Goal: Information Seeking & Learning: Learn about a topic

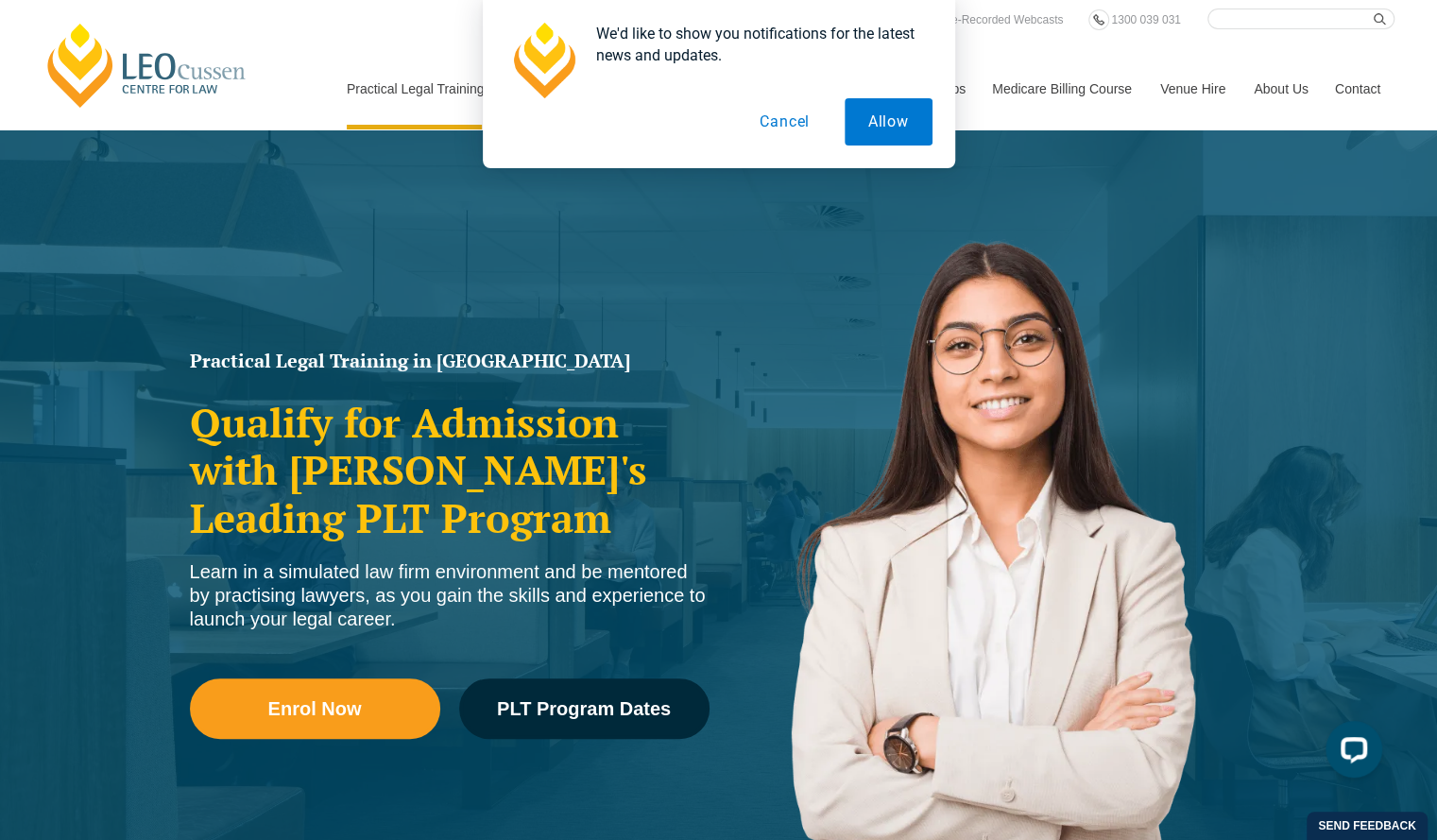
click at [805, 130] on button "Cancel" at bounding box center [785, 122] width 97 height 48
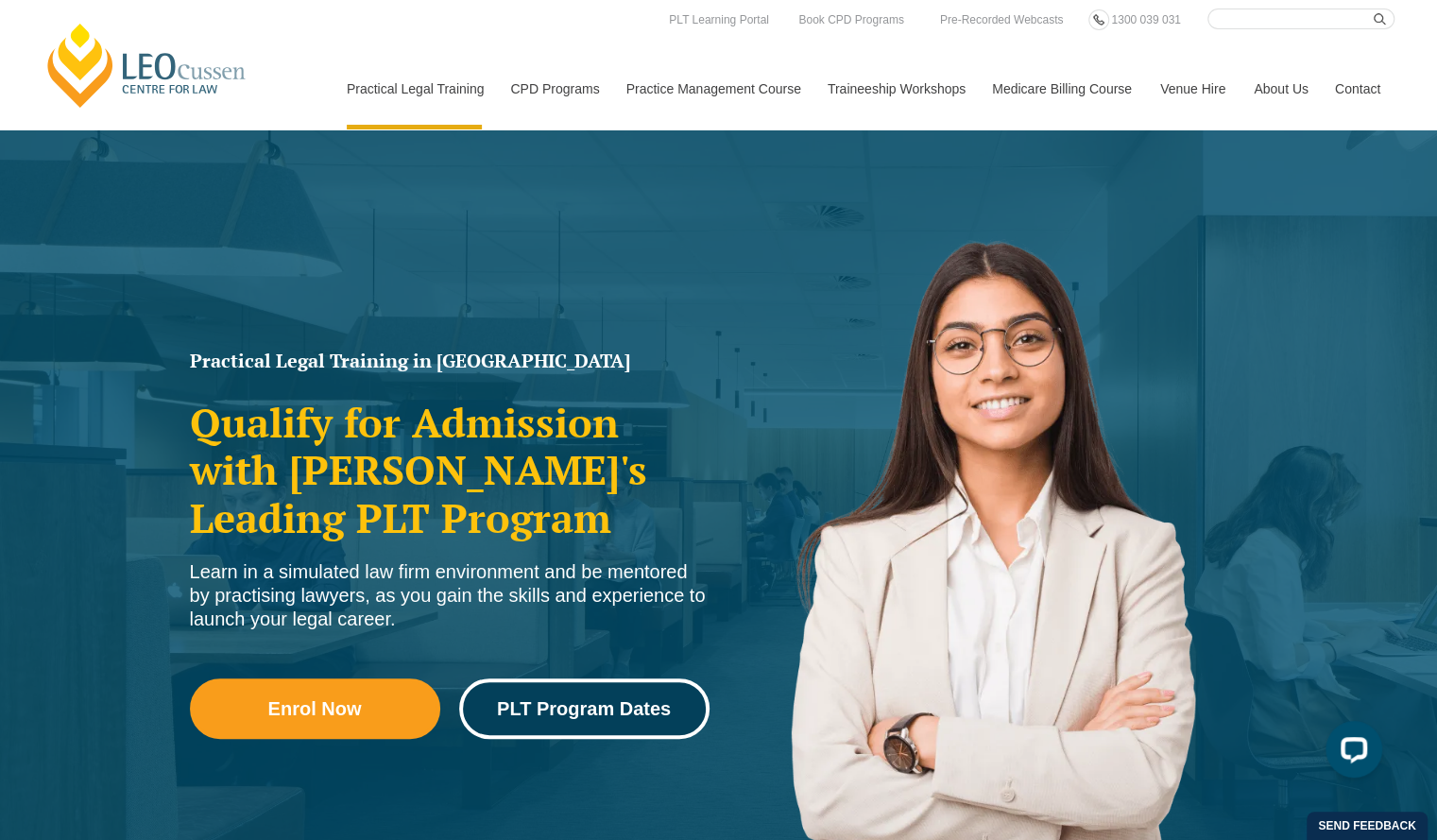
click at [586, 713] on span "PLT Program Dates" at bounding box center [584, 708] width 174 height 19
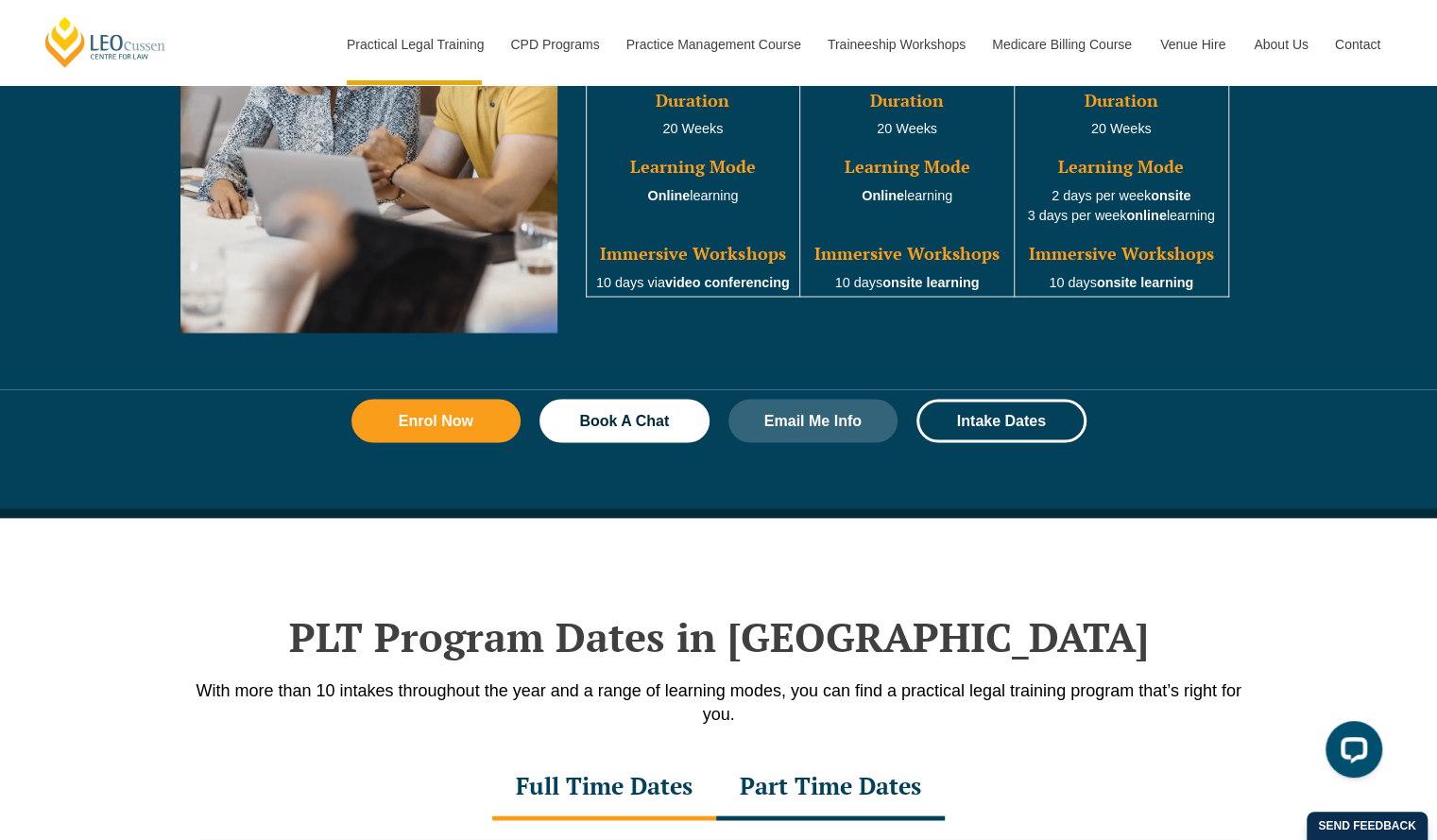
scroll to position [1942, 0]
click at [992, 399] on link "Intake Dates" at bounding box center [1001, 420] width 170 height 44
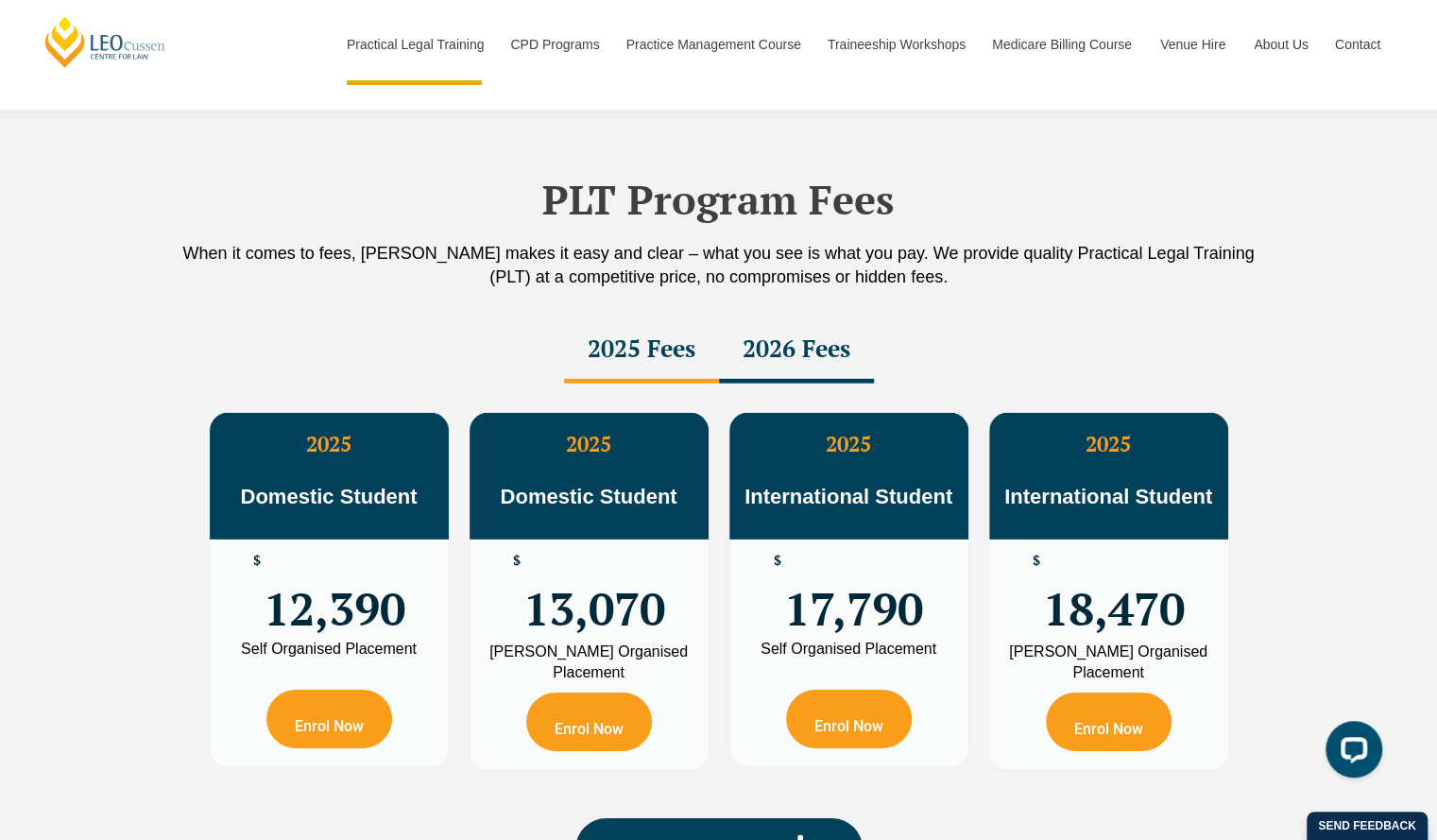
scroll to position [3211, 0]
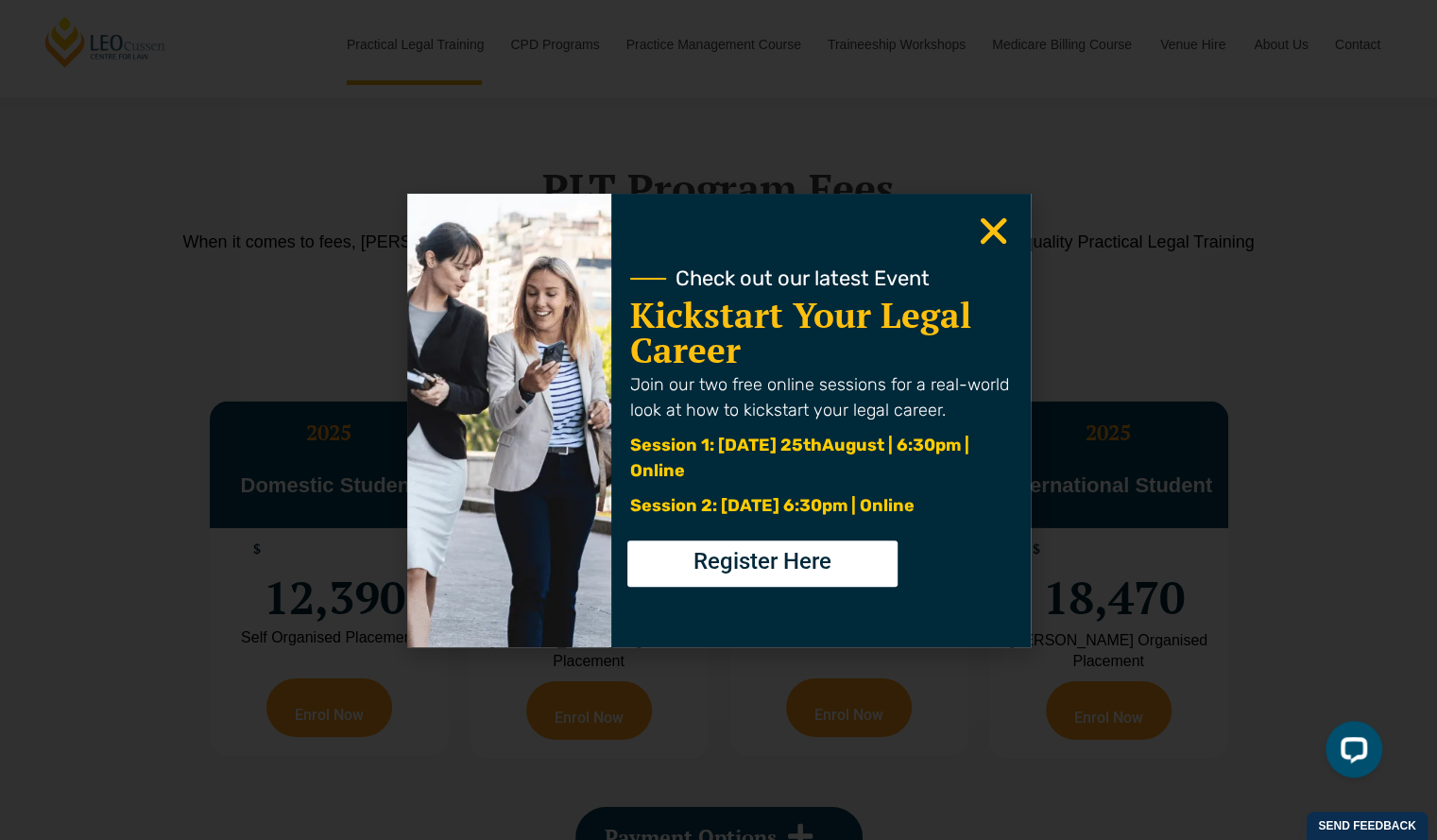
click at [973, 234] on div "Check out our latest Event Kickstart Your Legal Career Join our two free online…" at bounding box center [820, 420] width 419 height 453
click at [978, 233] on icon "Close" at bounding box center [993, 231] width 37 height 37
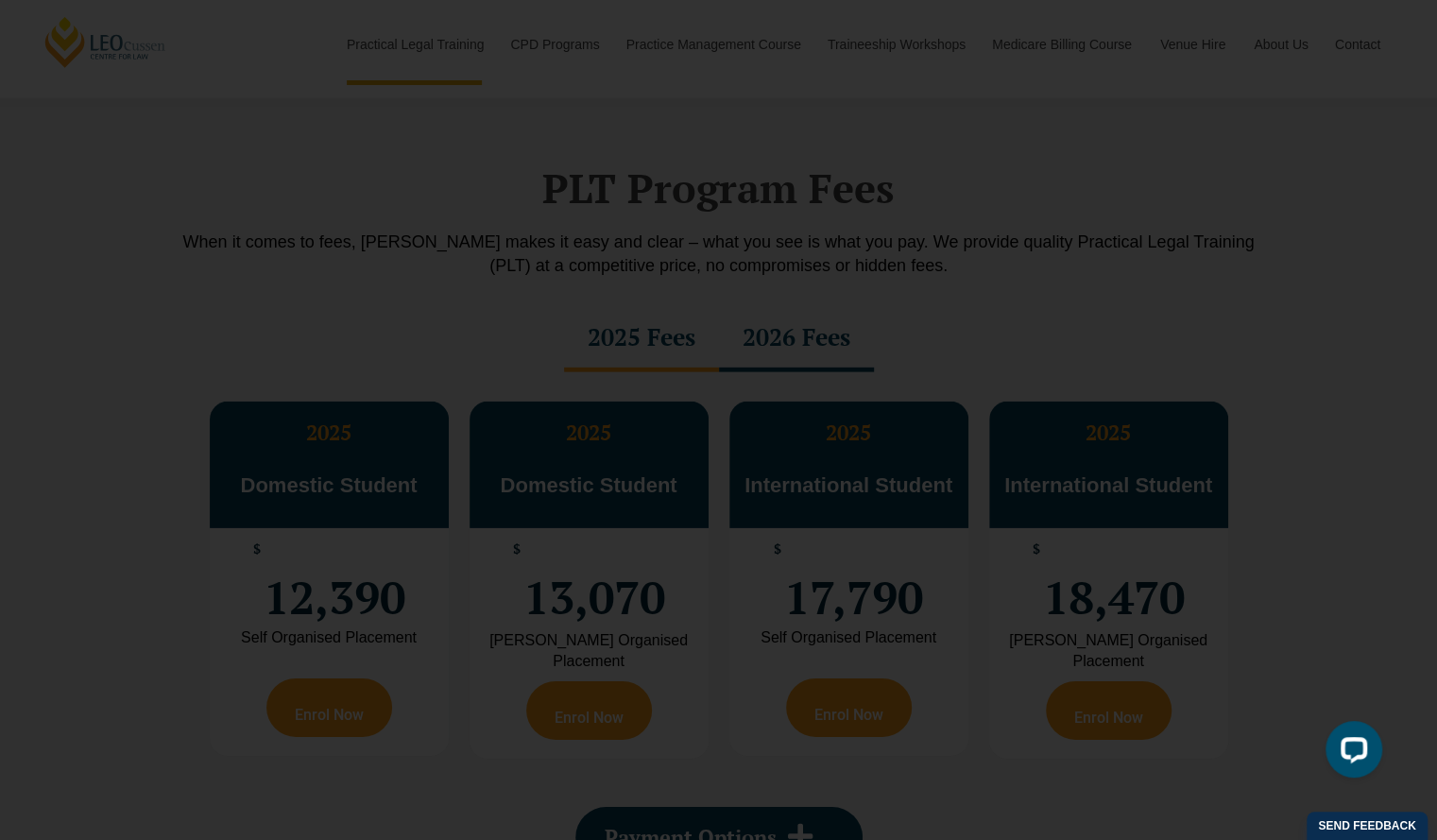
click at [991, 224] on icon "Close" at bounding box center [993, 231] width 37 height 37
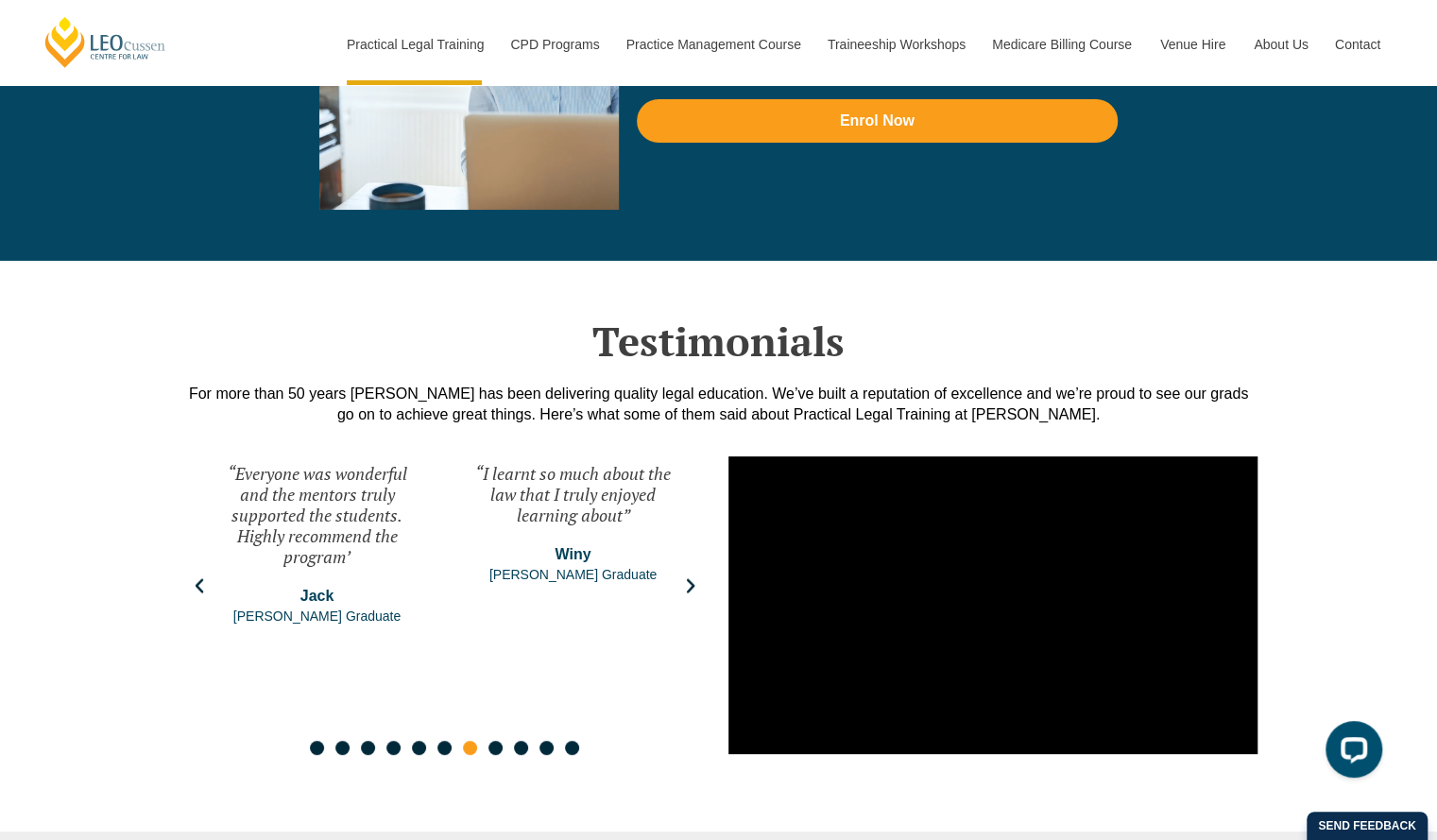
scroll to position [4325, 0]
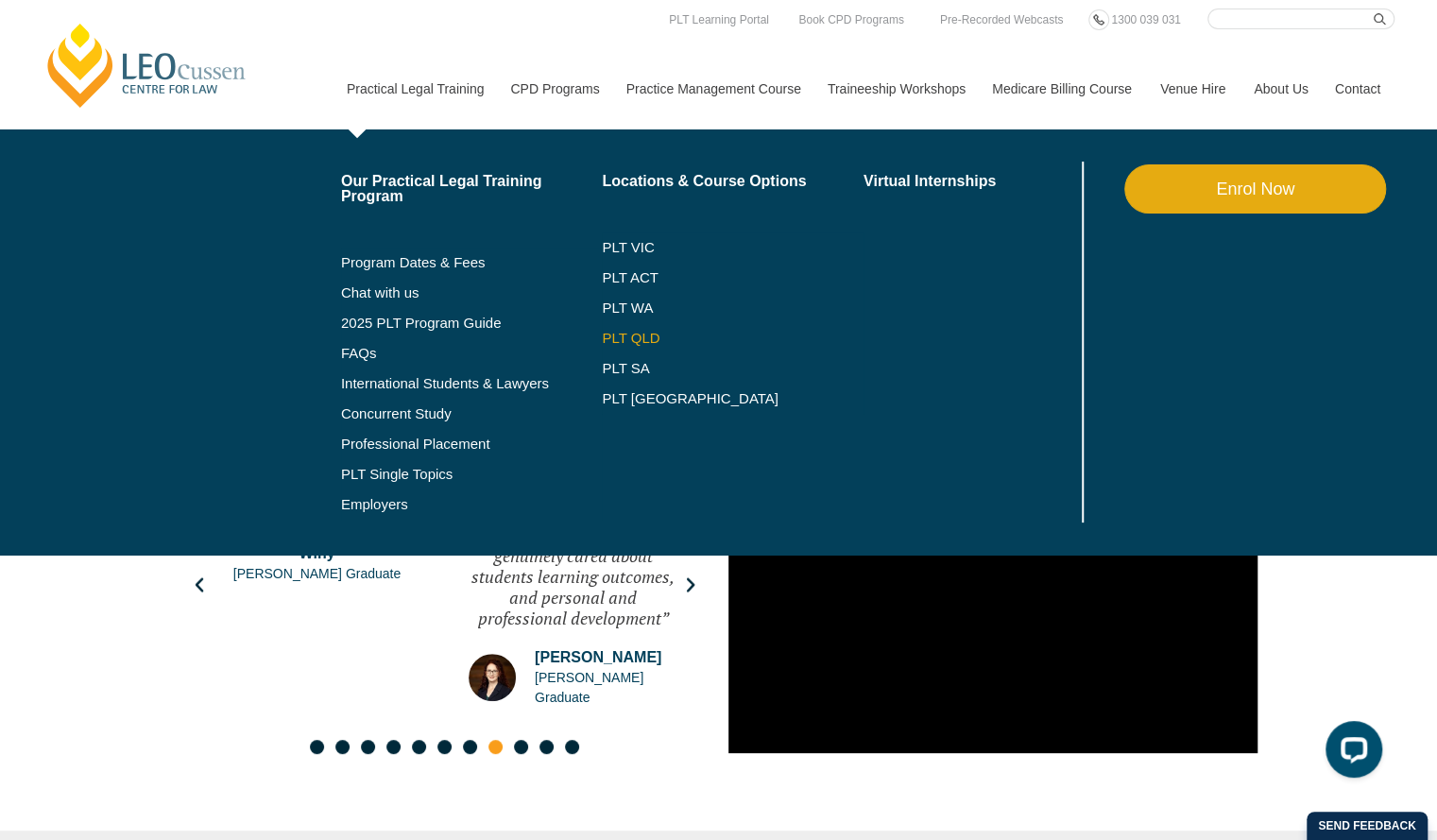
click at [643, 339] on link "PLT QLD" at bounding box center [732, 338] width 261 height 15
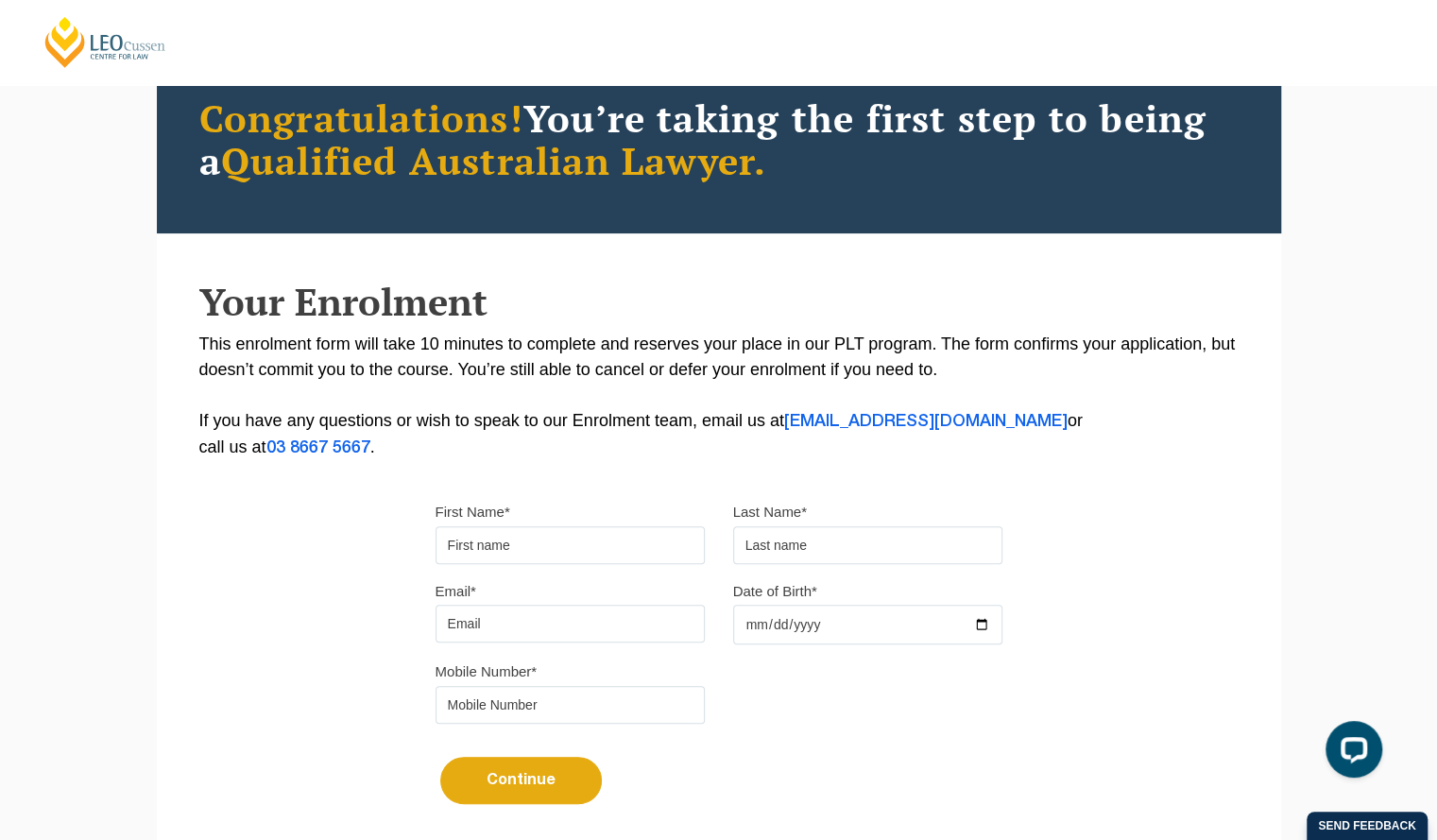
scroll to position [230, 0]
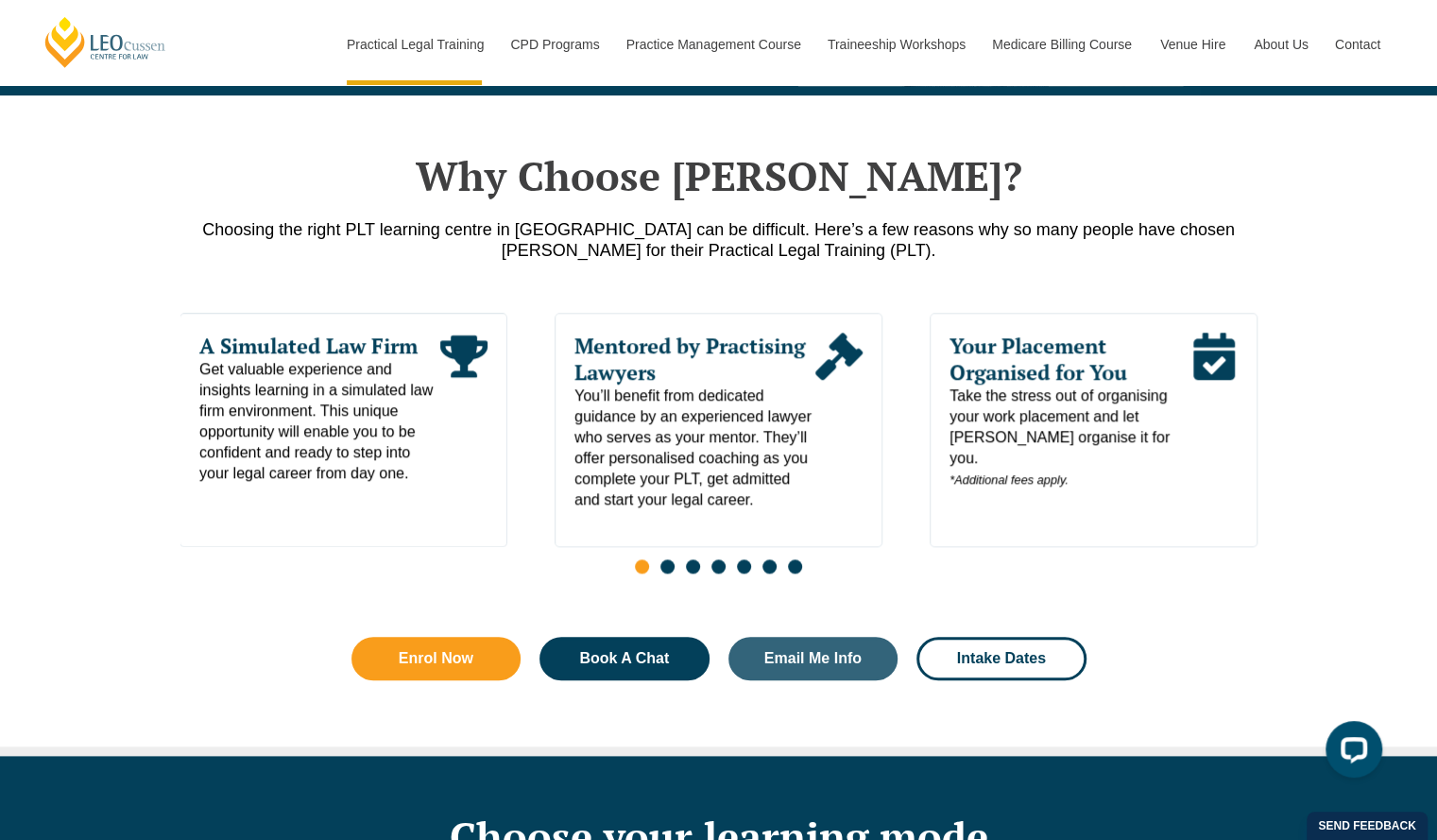
scroll to position [935, 0]
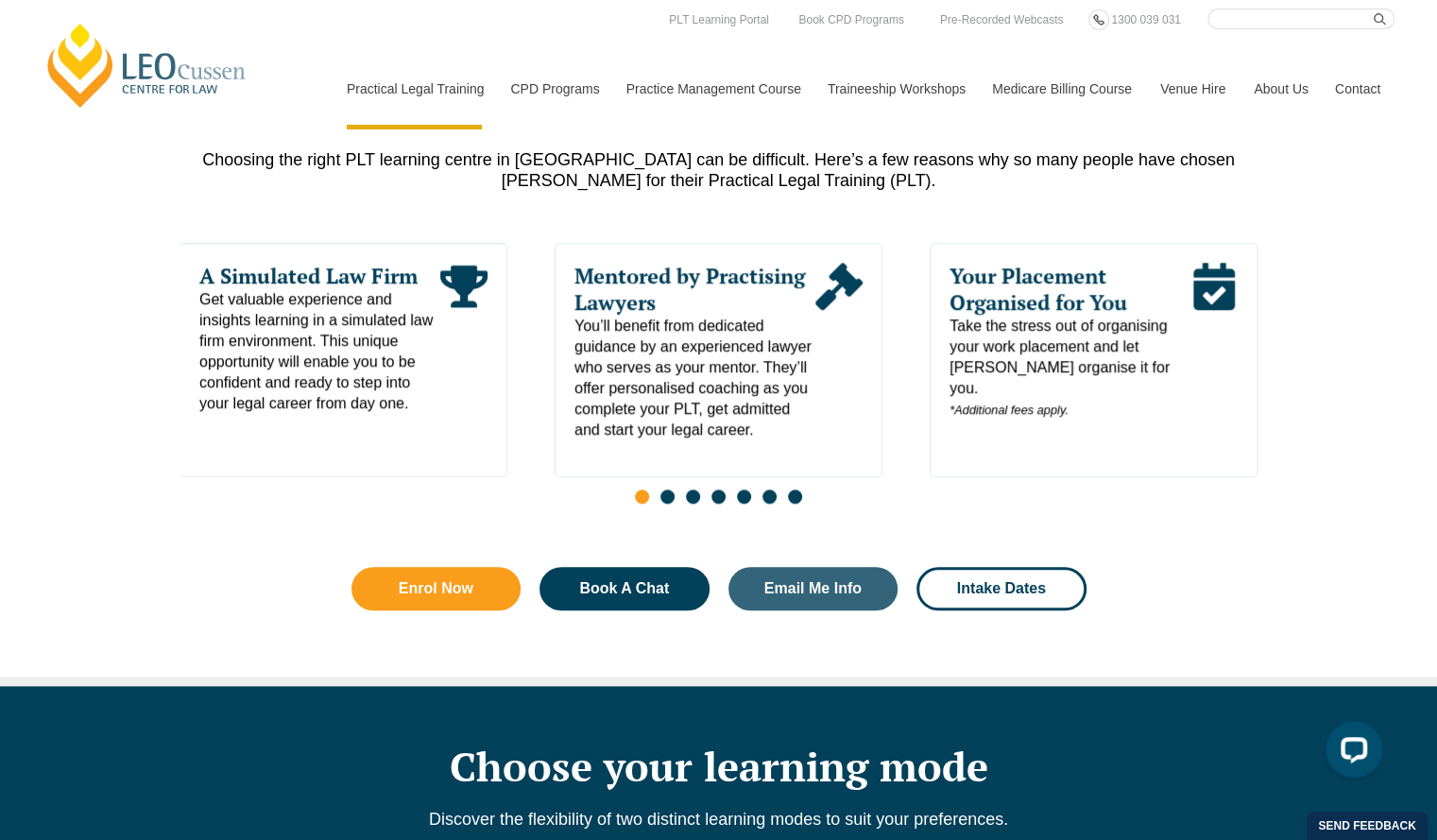
click at [667, 489] on span "Go to slide 2" at bounding box center [667, 496] width 14 height 14
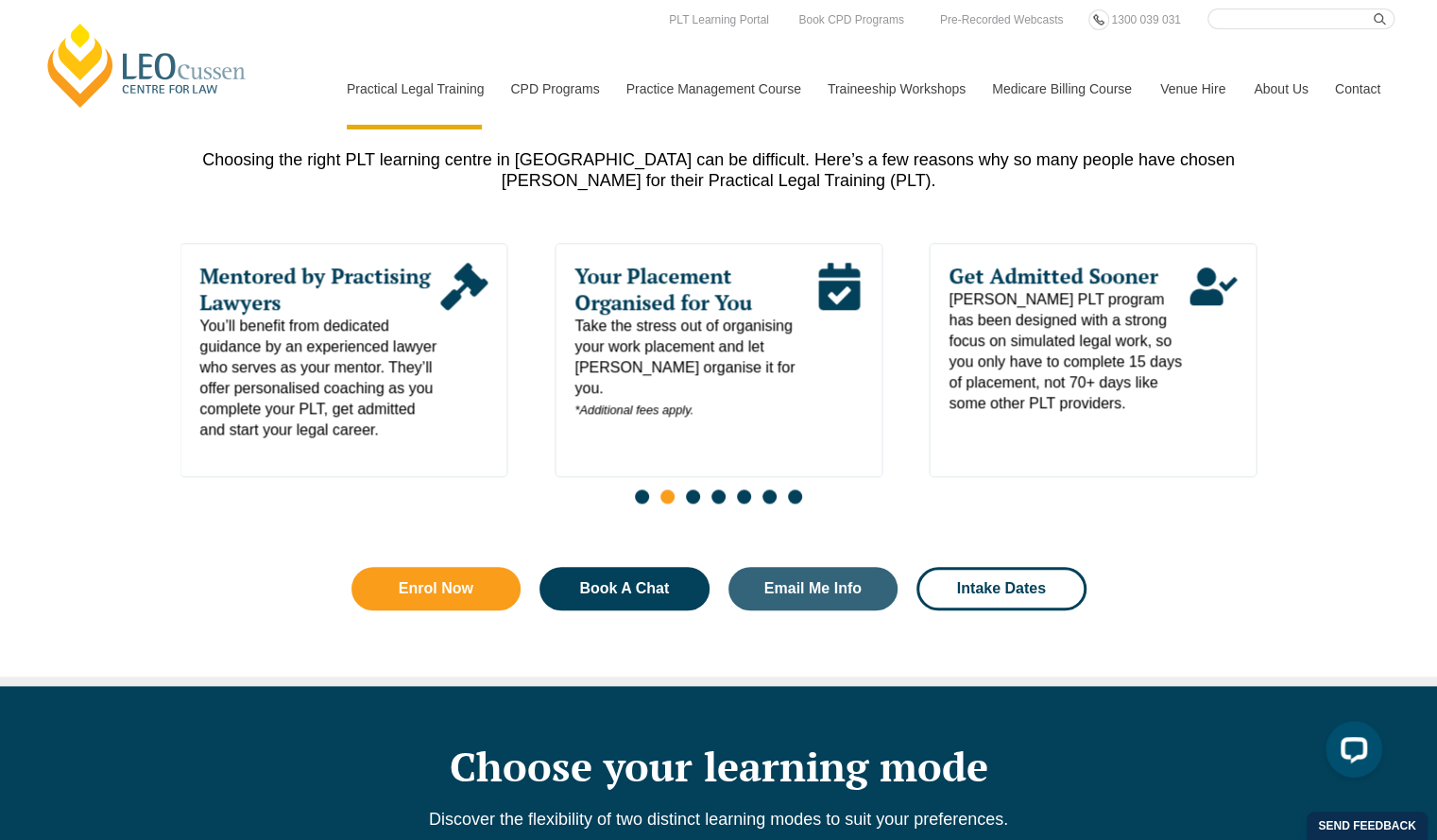
click at [688, 489] on span "Go to slide 3" at bounding box center [692, 496] width 14 height 14
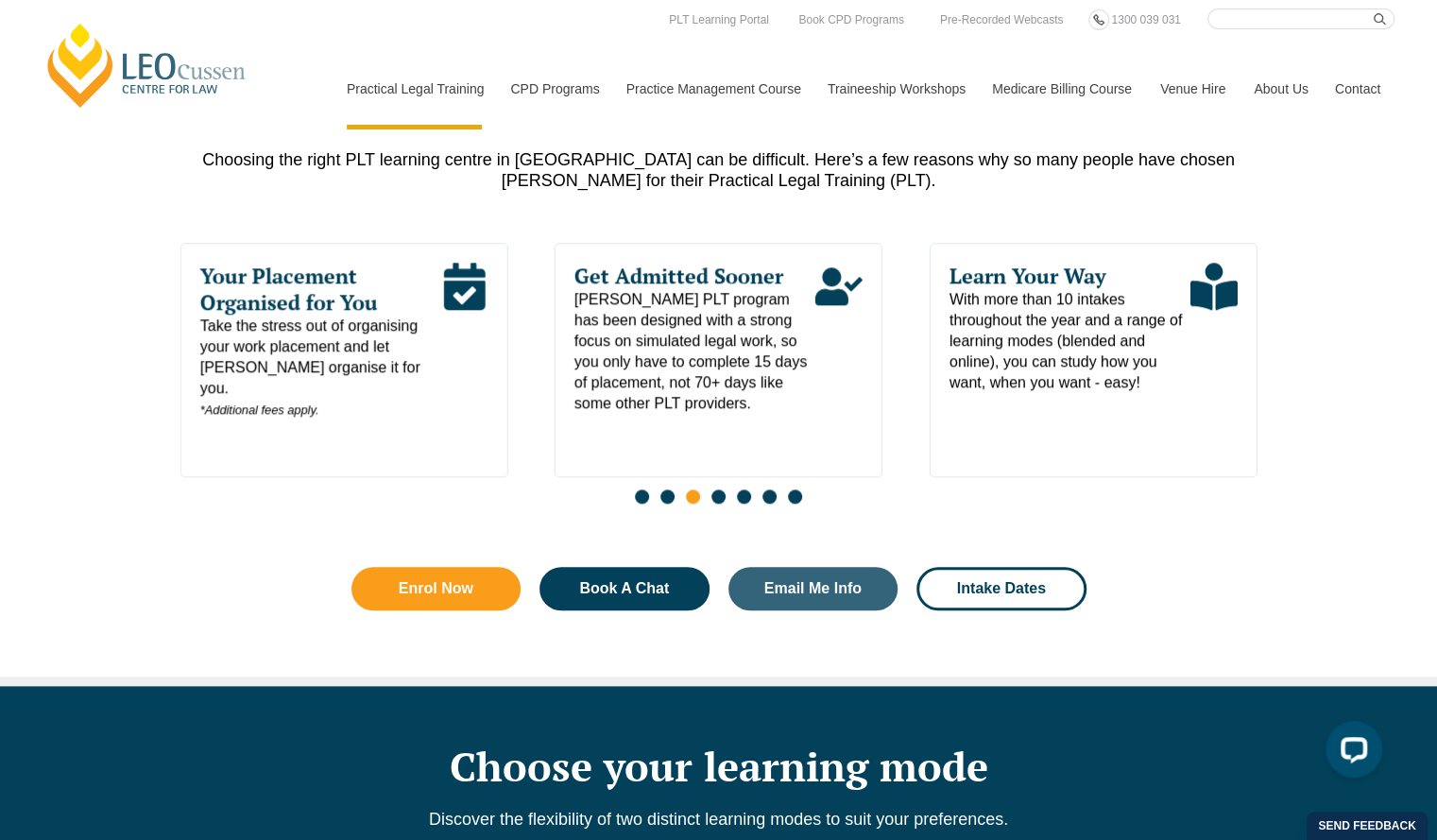
click at [716, 489] on span "Go to slide 4" at bounding box center [718, 496] width 14 height 14
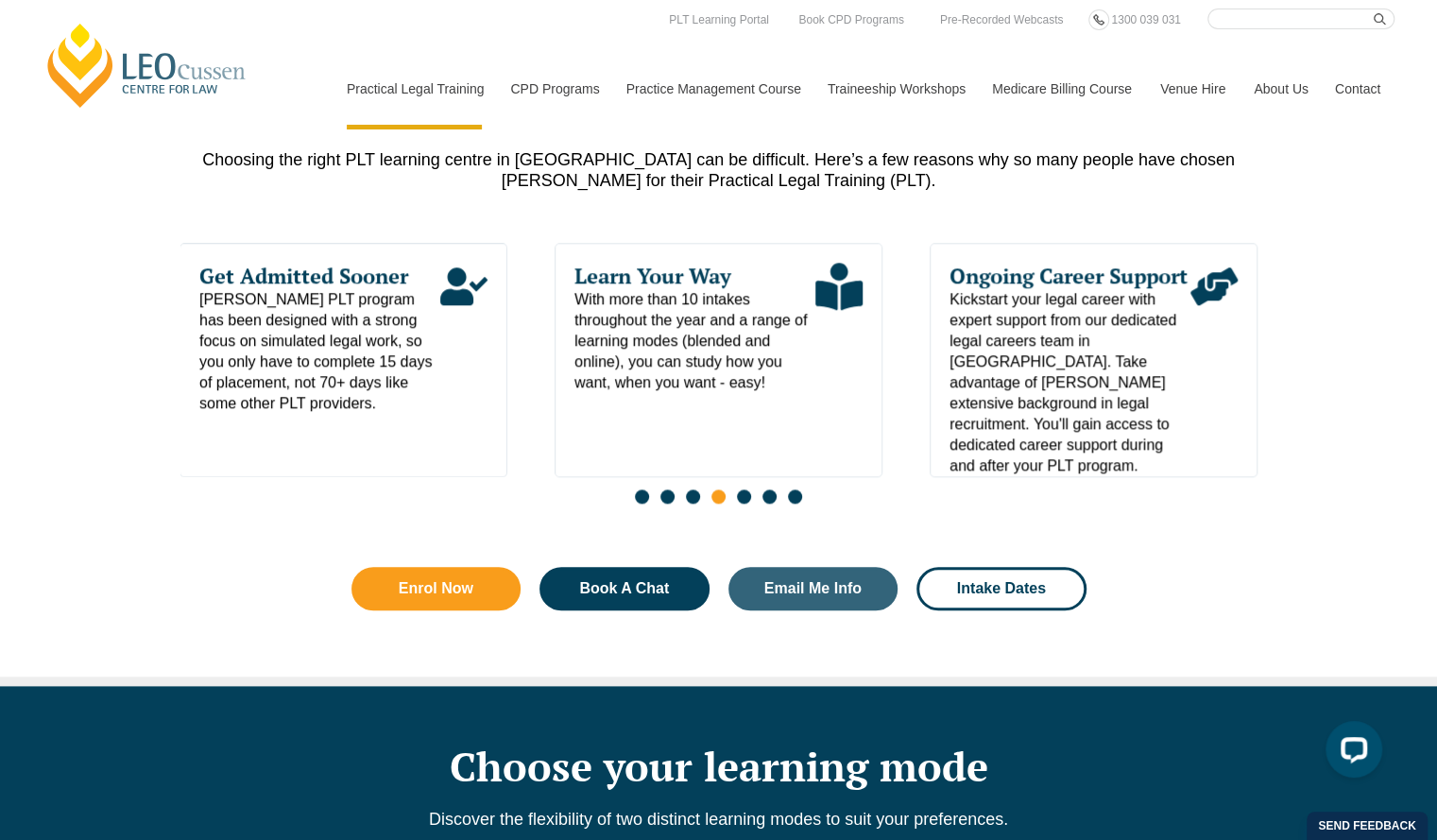
click at [749, 489] on span "Go to slide 5" at bounding box center [744, 496] width 14 height 14
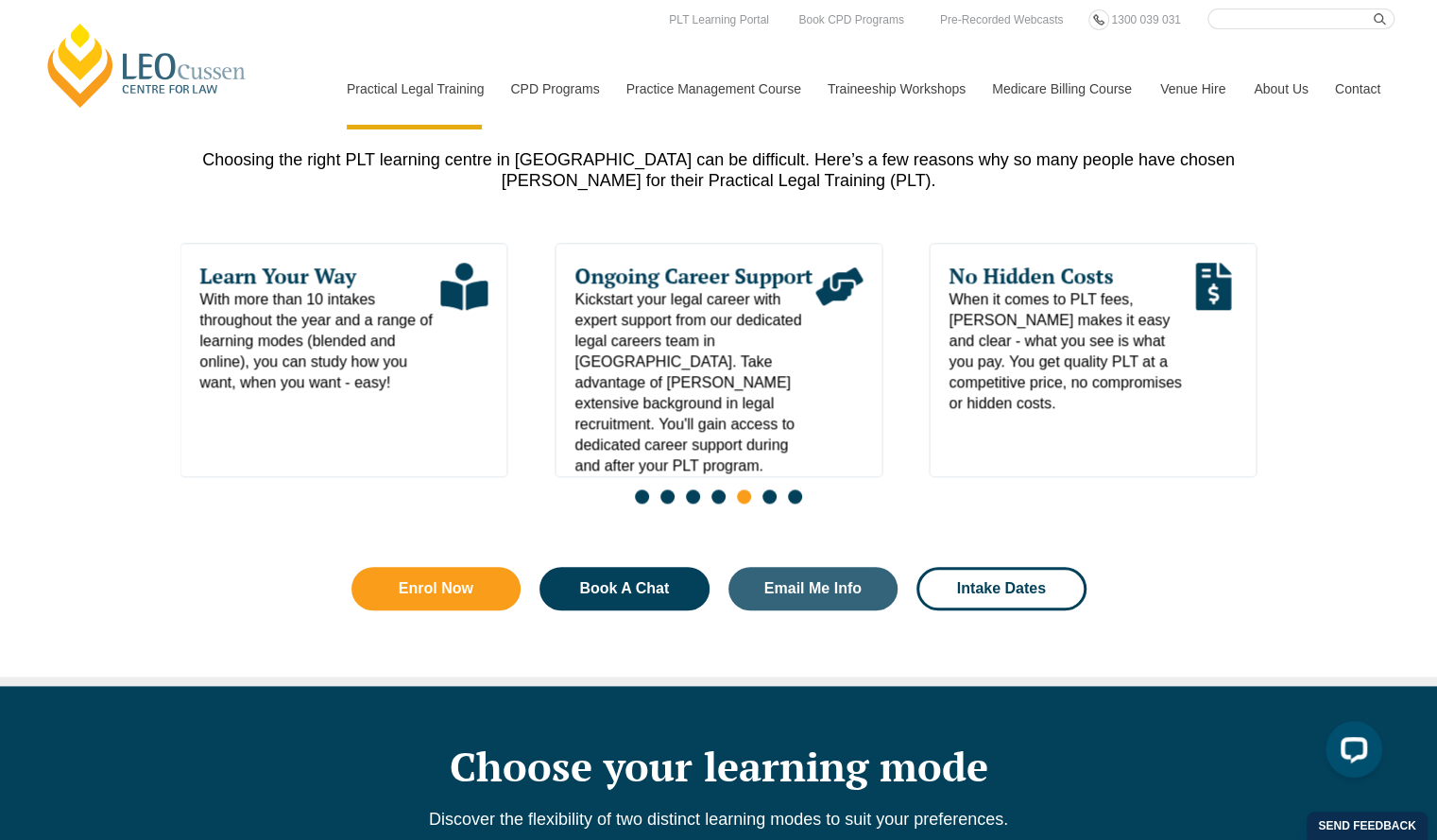
click at [772, 489] on span "Go to slide 6" at bounding box center [769, 496] width 14 height 14
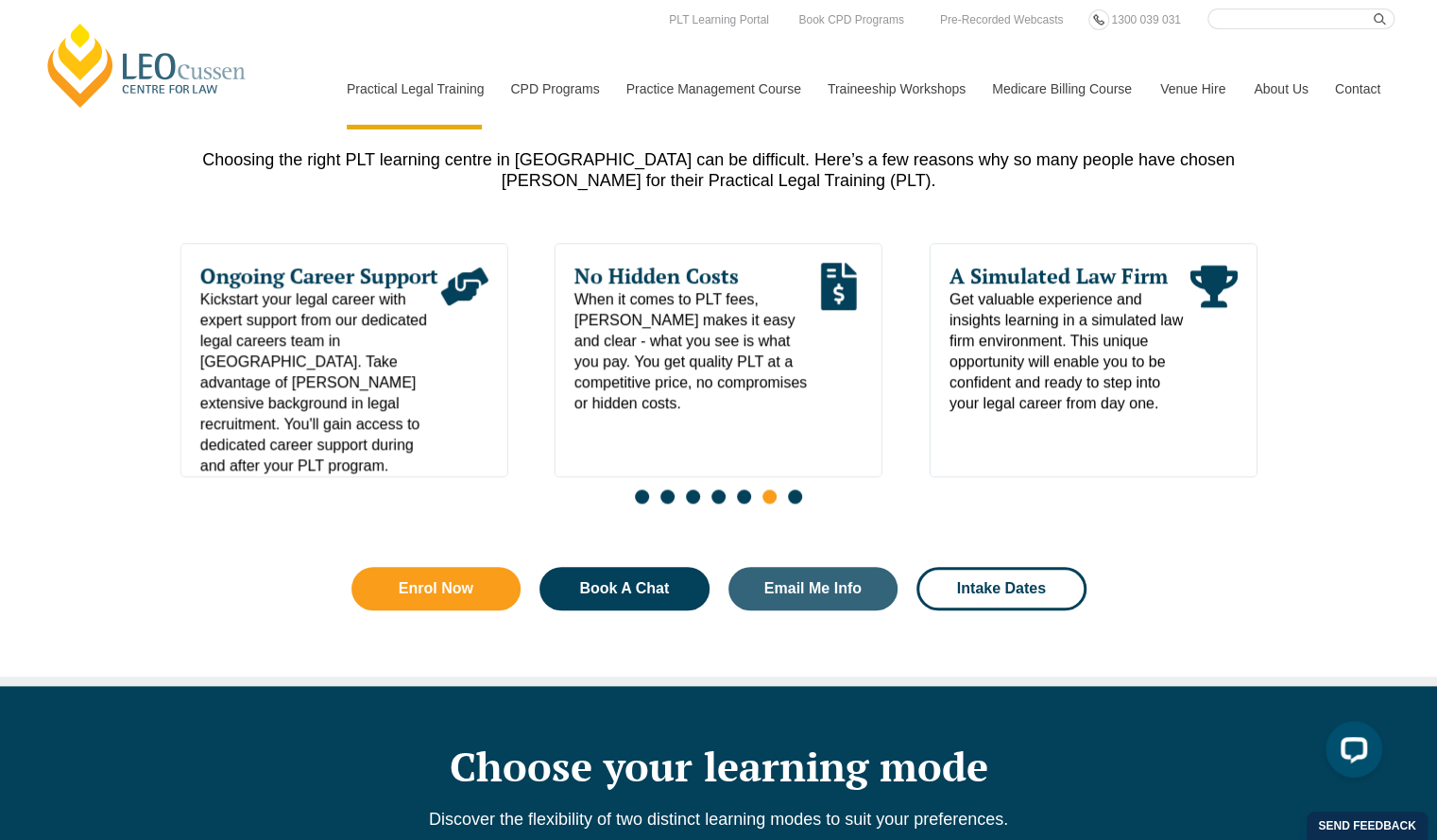
click at [790, 489] on span "Go to slide 7" at bounding box center [794, 496] width 14 height 14
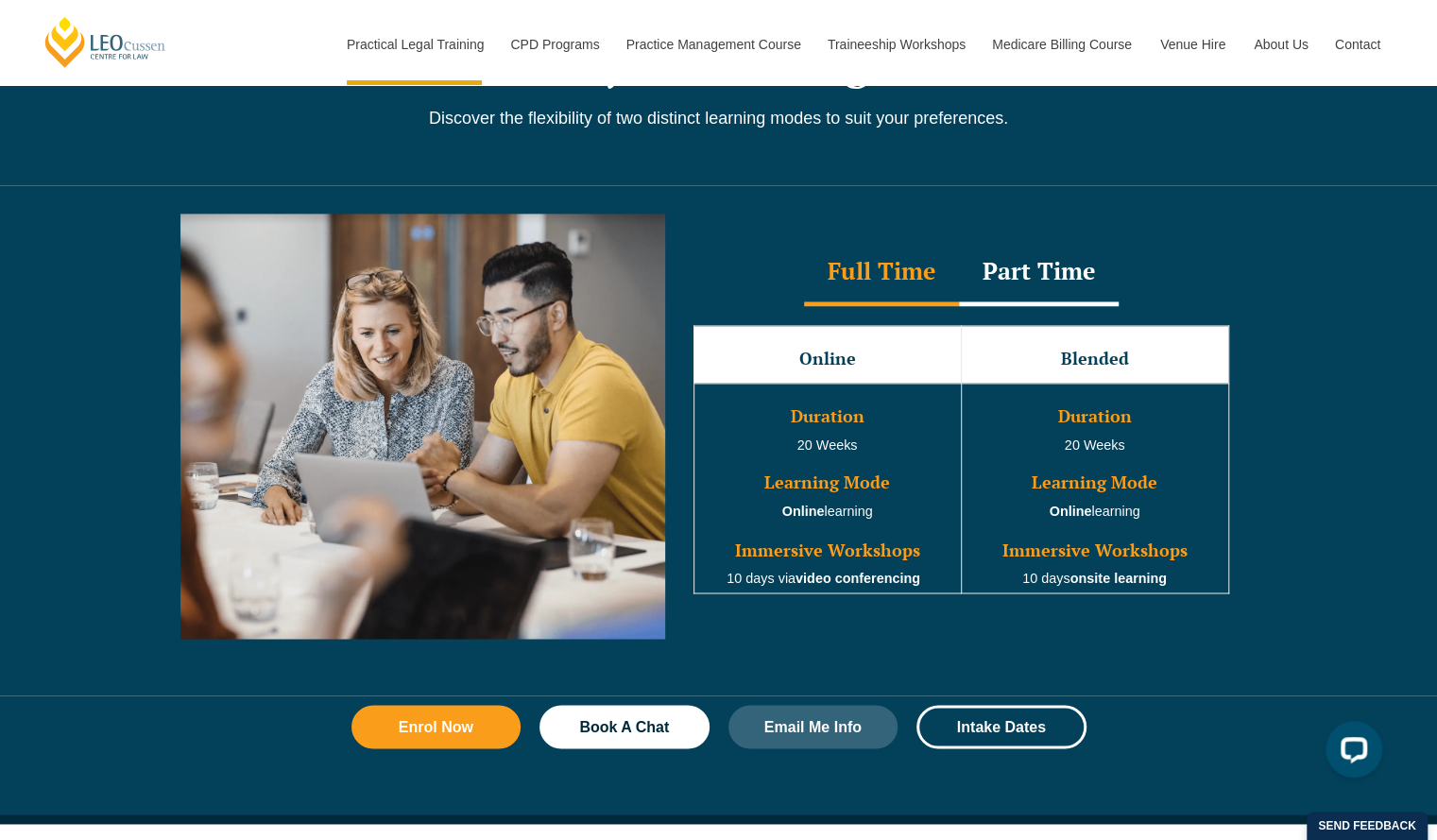
scroll to position [1636, 0]
click at [1037, 240] on div "Part Time" at bounding box center [1037, 273] width 159 height 66
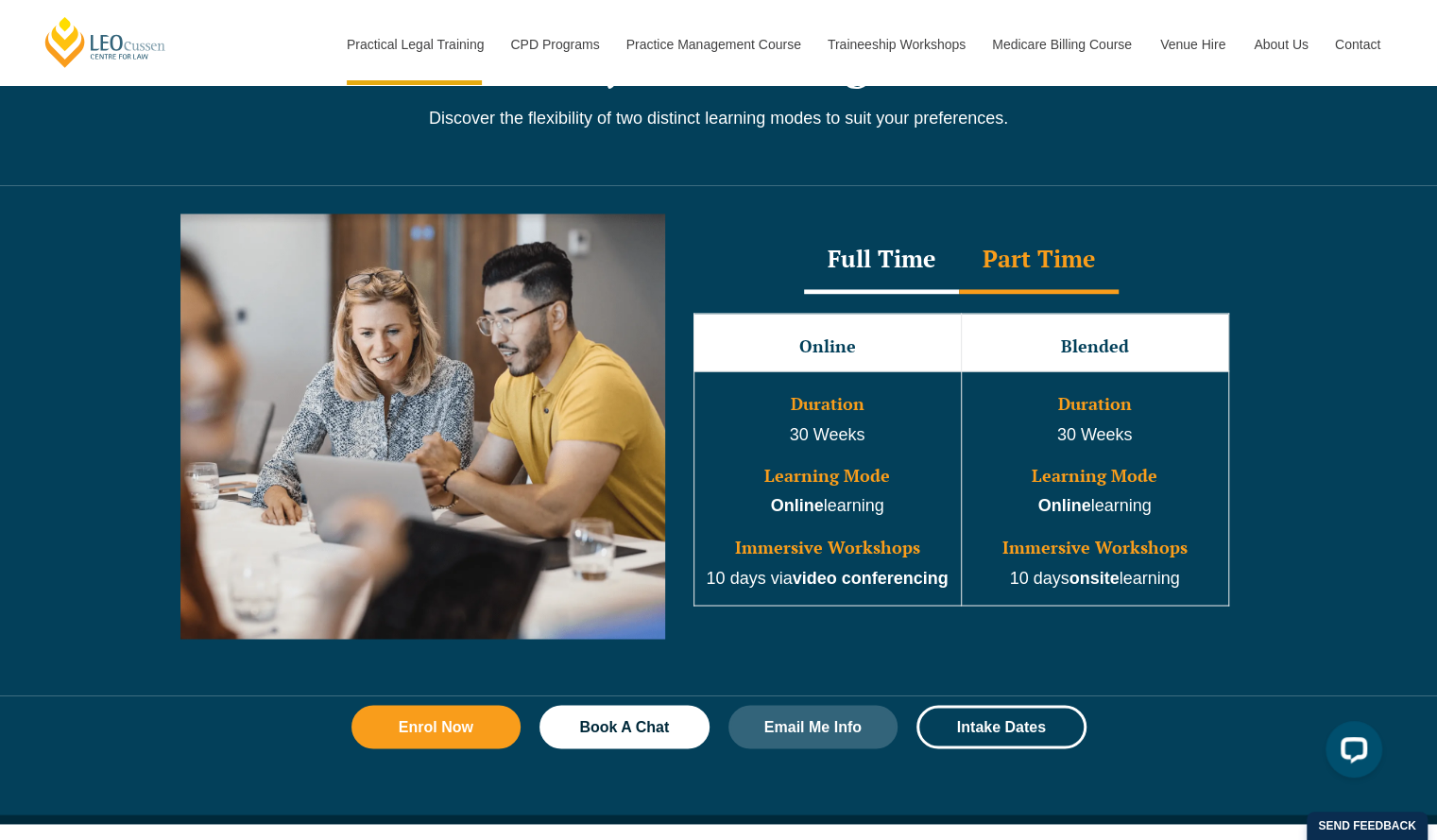
click at [895, 239] on div "Full Time" at bounding box center [881, 260] width 154 height 66
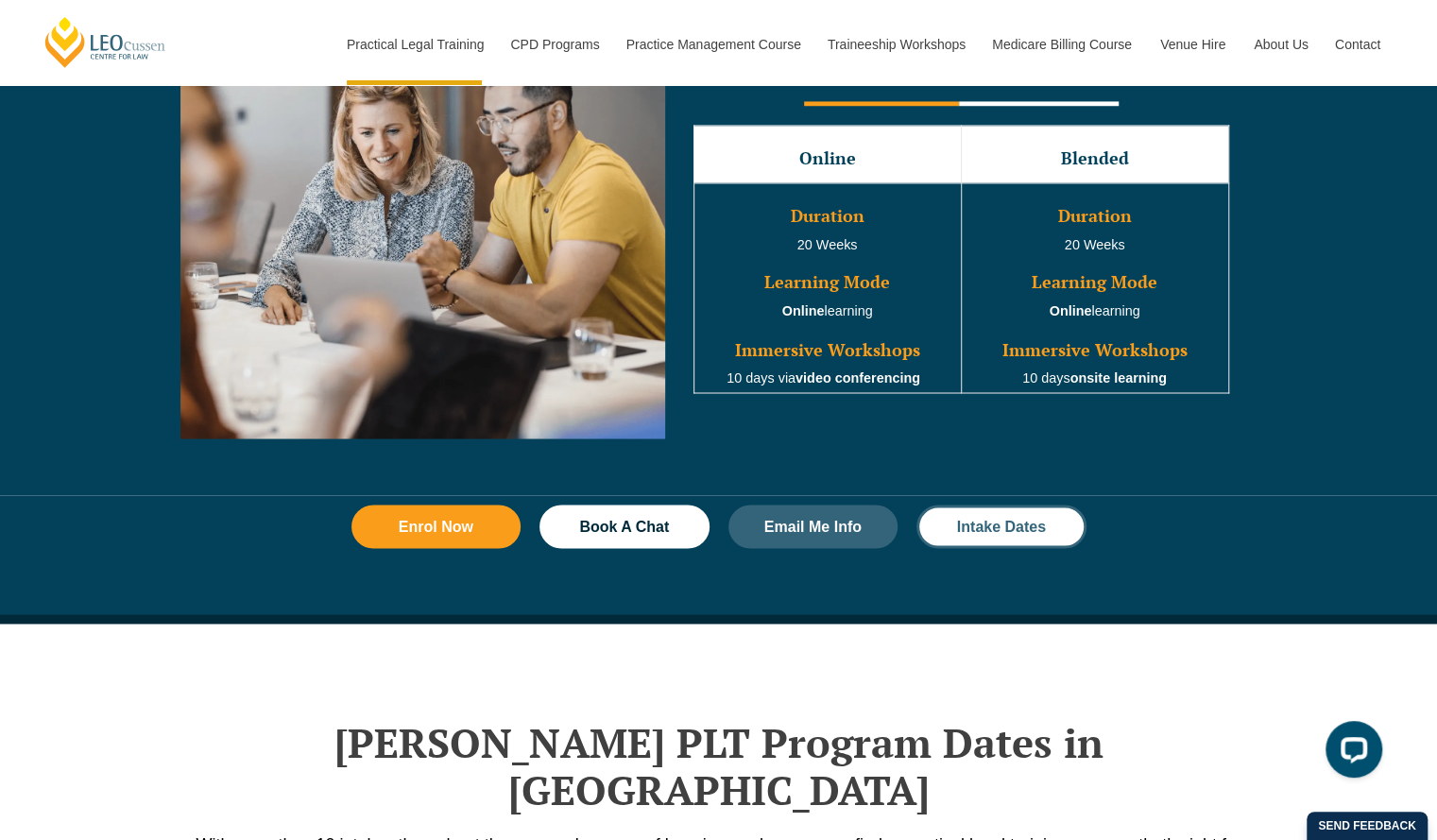
click at [1018, 519] on span "Intake Dates" at bounding box center [1000, 526] width 89 height 15
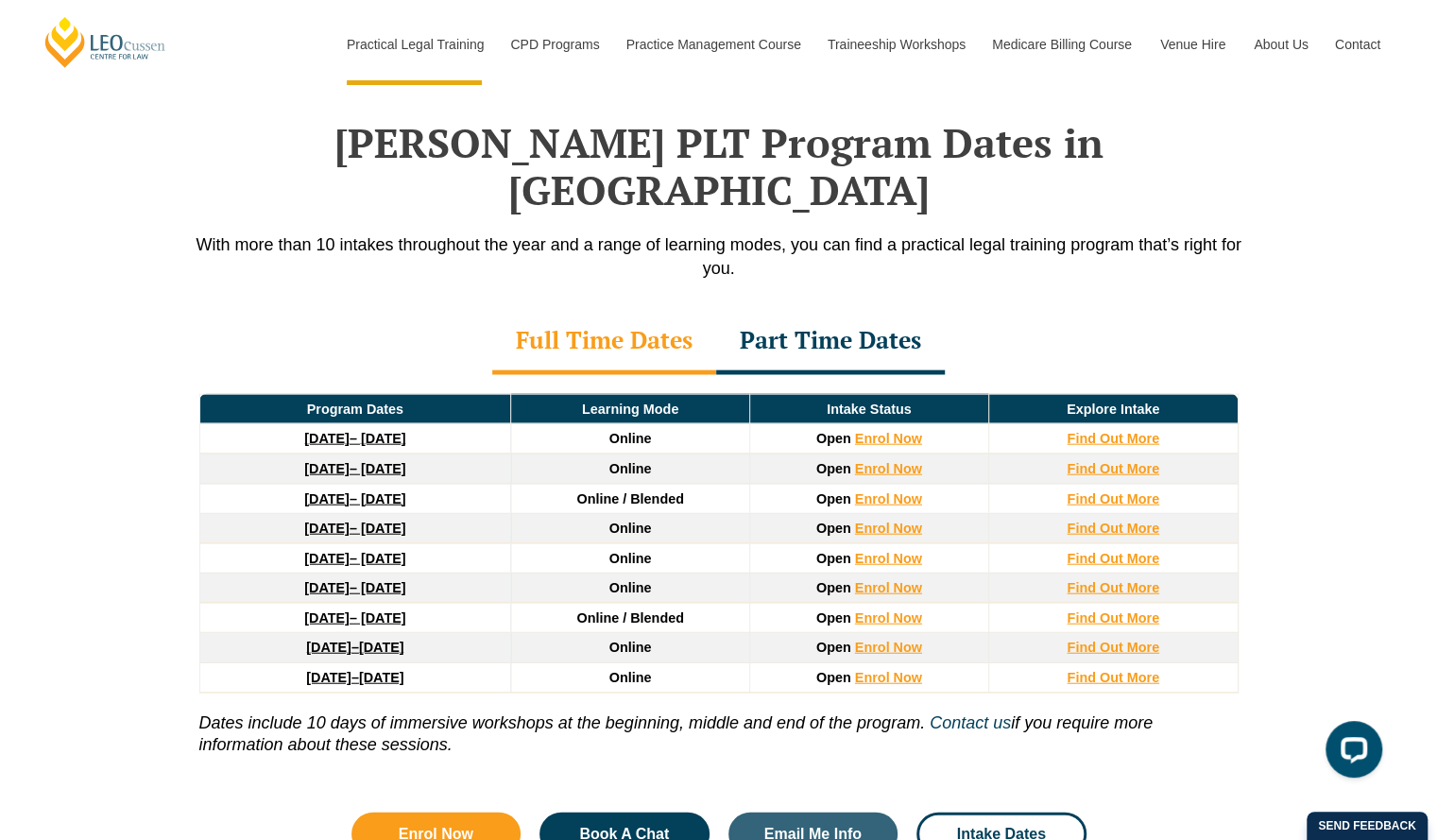
scroll to position [2437, 0]
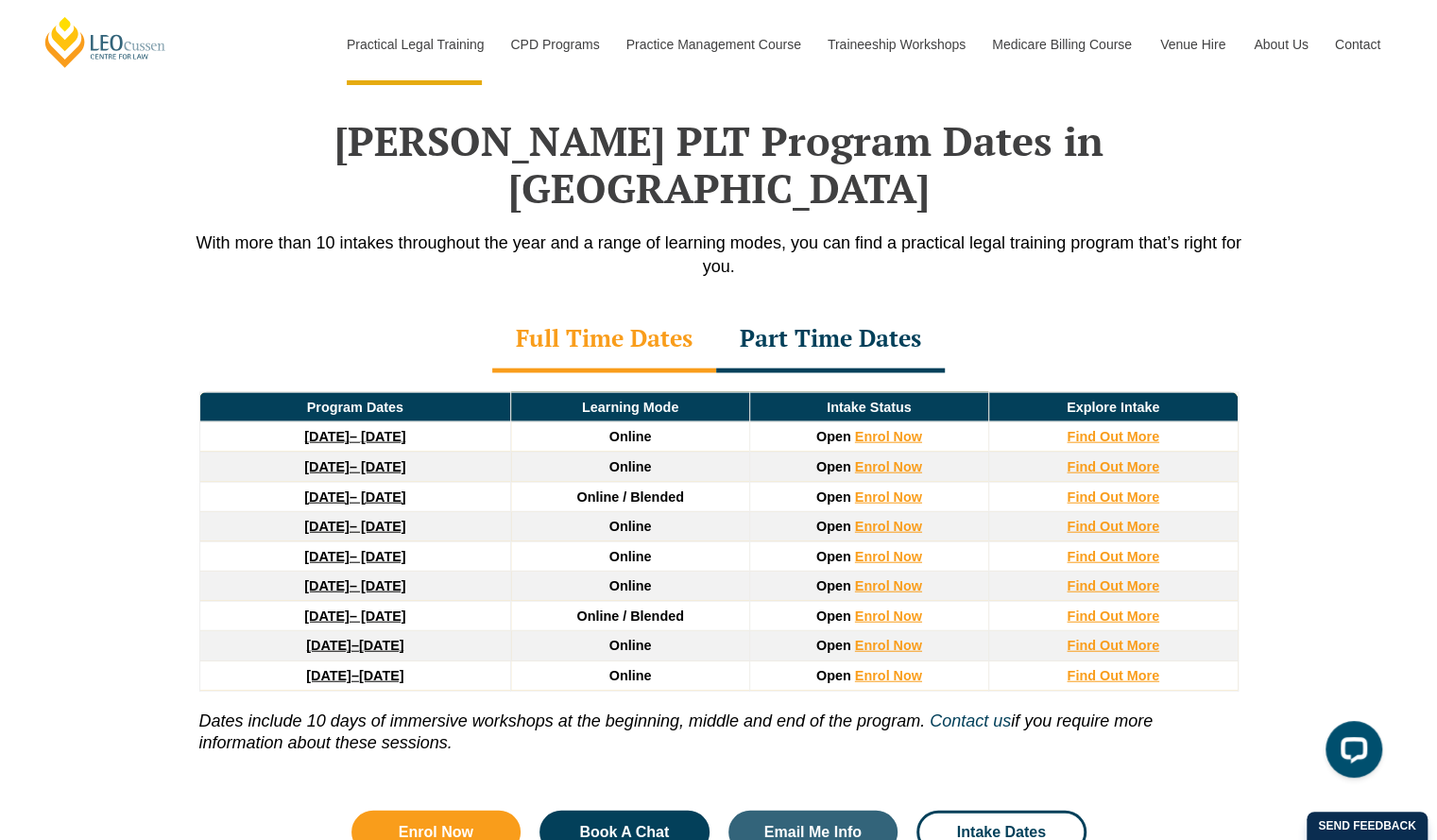
click at [373, 608] on link "3 August 2026 – 18 December 2026" at bounding box center [355, 616] width 101 height 15
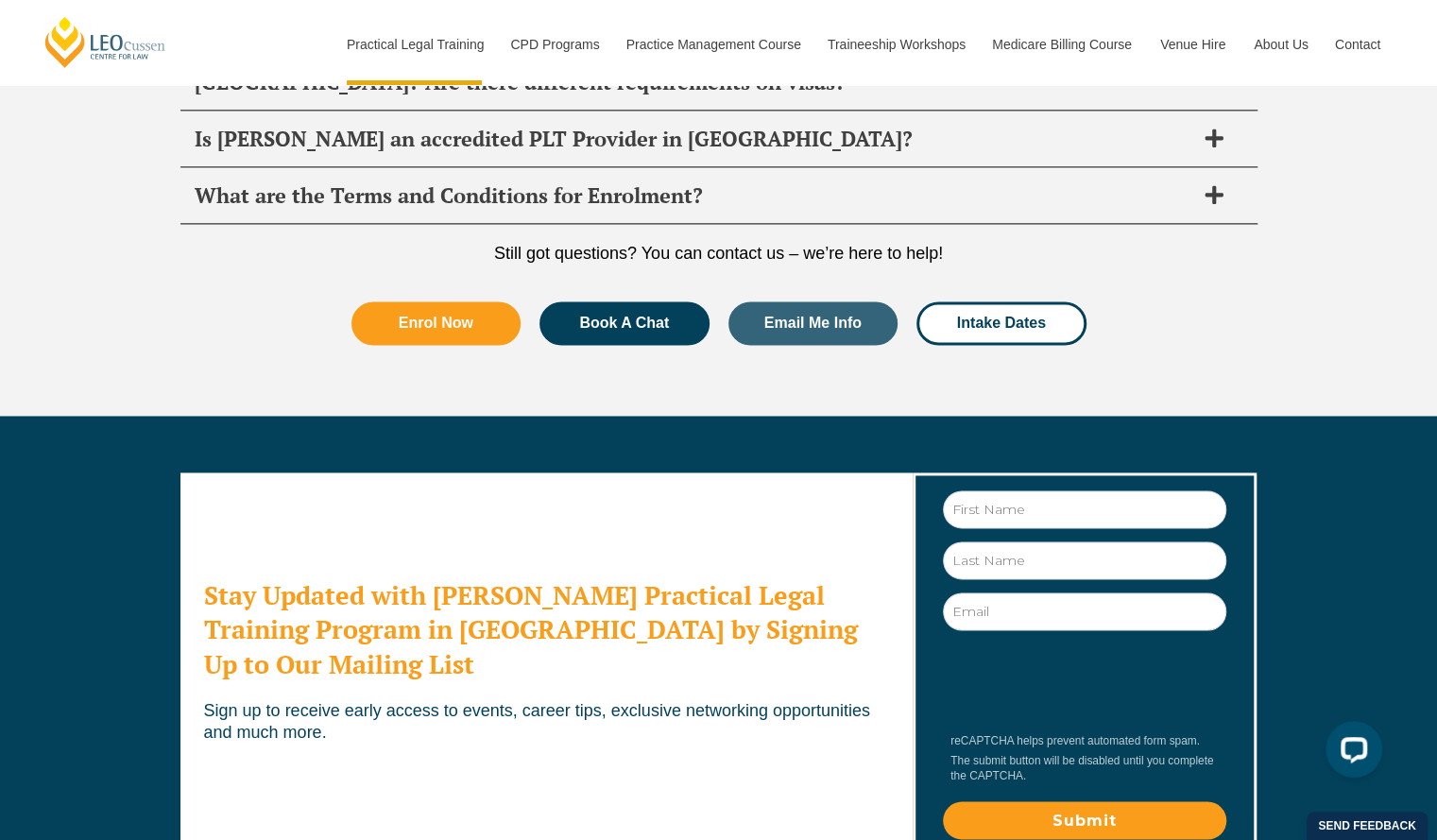
scroll to position [10084, 0]
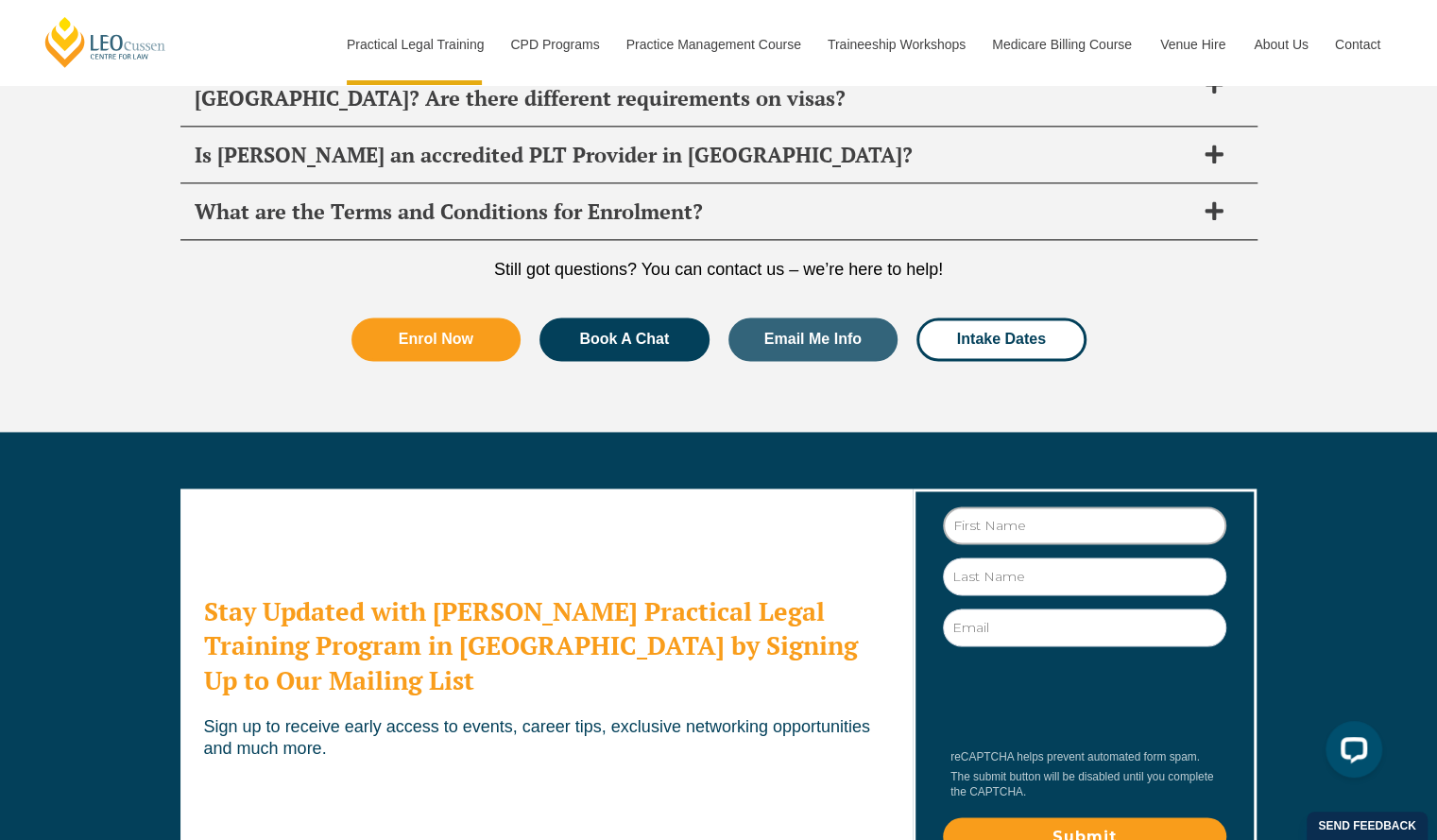
click at [1026, 506] on input "First Name" at bounding box center [1084, 525] width 283 height 38
type input "Ella"
type input "b"
type input "Burton"
type input "ellasburton02@gmail.com"
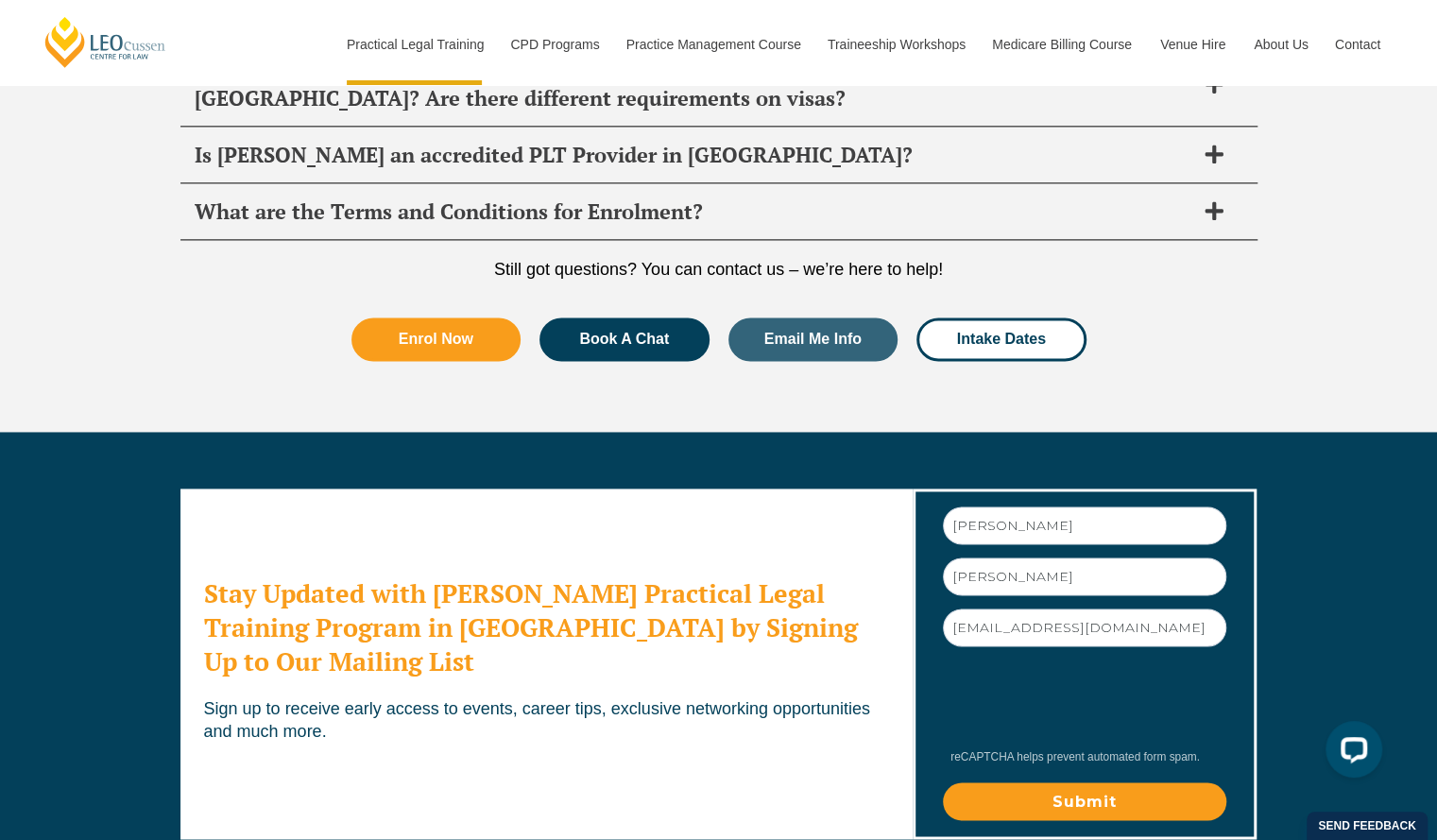
click at [1036, 782] on input "Submit" at bounding box center [1084, 801] width 283 height 38
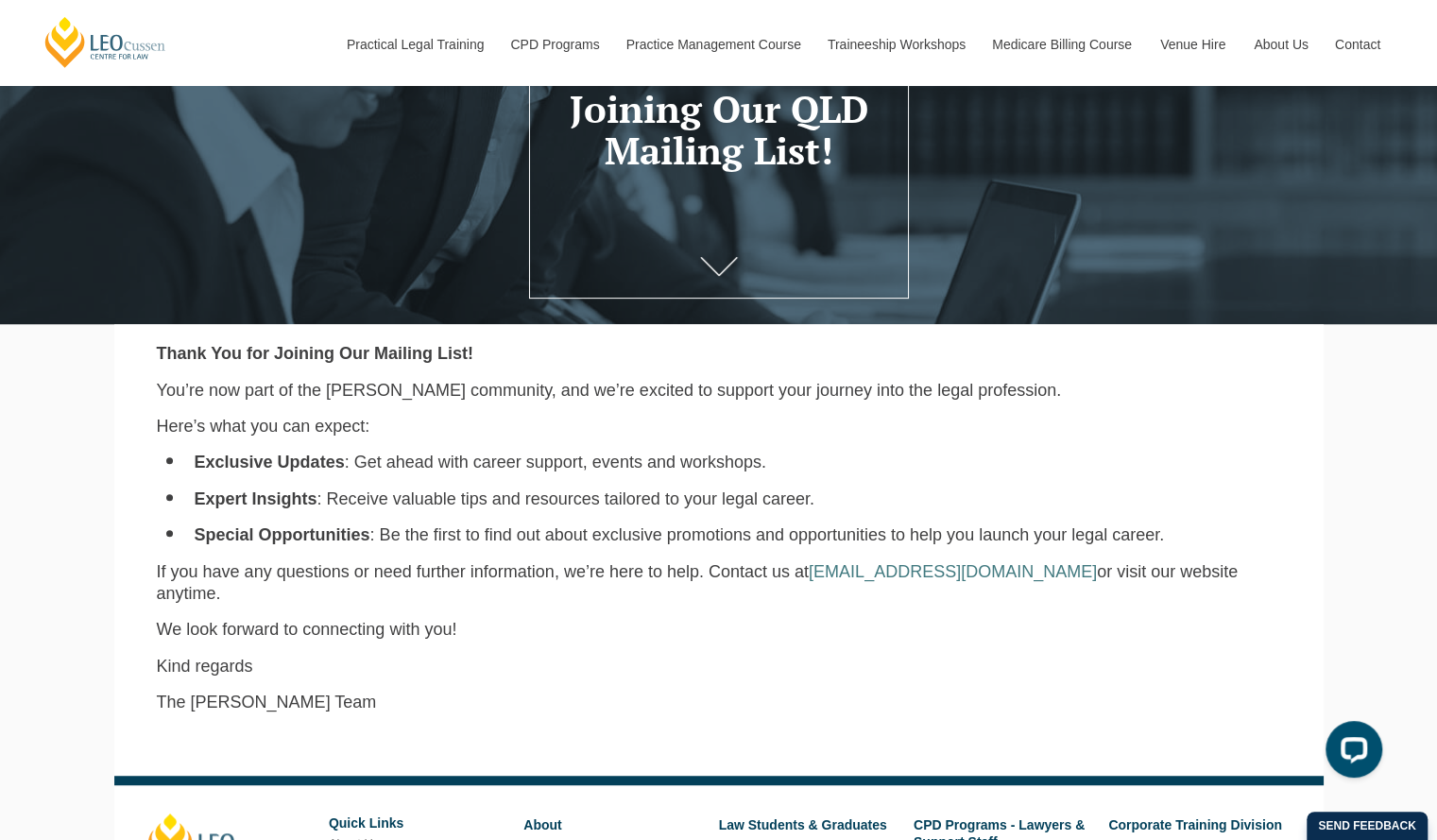
scroll to position [263, 0]
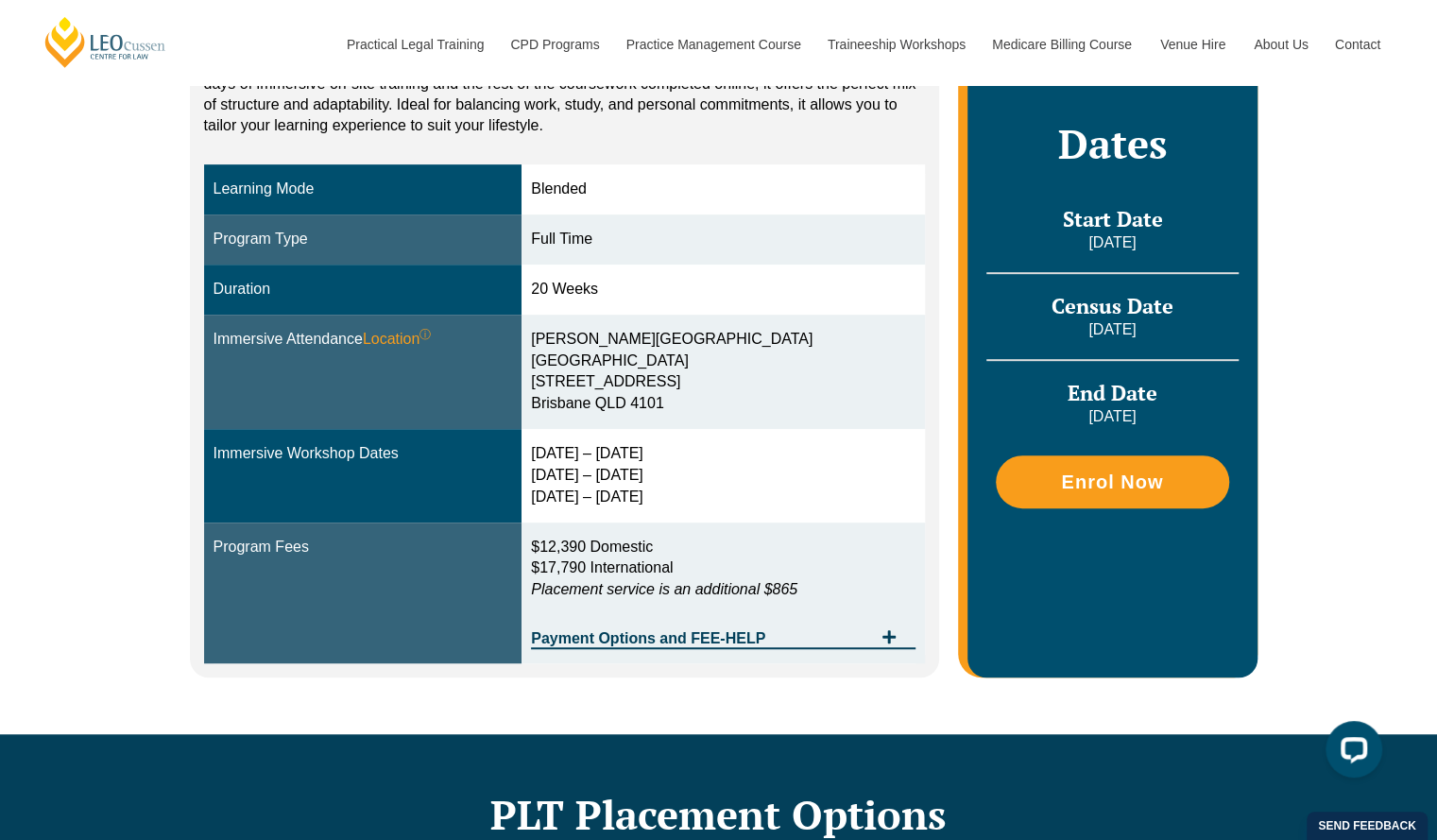
scroll to position [448, 0]
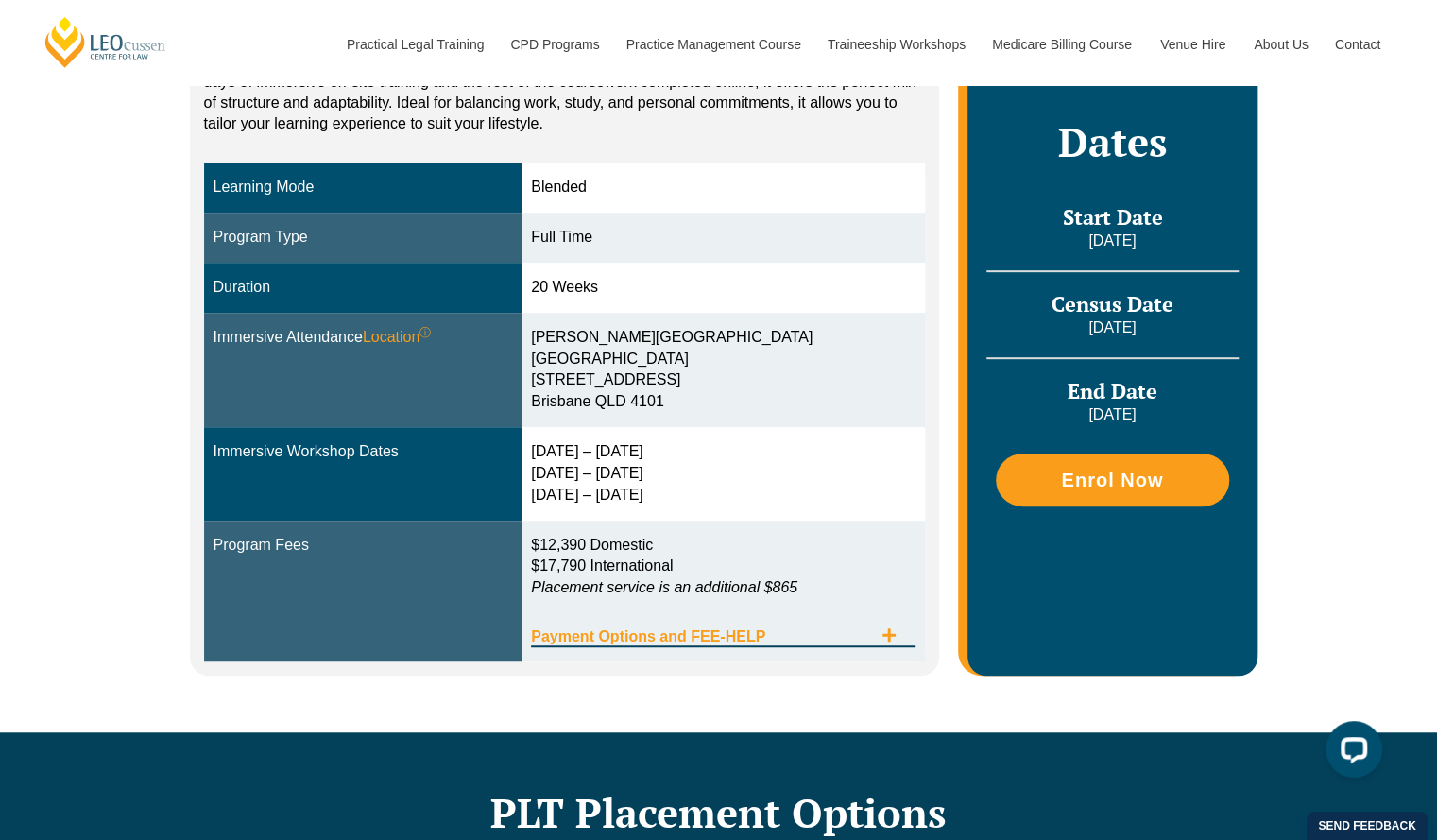
click at [812, 630] on span "Payment Options and FEE-HELP" at bounding box center [702, 637] width 341 height 15
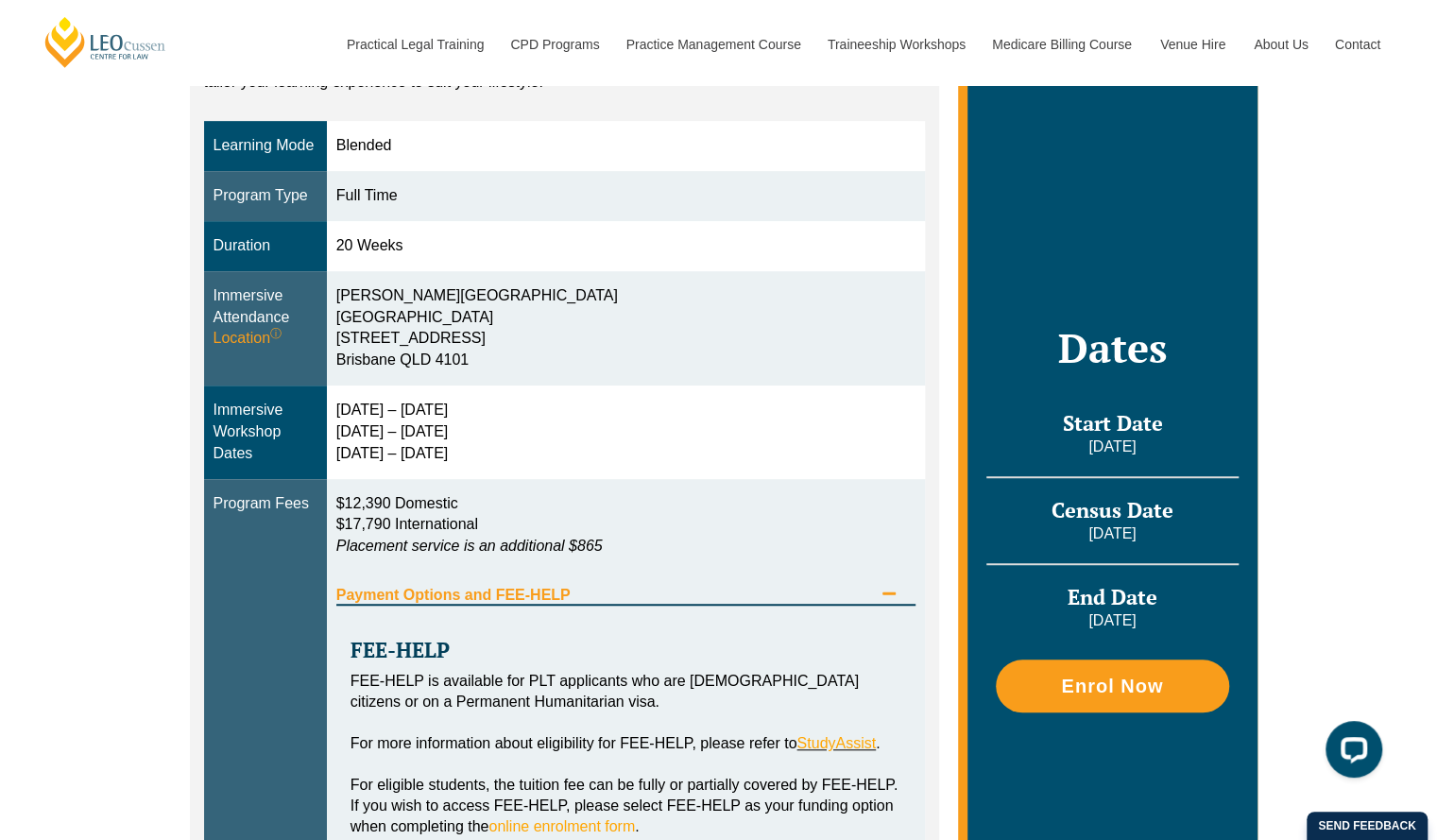
scroll to position [479, 0]
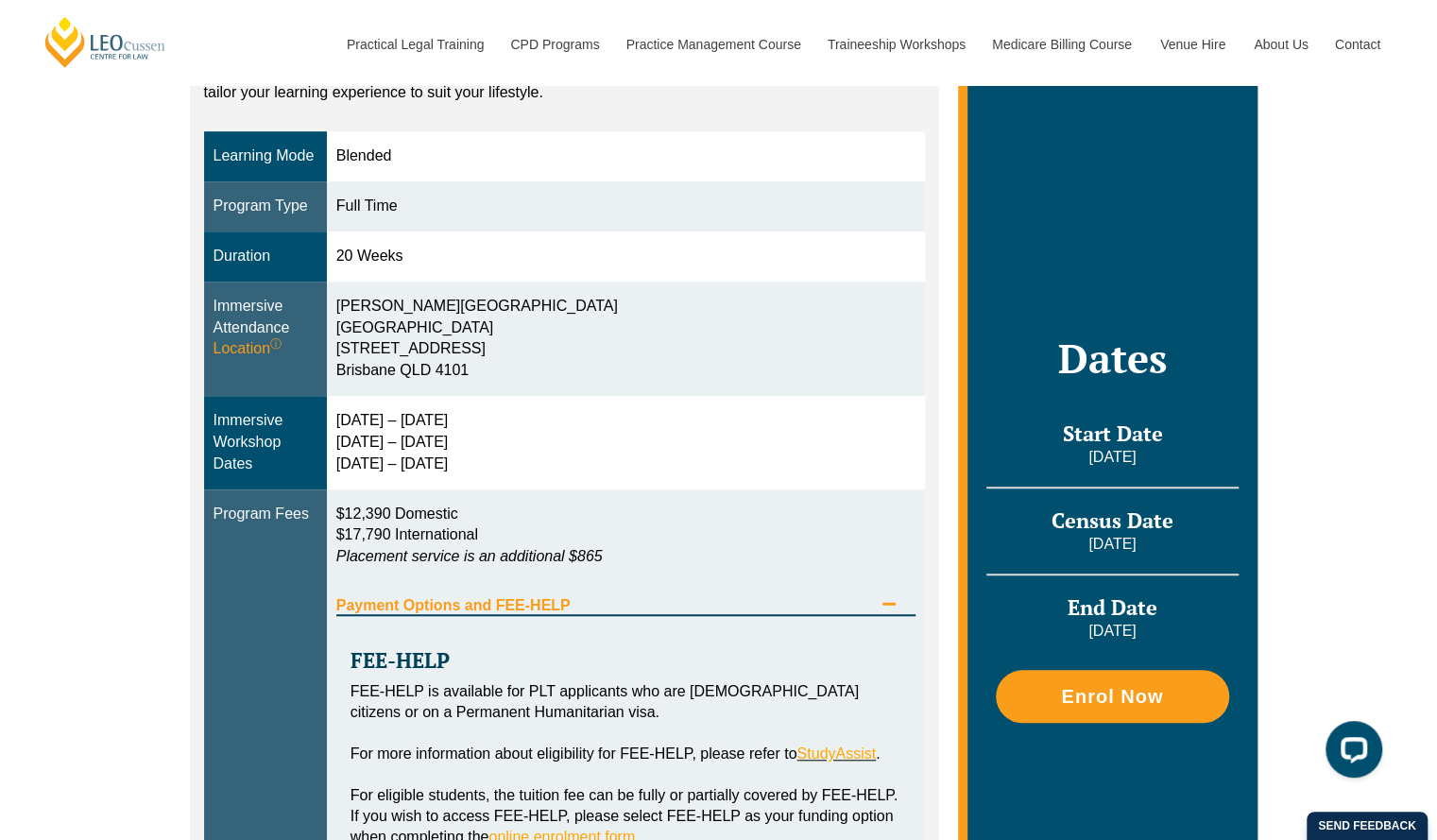
click at [731, 589] on div "Payment Options and FEE-HELP" at bounding box center [626, 596] width 580 height 39
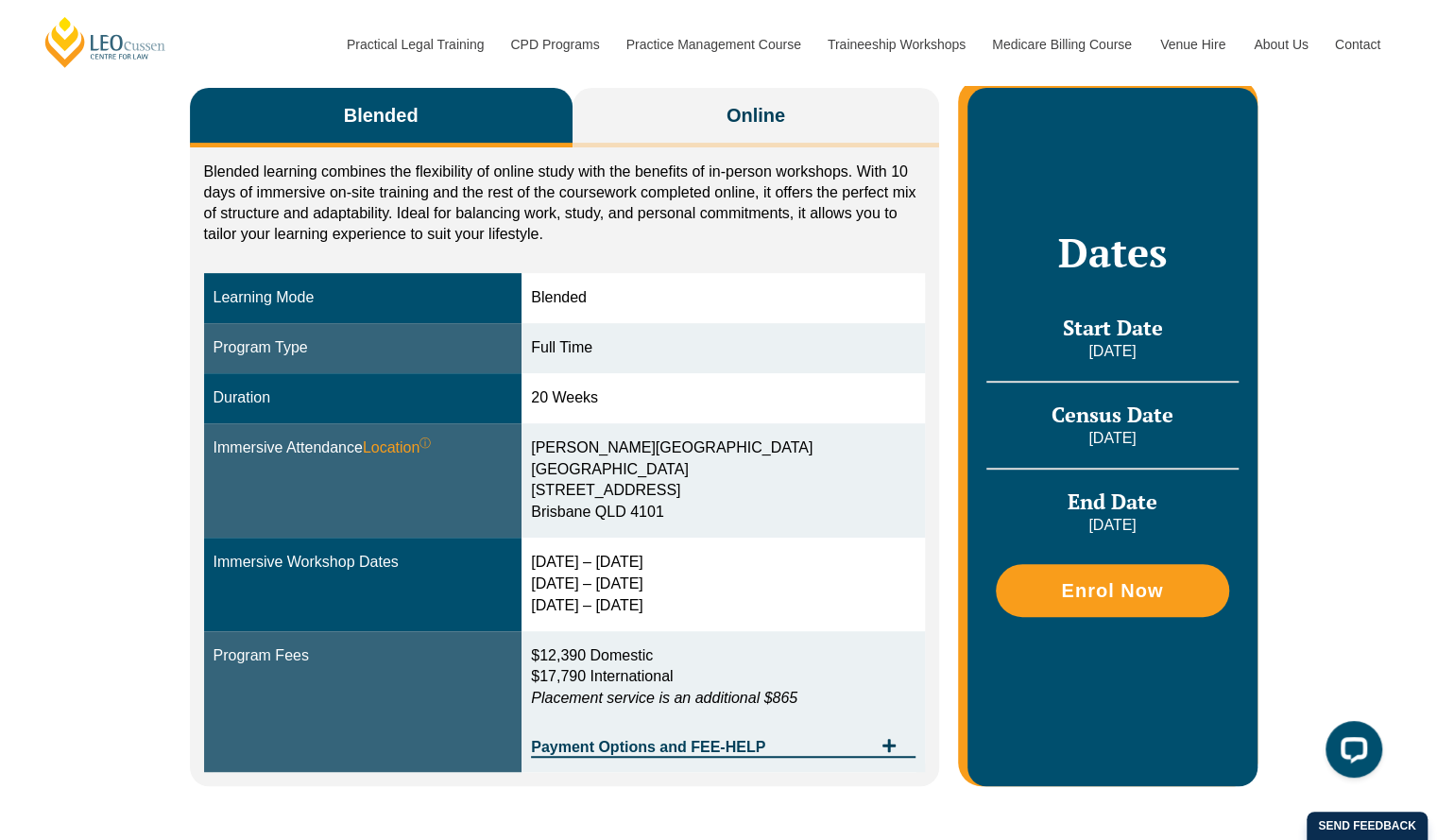
scroll to position [260, 0]
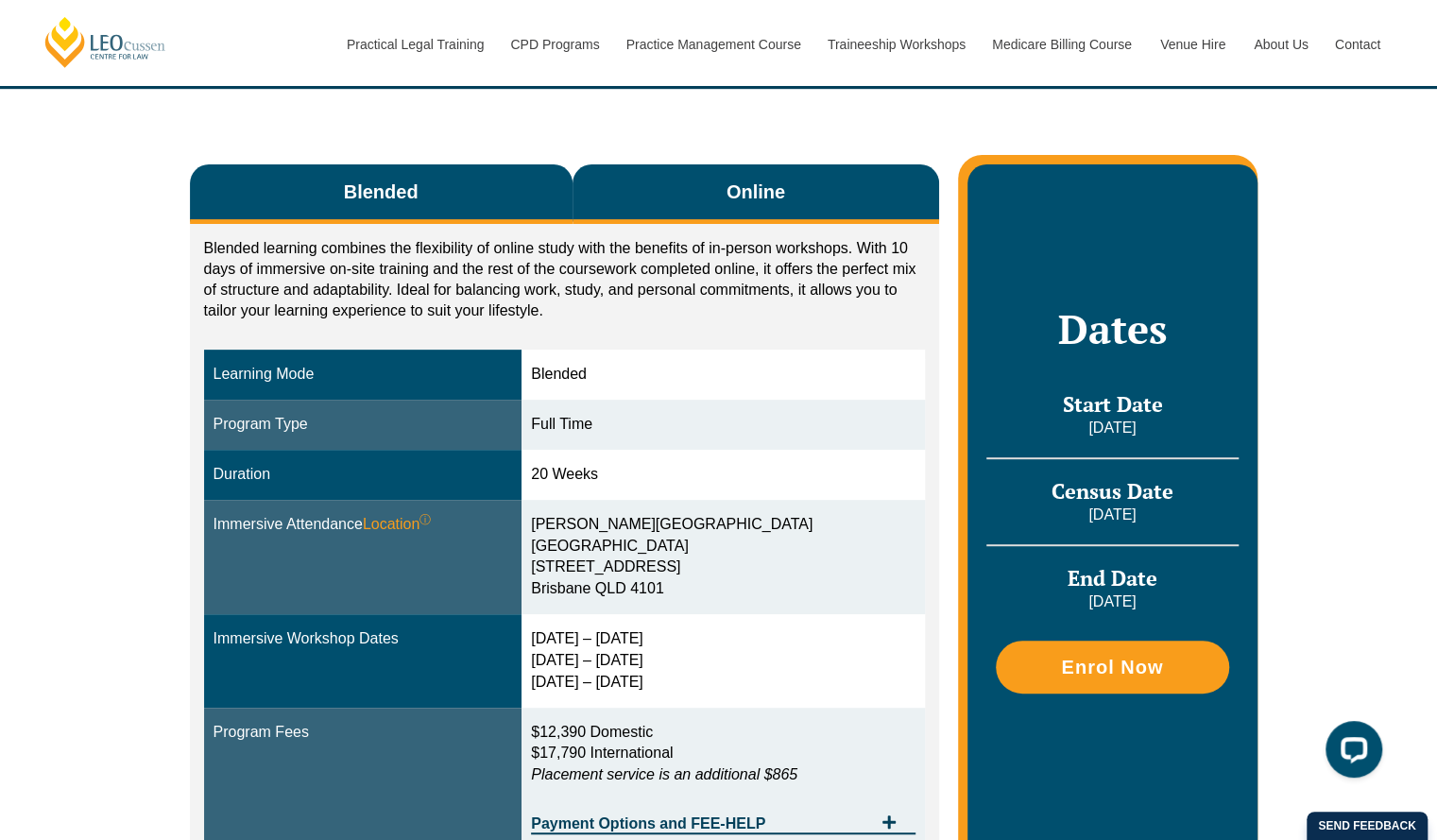
click at [714, 197] on button "Online" at bounding box center [755, 194] width 367 height 59
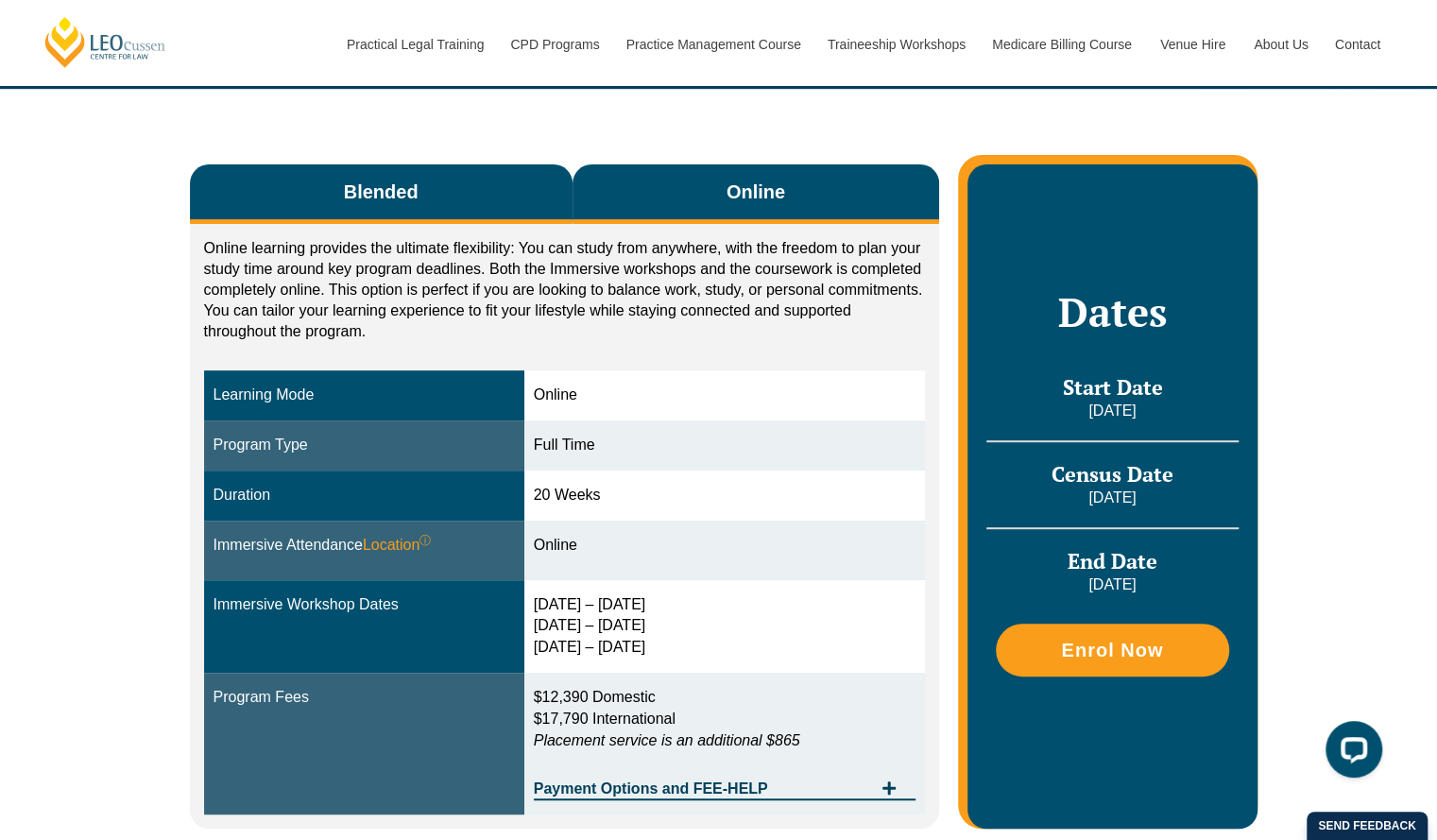
click at [461, 165] on button "Blended" at bounding box center [380, 194] width 382 height 59
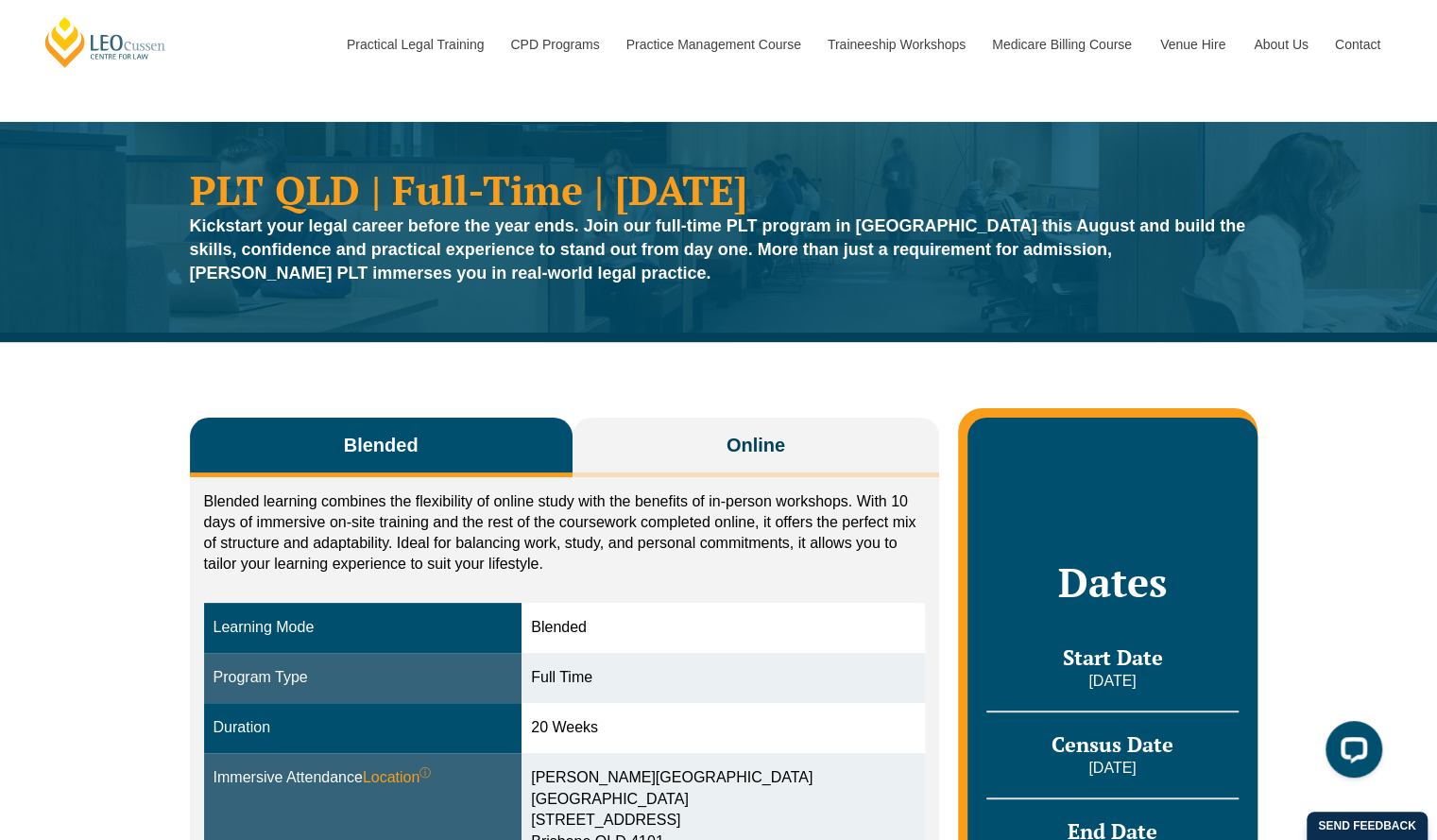
scroll to position [4, 0]
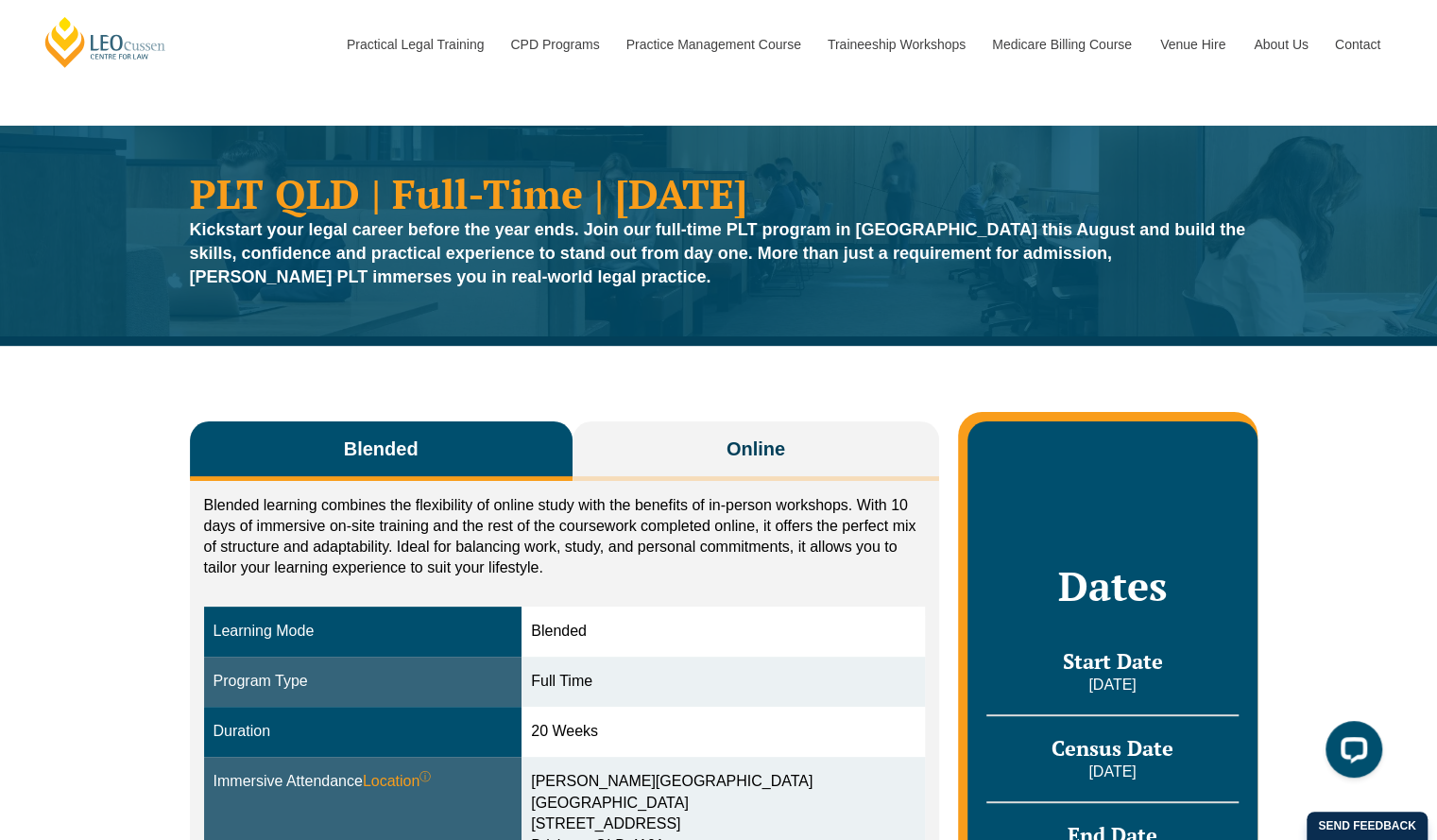
click at [85, 464] on div "Blended Online Blended learning combines the flexibility of online study with t…" at bounding box center [718, 761] width 1437 height 830
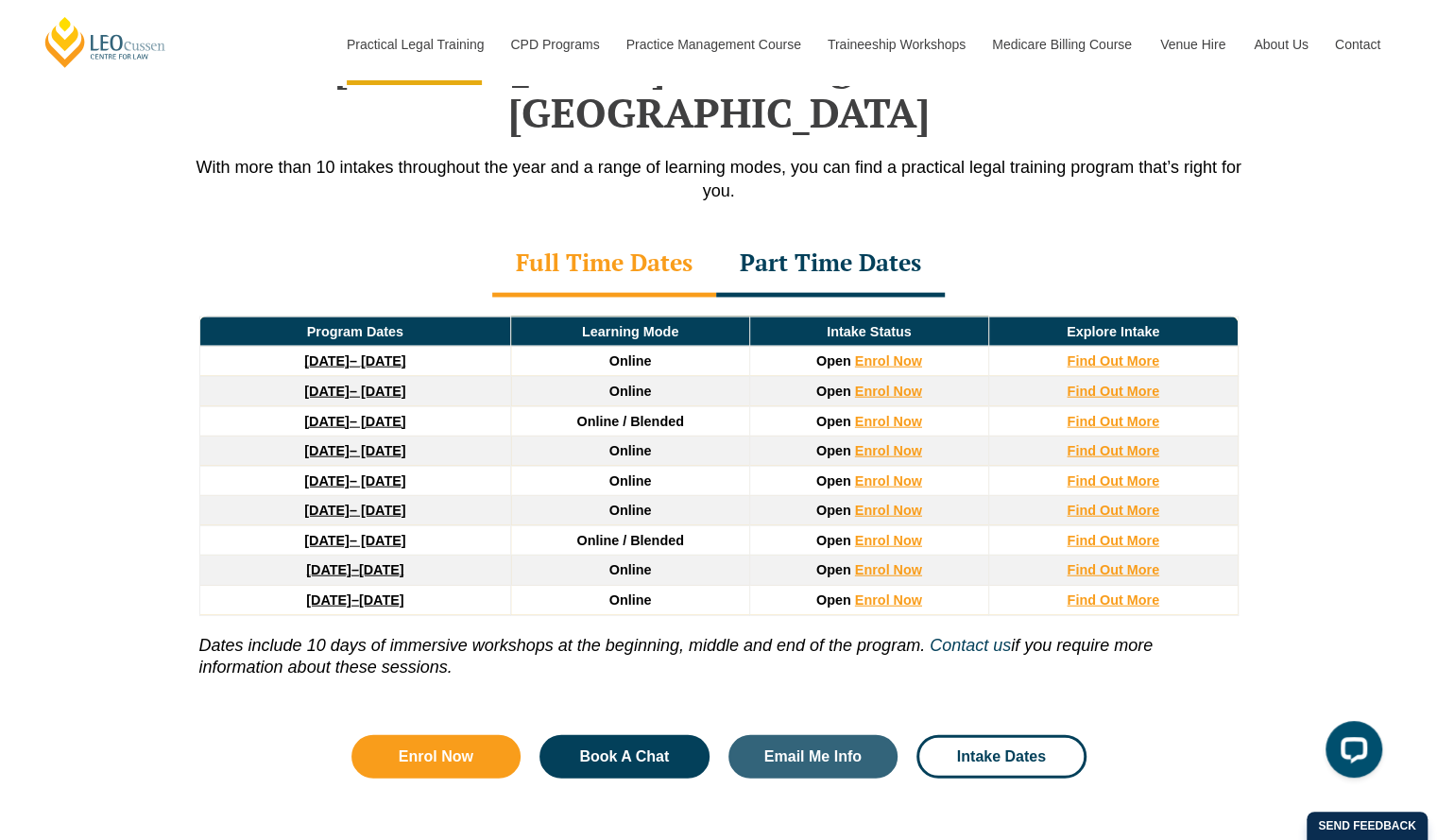
scroll to position [2516, 0]
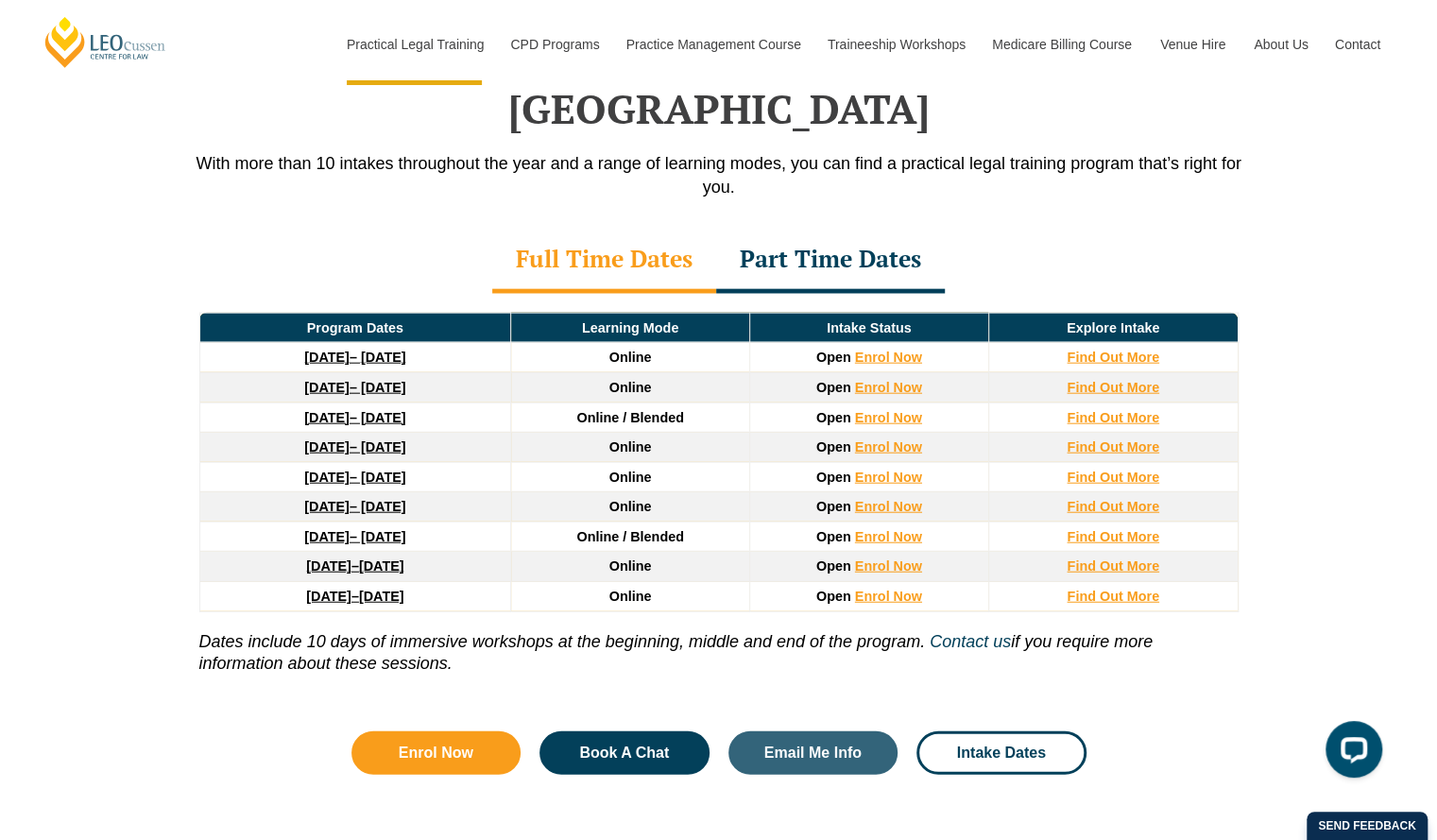
click at [86, 282] on div "Leo Cussen’s PLT Program Dates in Queensland With more than 10 intakes througho…" at bounding box center [718, 397] width 1437 height 907
click at [916, 228] on div "Part Time Dates" at bounding box center [831, 260] width 229 height 66
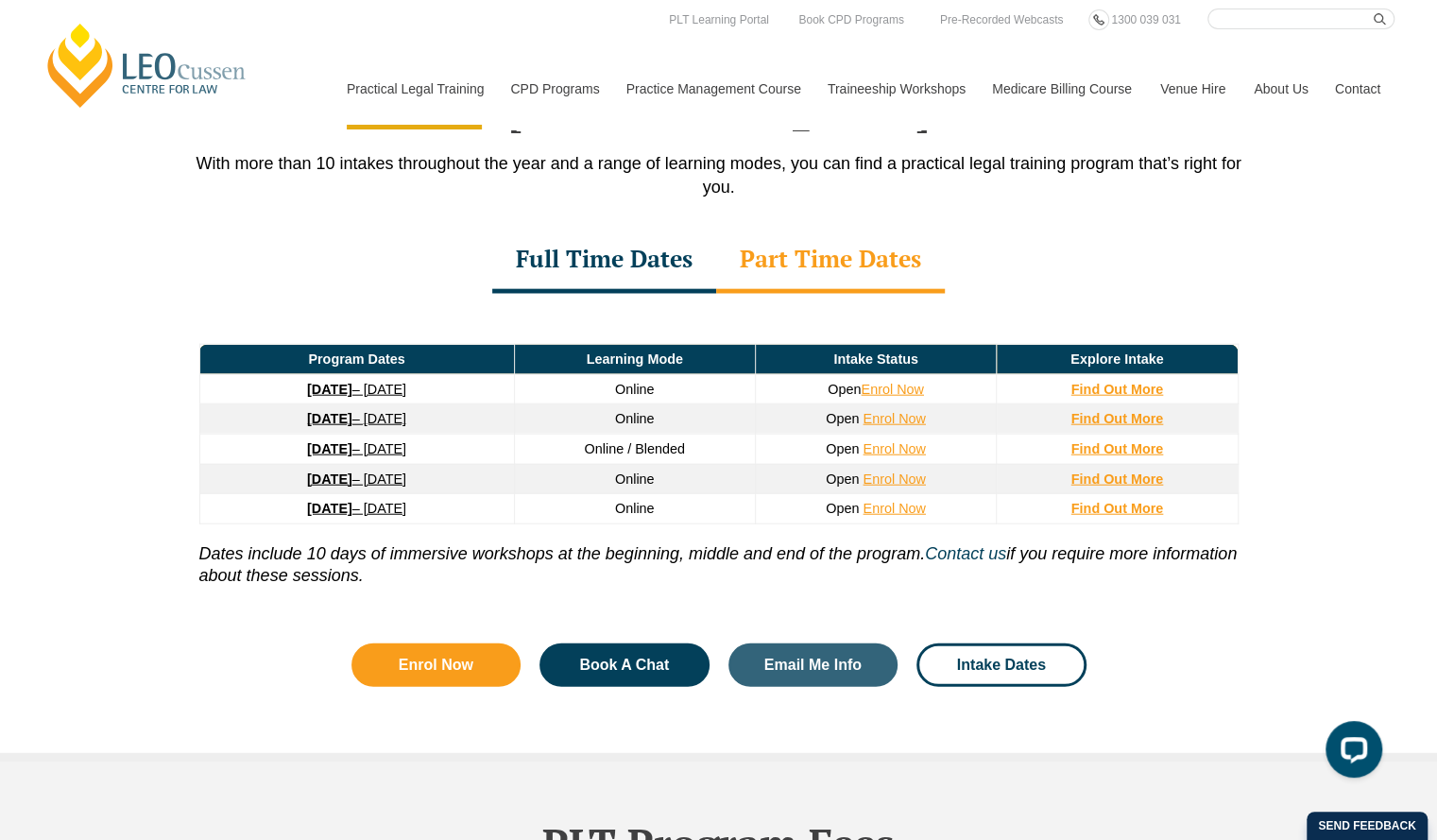
click at [1326, 258] on div "Leo Cussen’s PLT Program Dates in Queensland With more than 10 intakes througho…" at bounding box center [718, 353] width 1437 height 819
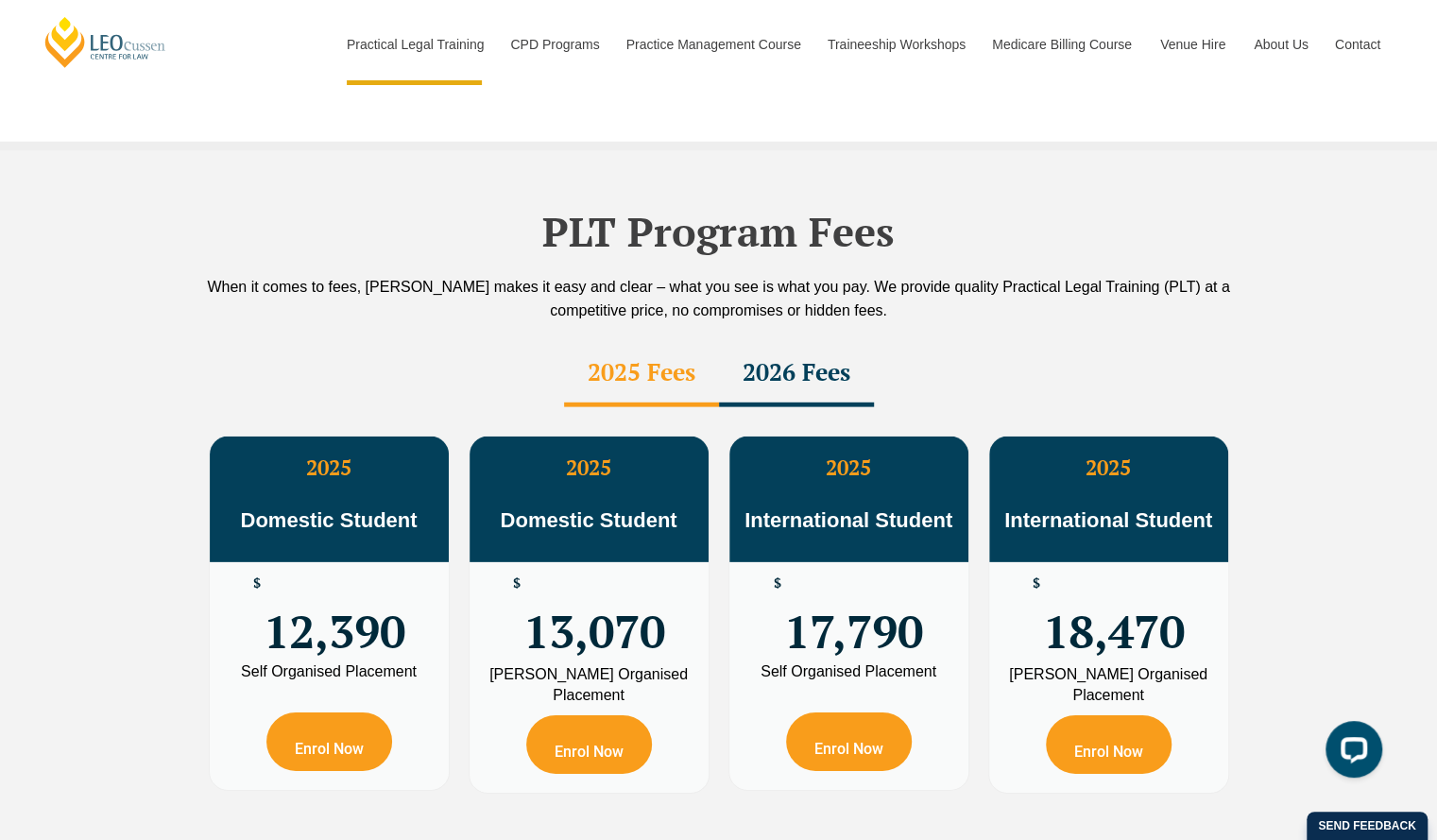
scroll to position [3165, 0]
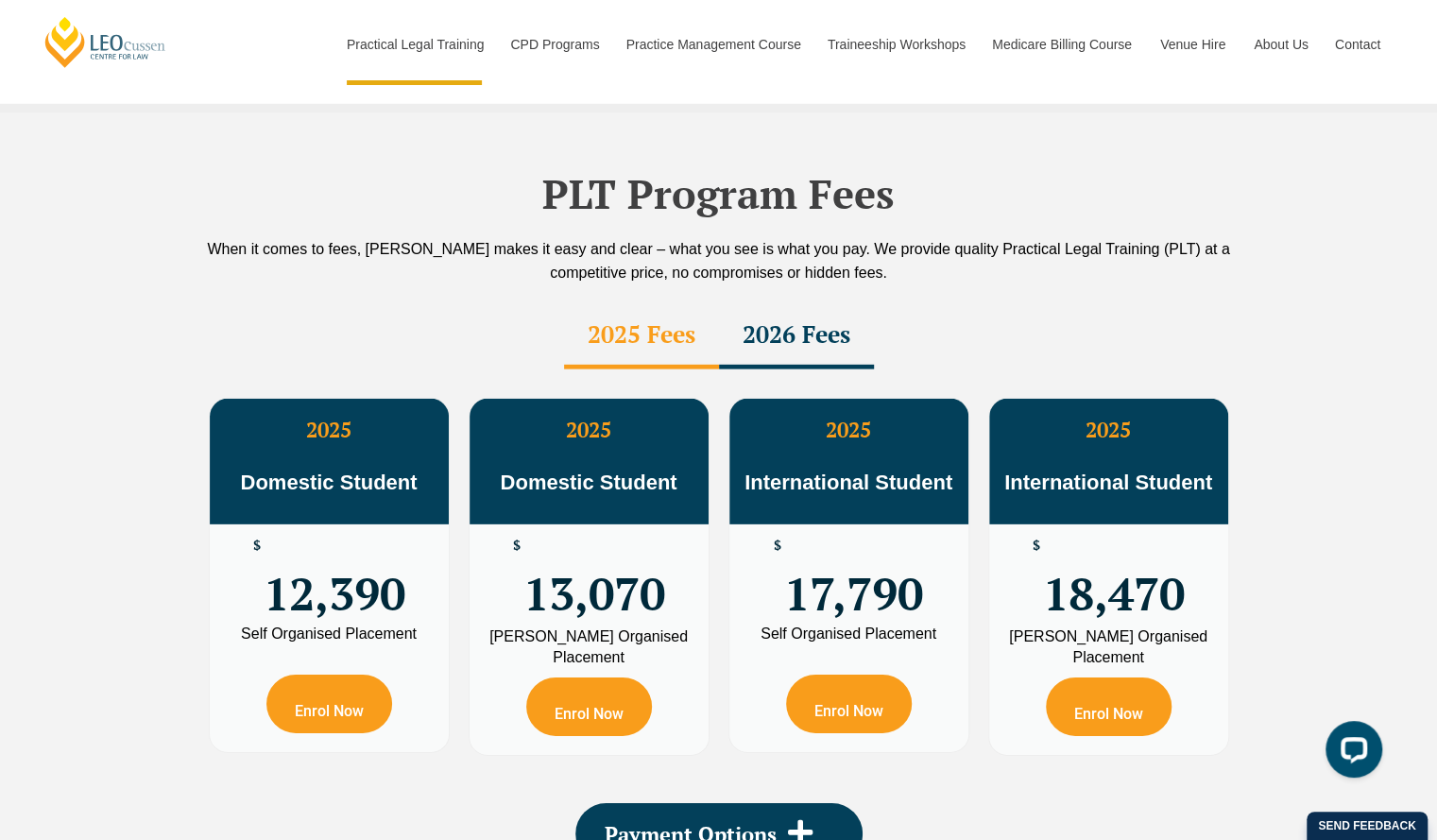
click at [793, 303] on div "2026 Fees" at bounding box center [796, 336] width 154 height 66
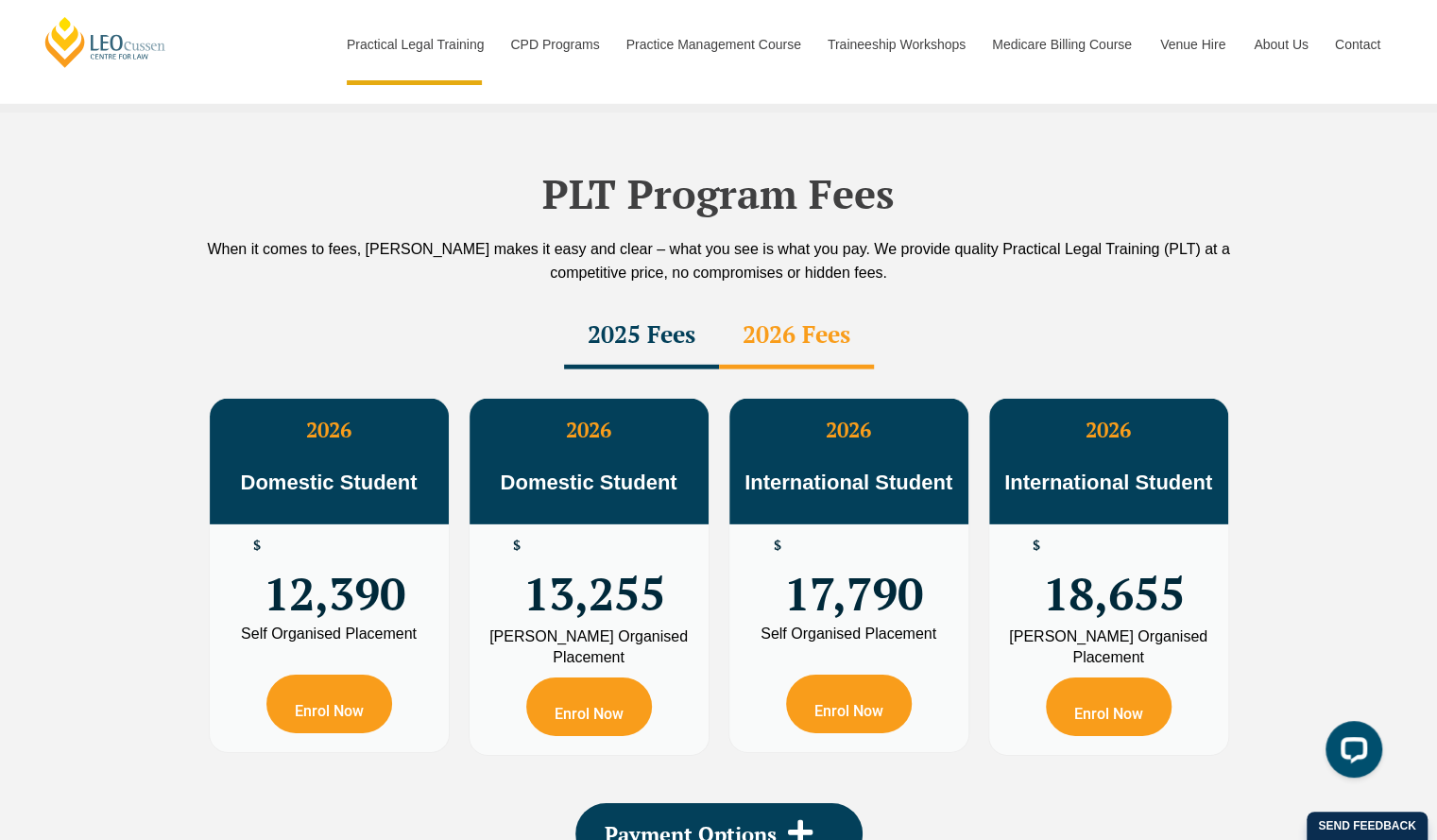
click at [651, 303] on div "2025 Fees" at bounding box center [641, 336] width 154 height 66
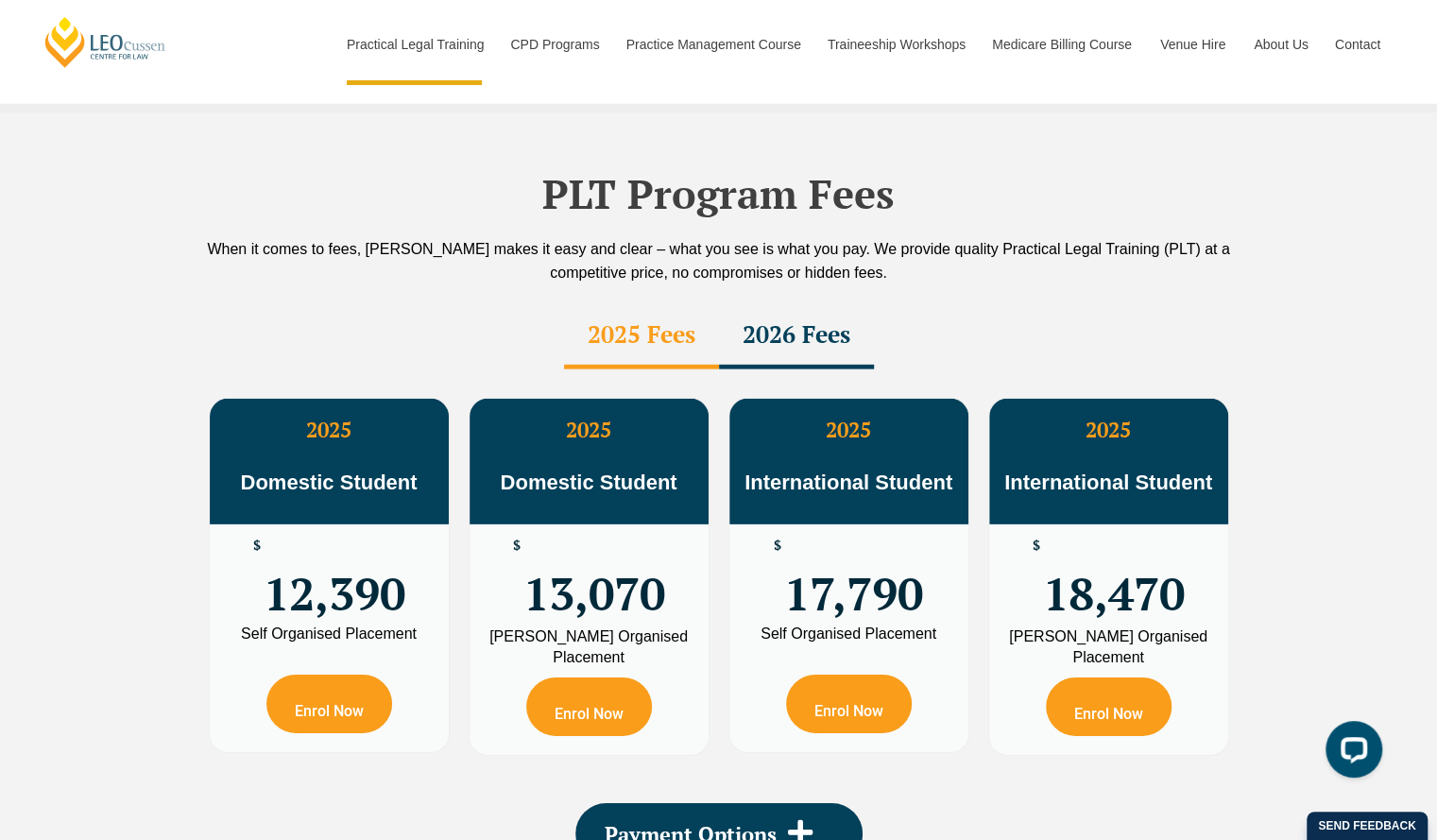
click at [819, 303] on div "2026 Fees" at bounding box center [796, 336] width 154 height 66
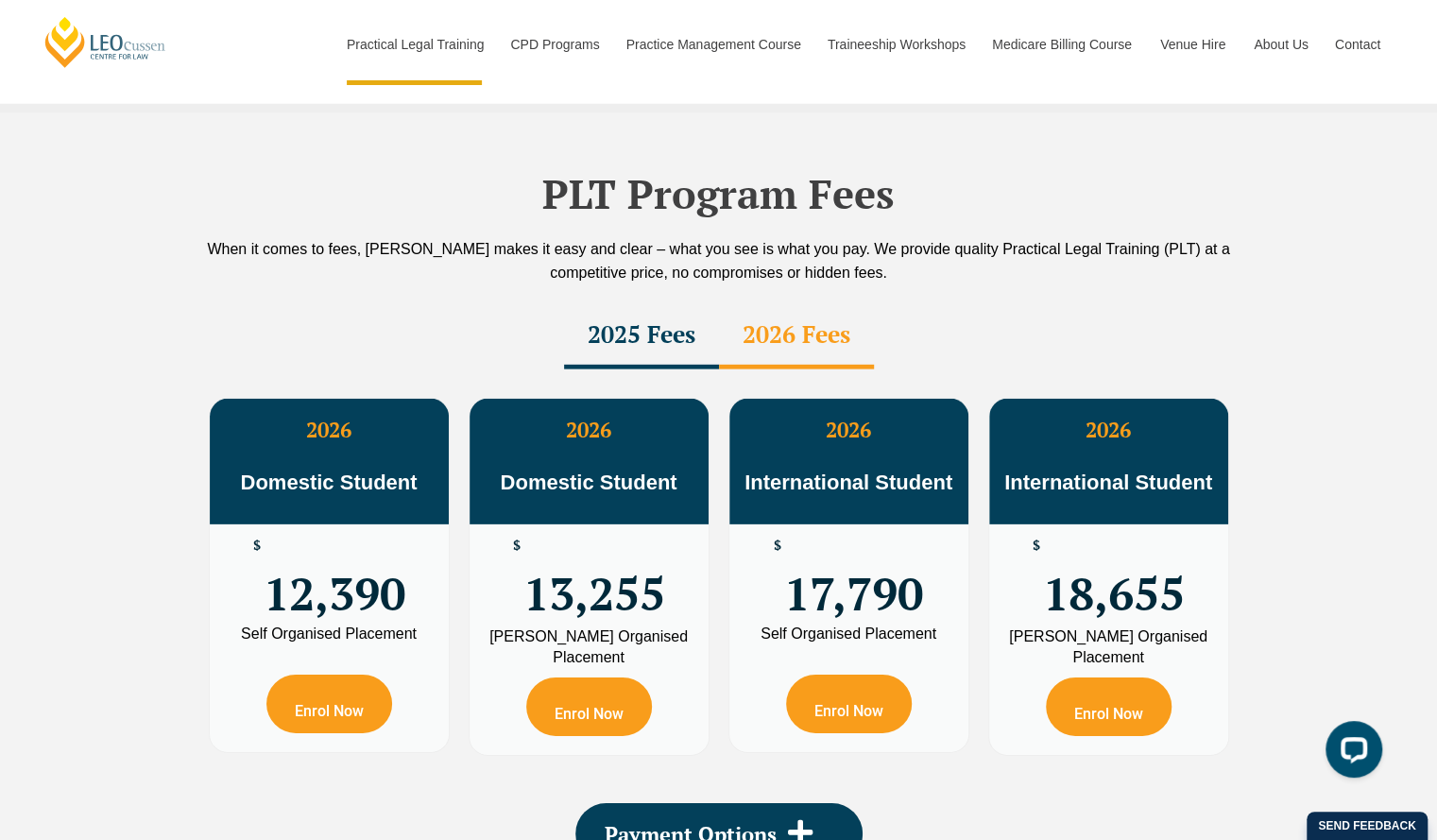
click at [686, 303] on div "2025 Fees" at bounding box center [641, 336] width 154 height 66
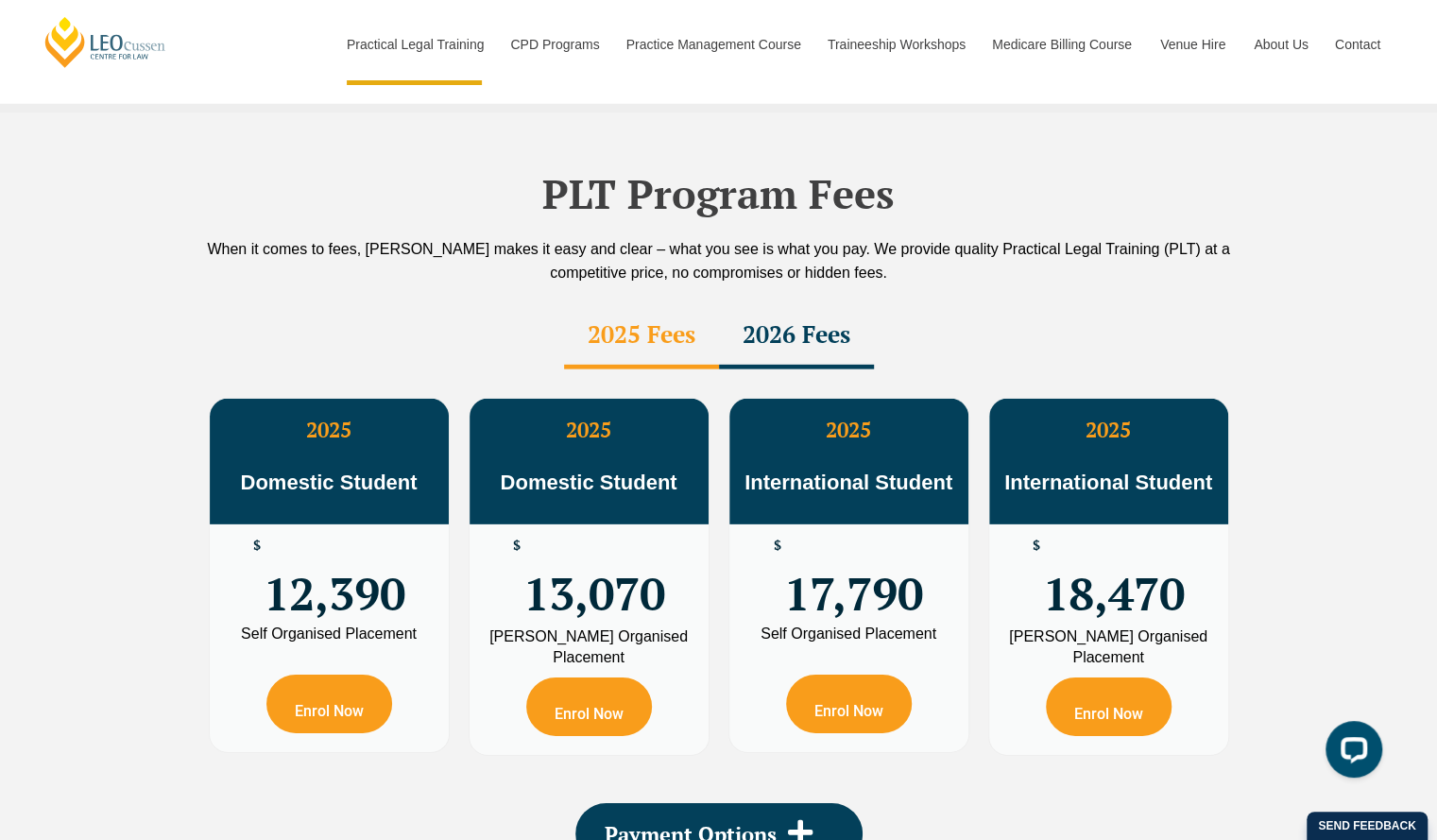
click at [770, 303] on div "2026 Fees" at bounding box center [796, 336] width 154 height 66
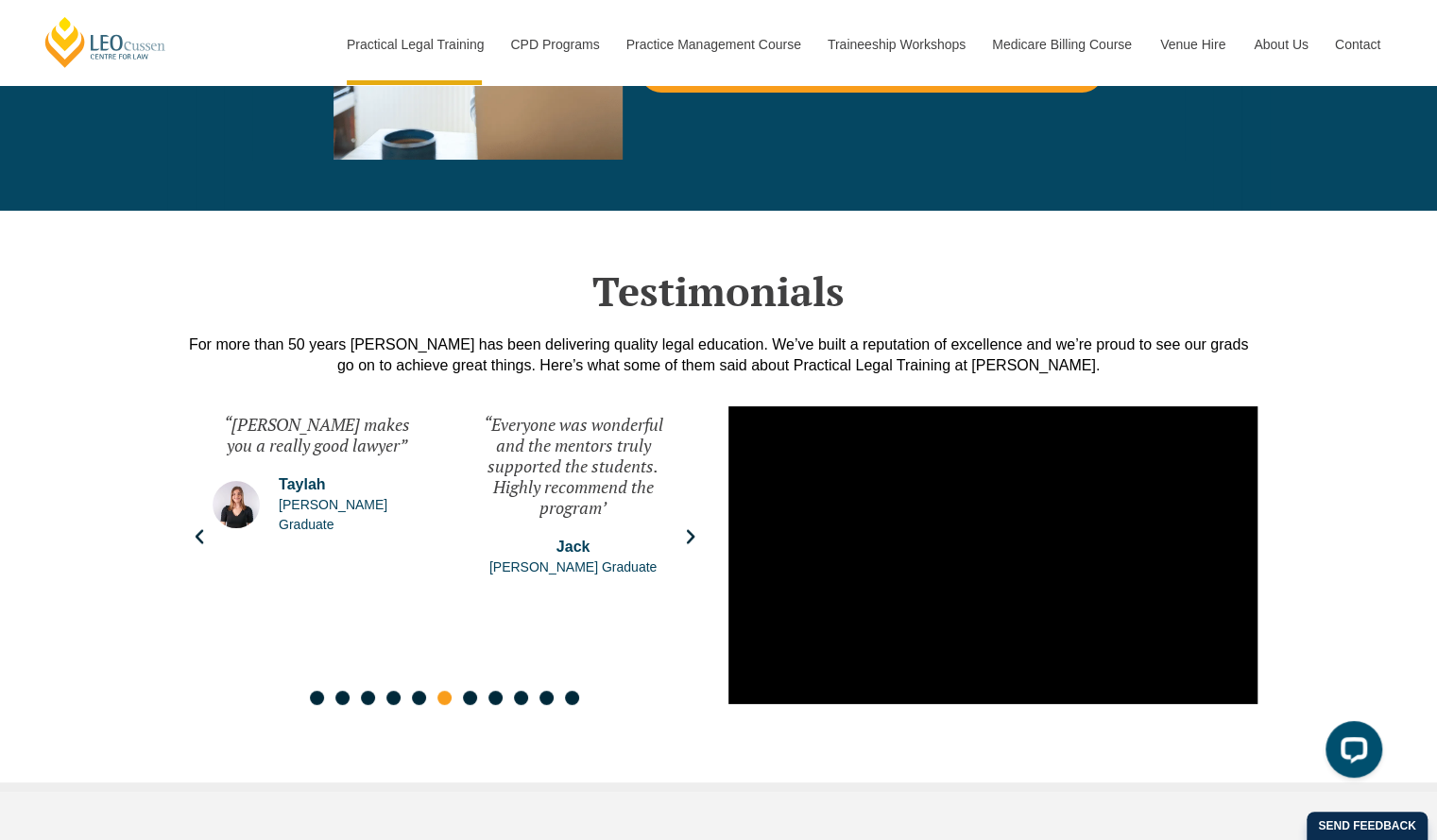
scroll to position [4269, 0]
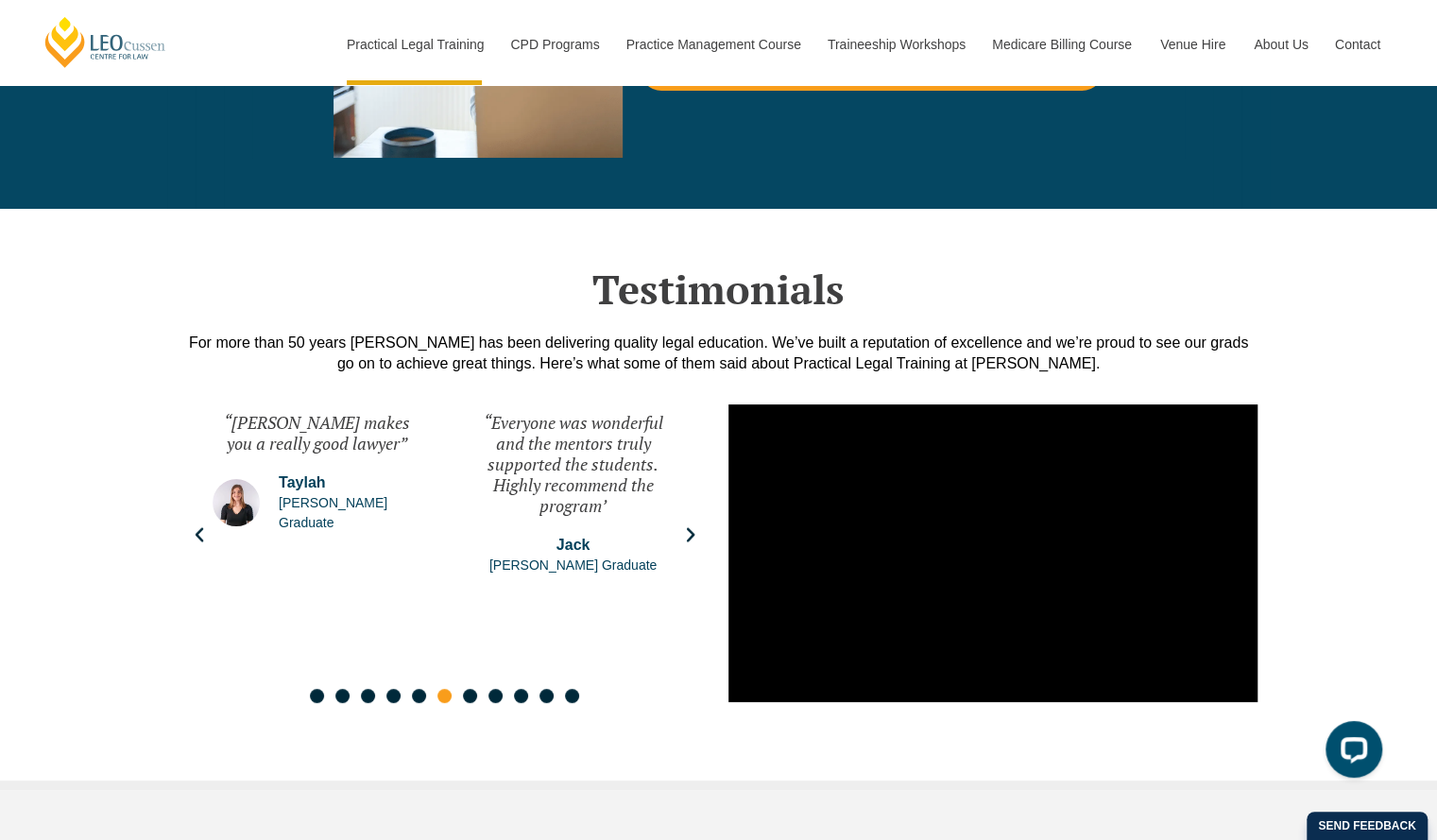
click at [687, 464] on div "“Everyone was wonderful and the mentors truly supported the students. Highly re…" at bounding box center [572, 534] width 247 height 283
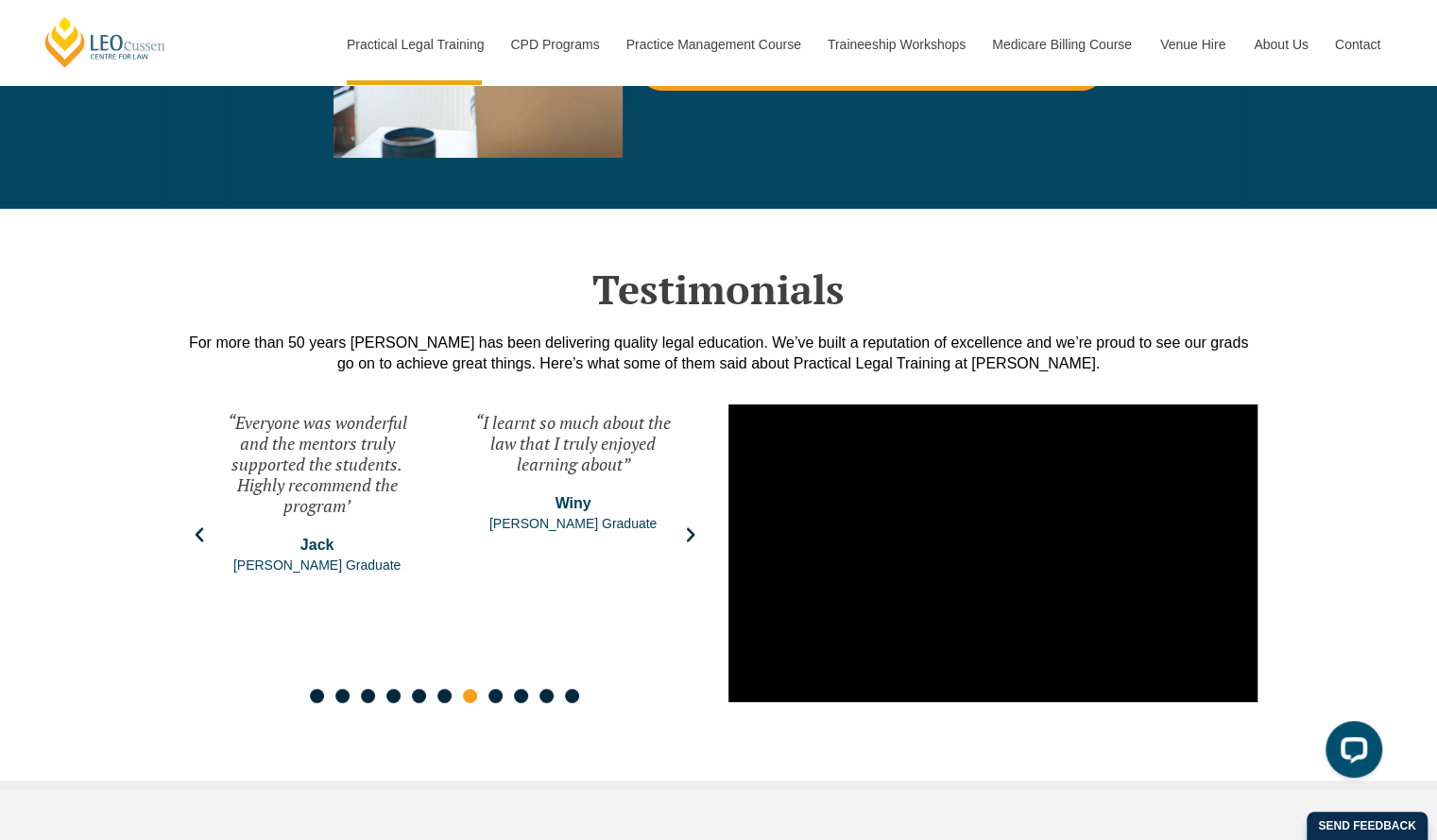
click at [687, 525] on icon "Next slide" at bounding box center [690, 535] width 19 height 19
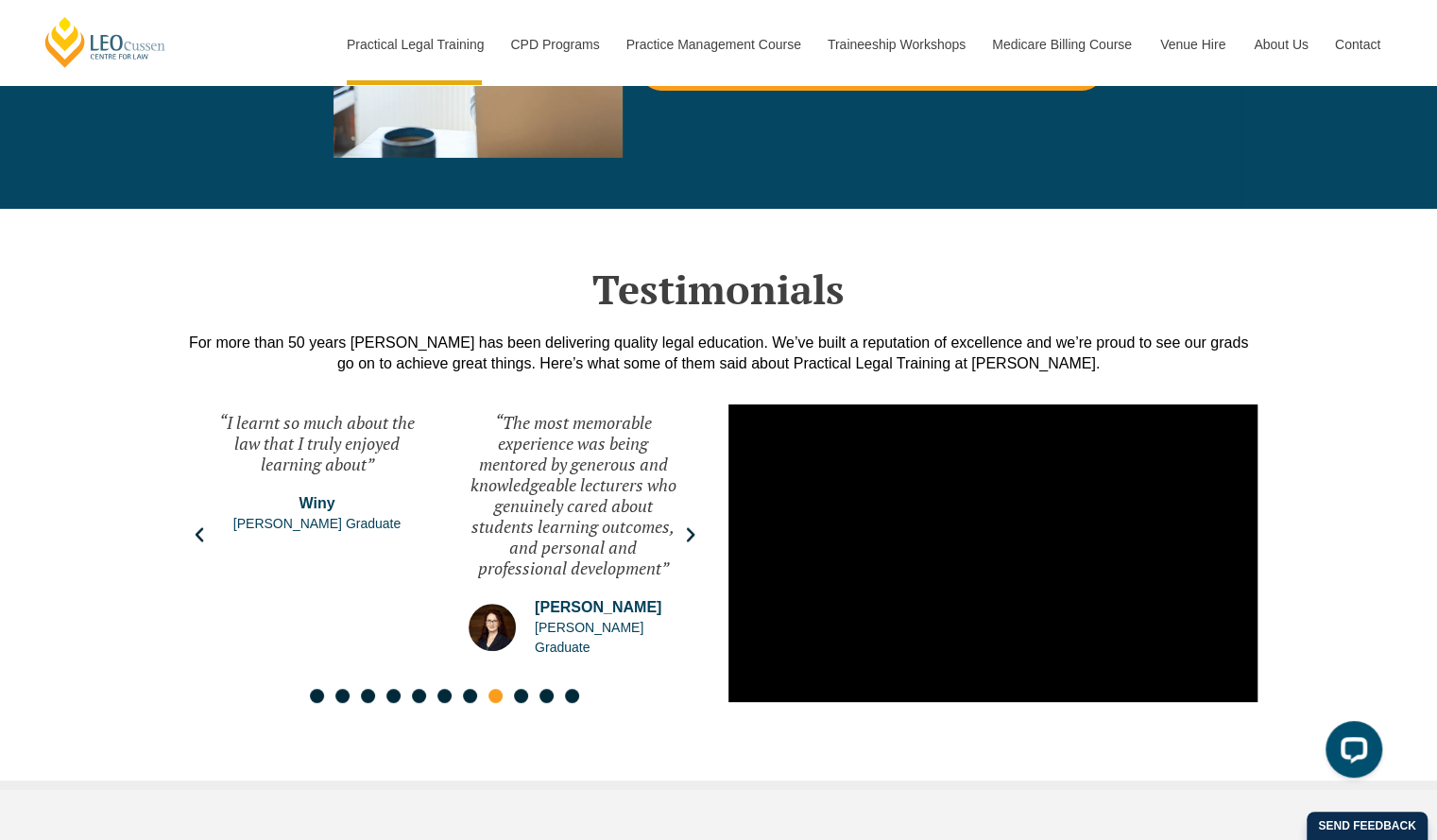
click at [687, 525] on icon "Next slide" at bounding box center [690, 535] width 19 height 19
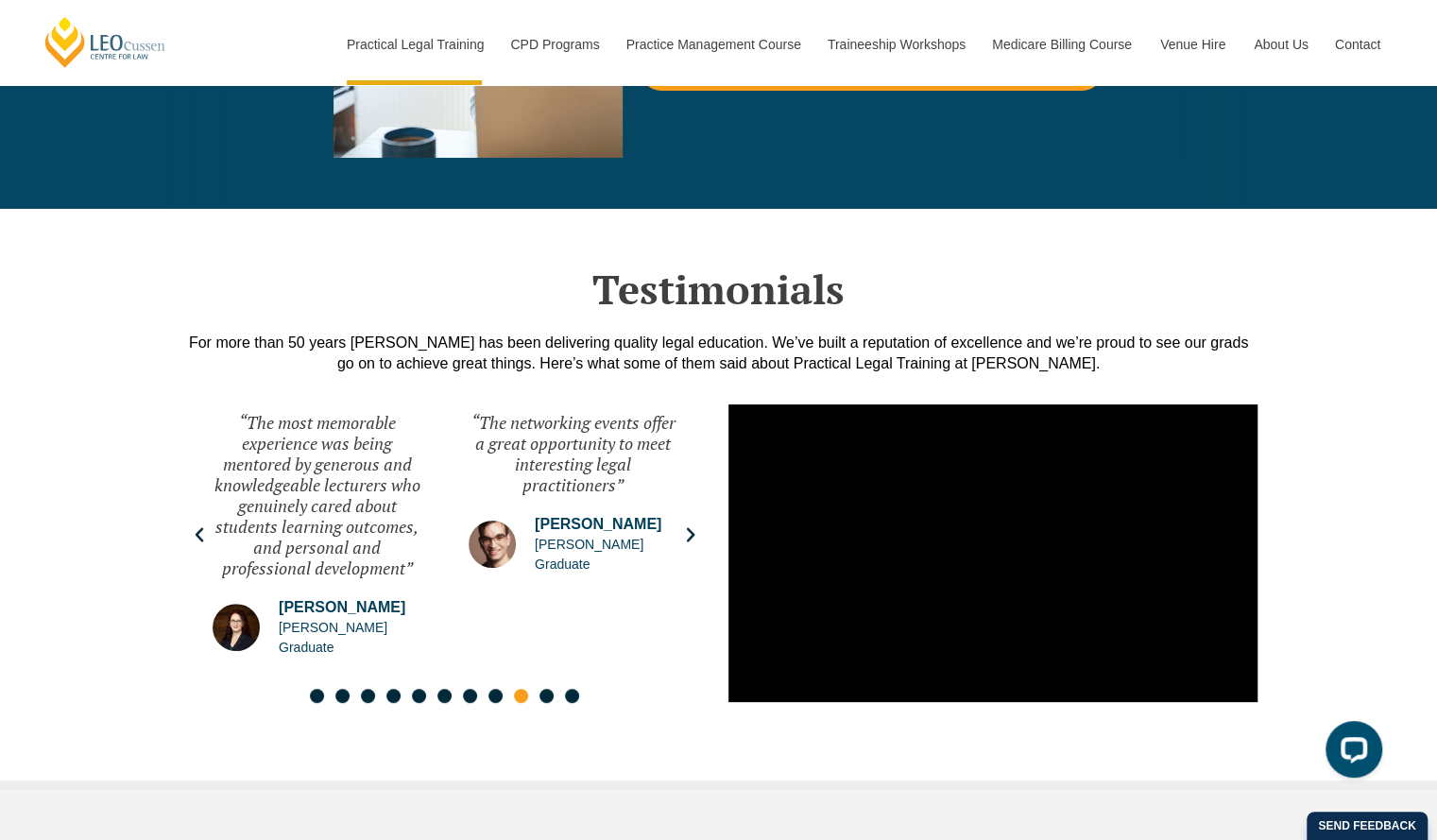
click at [687, 525] on icon "Next slide" at bounding box center [690, 535] width 19 height 19
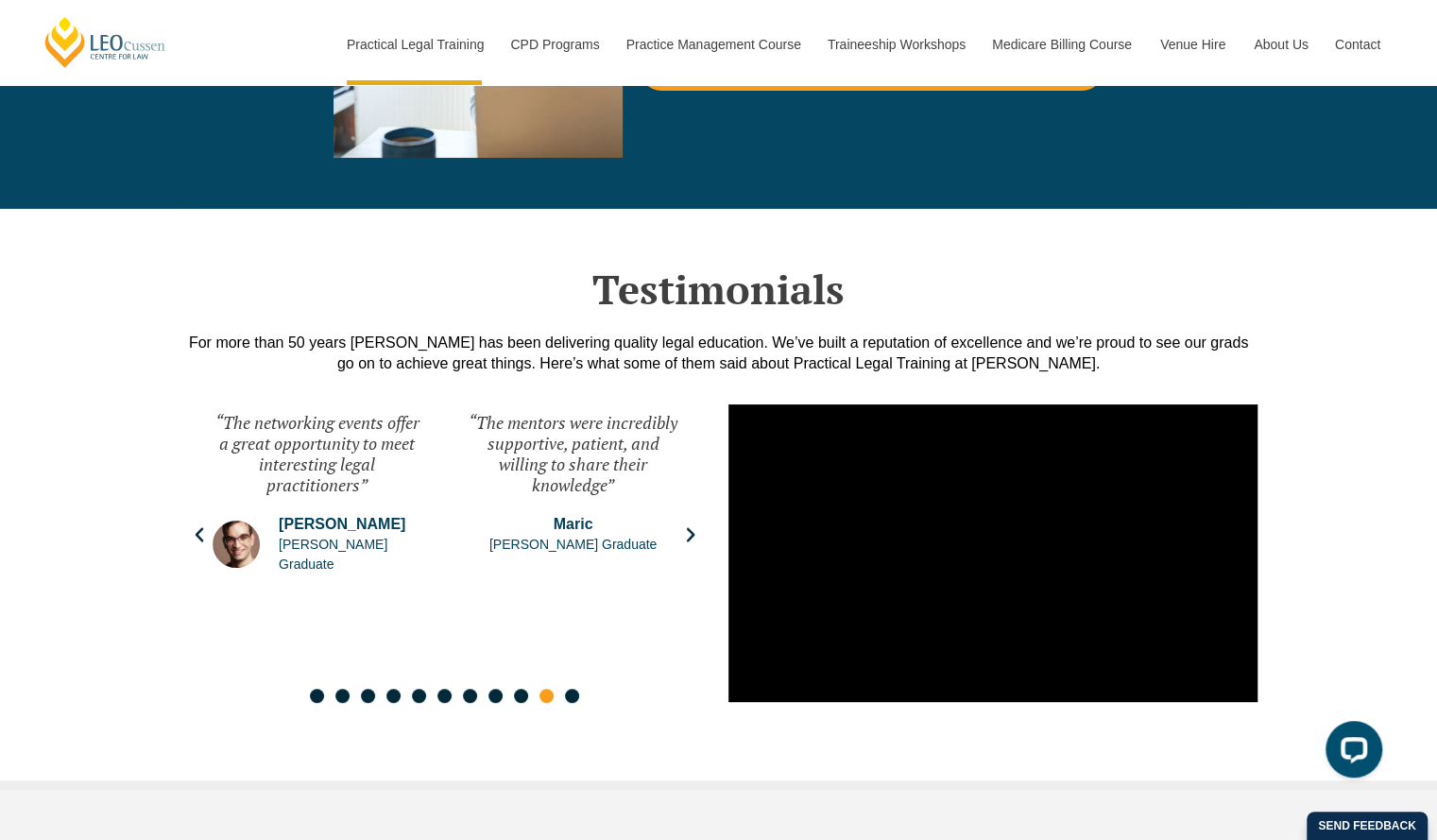
click at [687, 525] on icon "Next slide" at bounding box center [690, 535] width 19 height 19
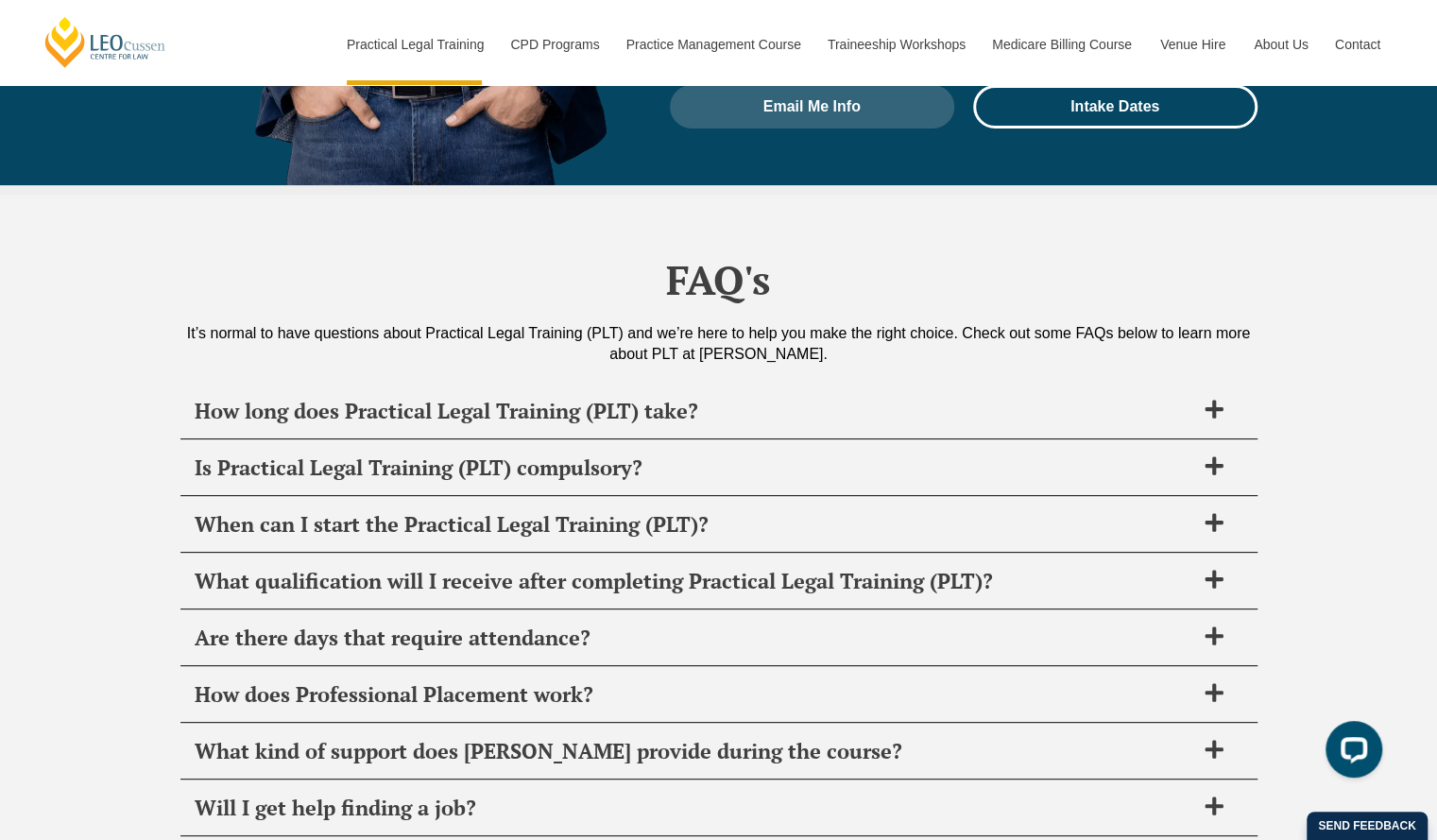
scroll to position [8812, 0]
click at [1060, 625] on span "Are there days that require attendance?" at bounding box center [694, 638] width 999 height 27
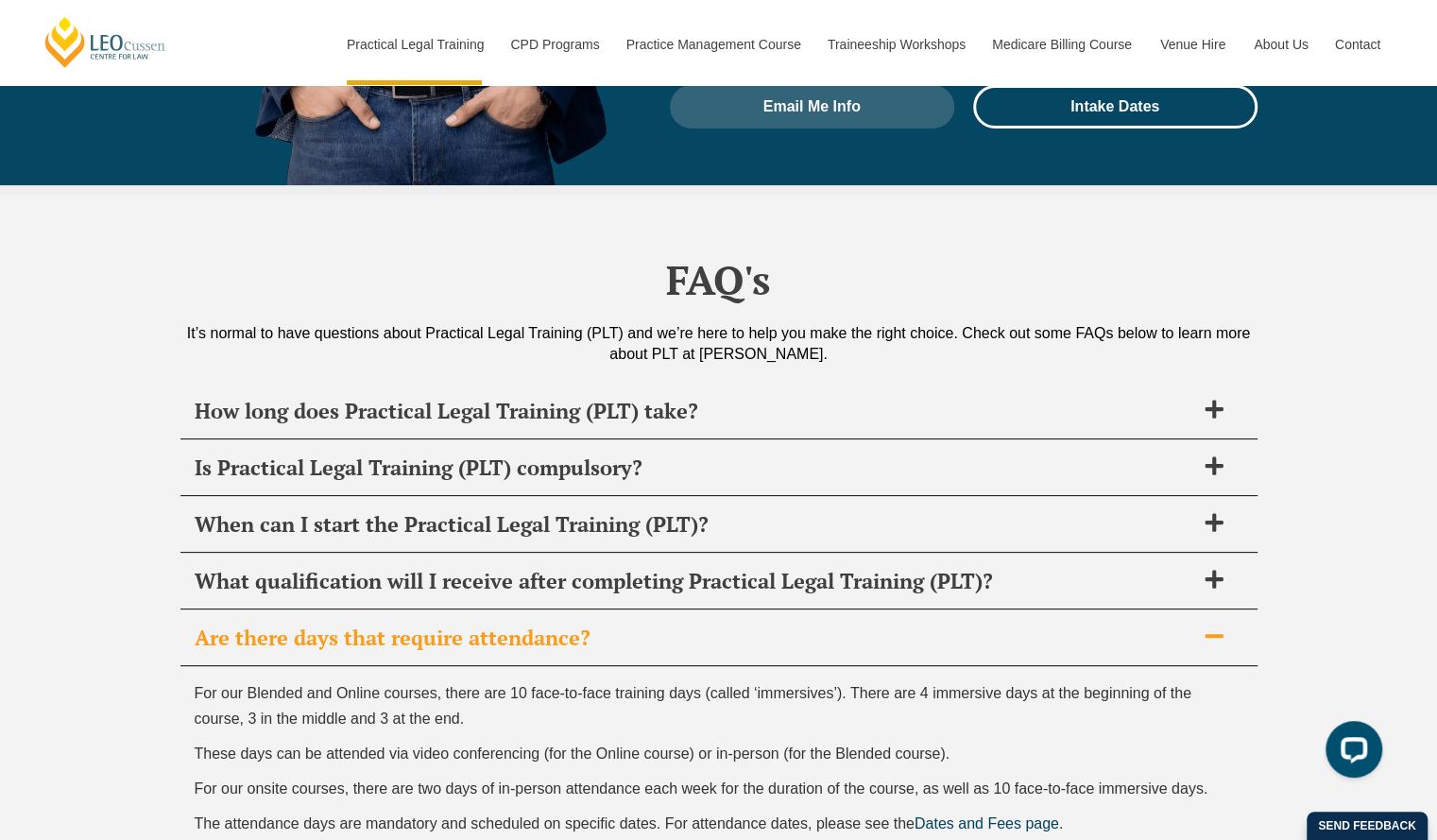
click at [1060, 625] on span "Are there days that require attendance?" at bounding box center [694, 638] width 999 height 27
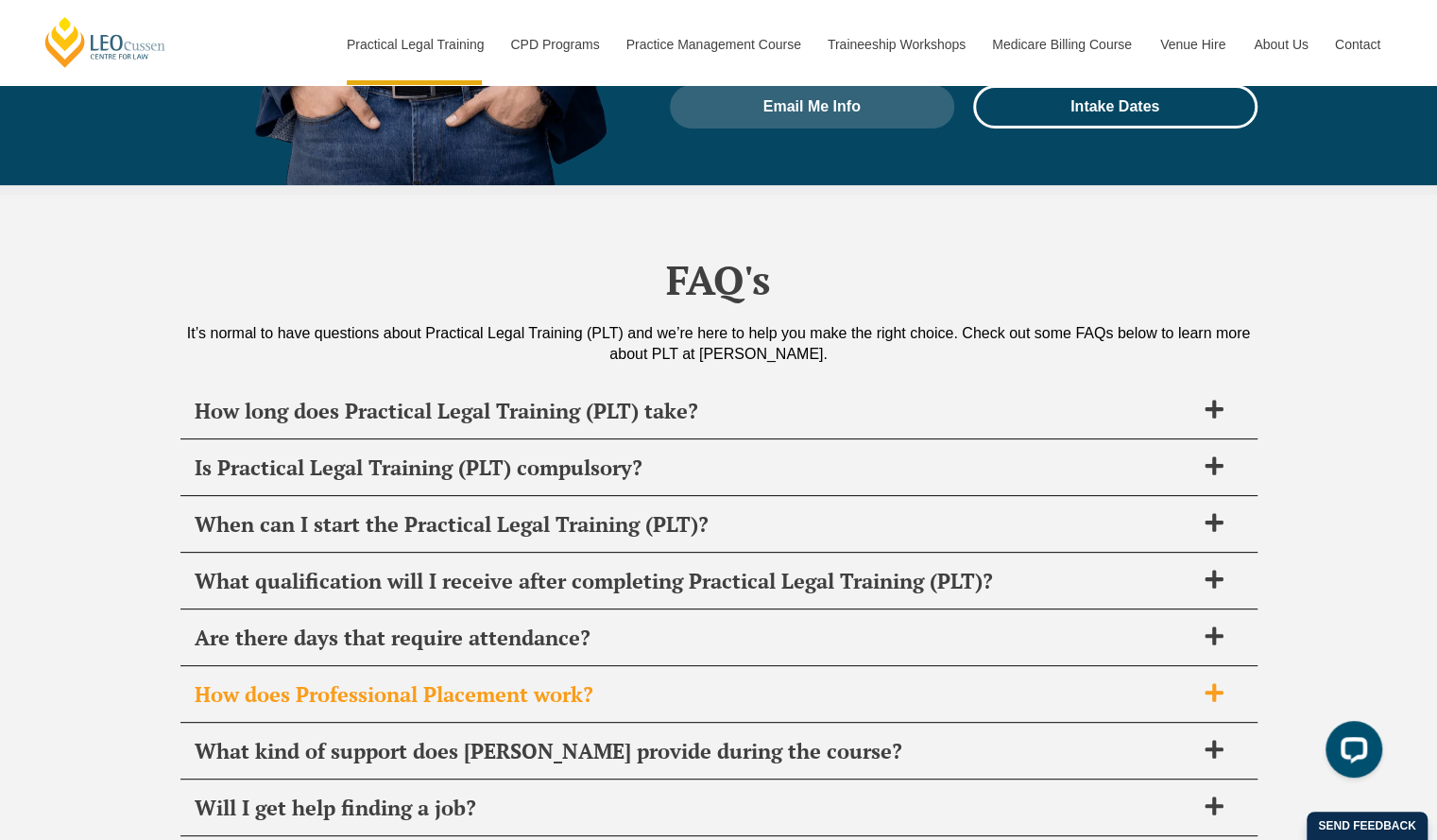
click at [995, 681] on span "How does Professional Placement work?" at bounding box center [694, 694] width 999 height 27
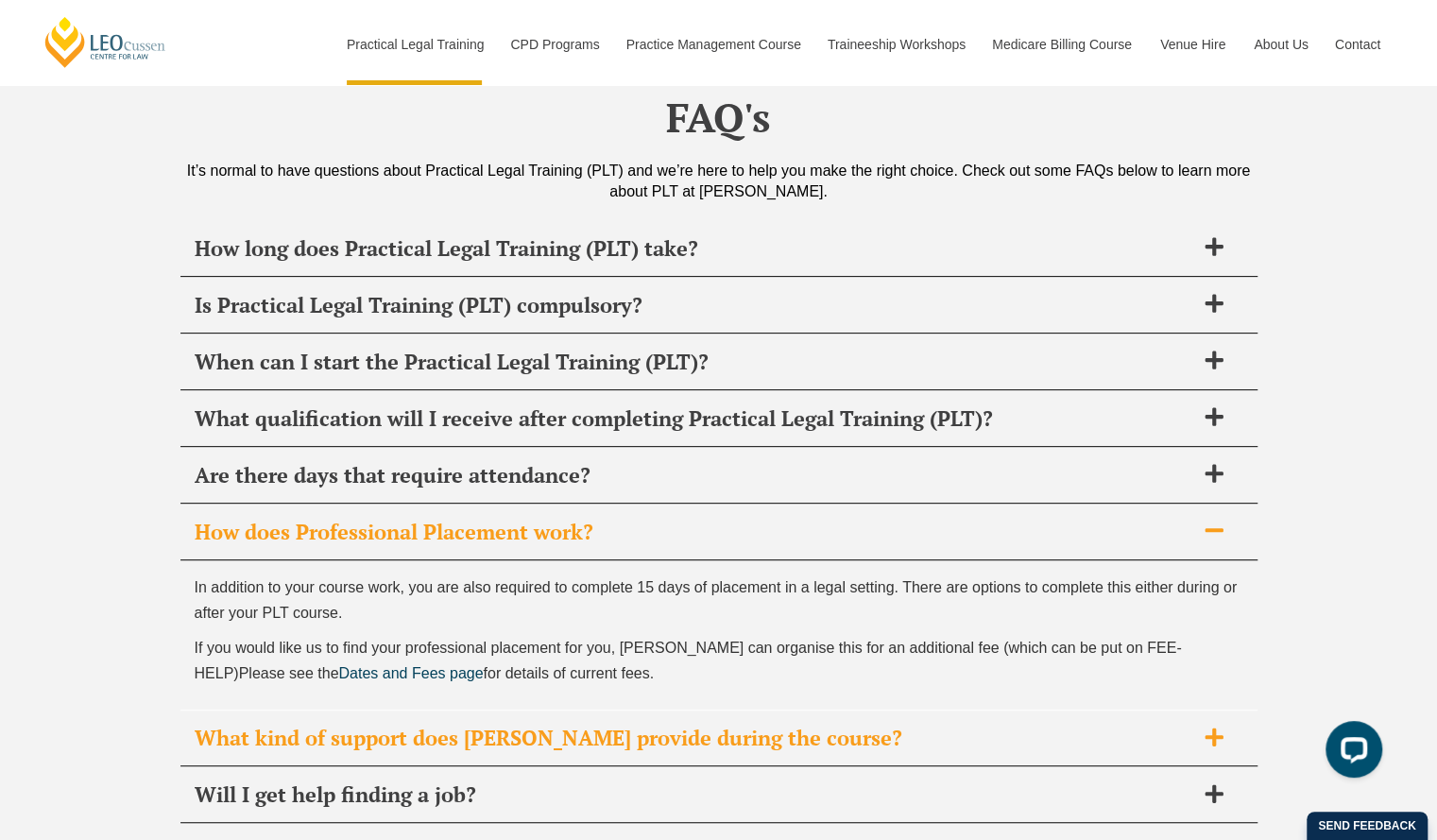
scroll to position [9006, 0]
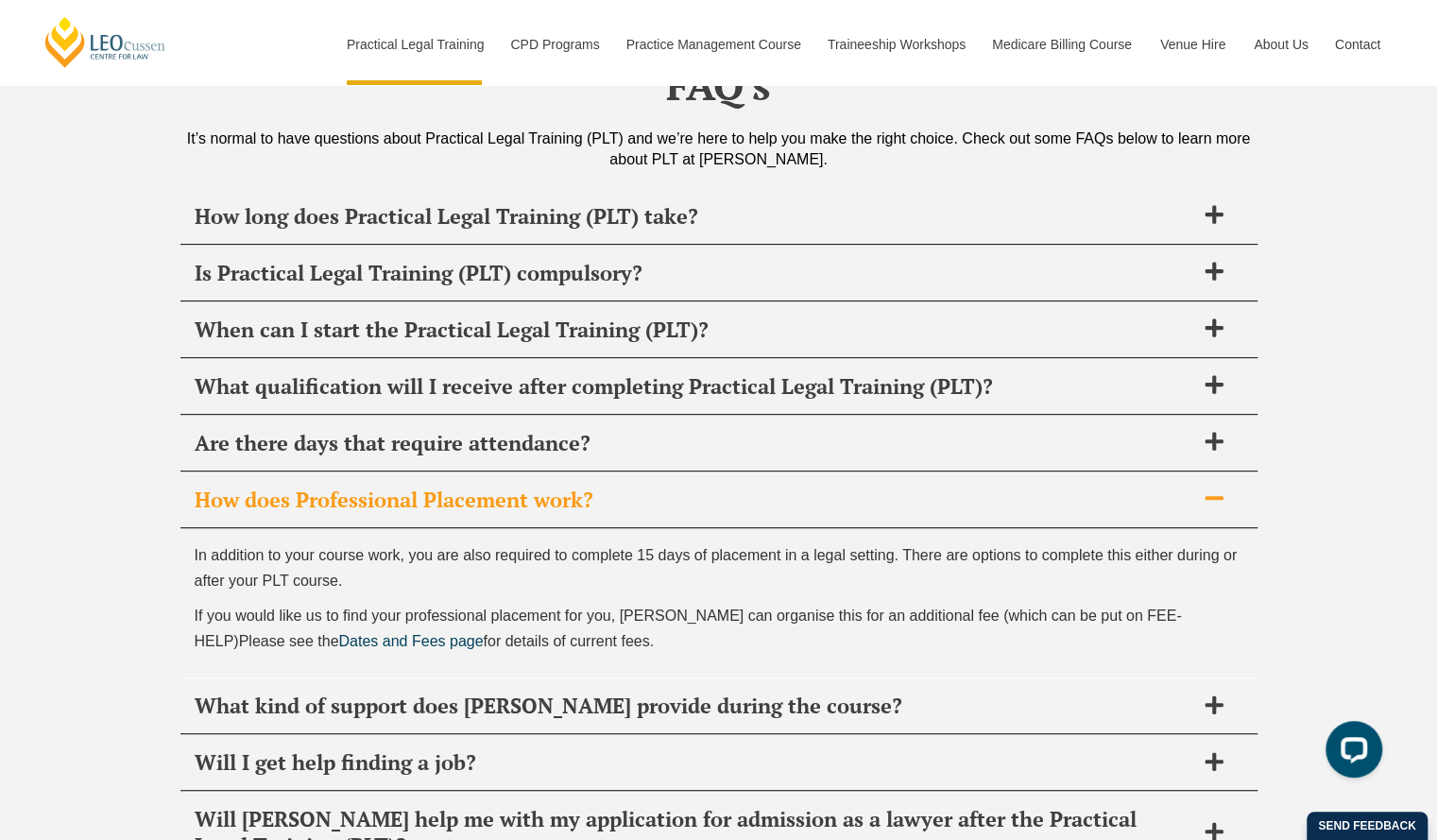
click at [1046, 472] on div "How does Professional Placement work?" at bounding box center [718, 500] width 1077 height 55
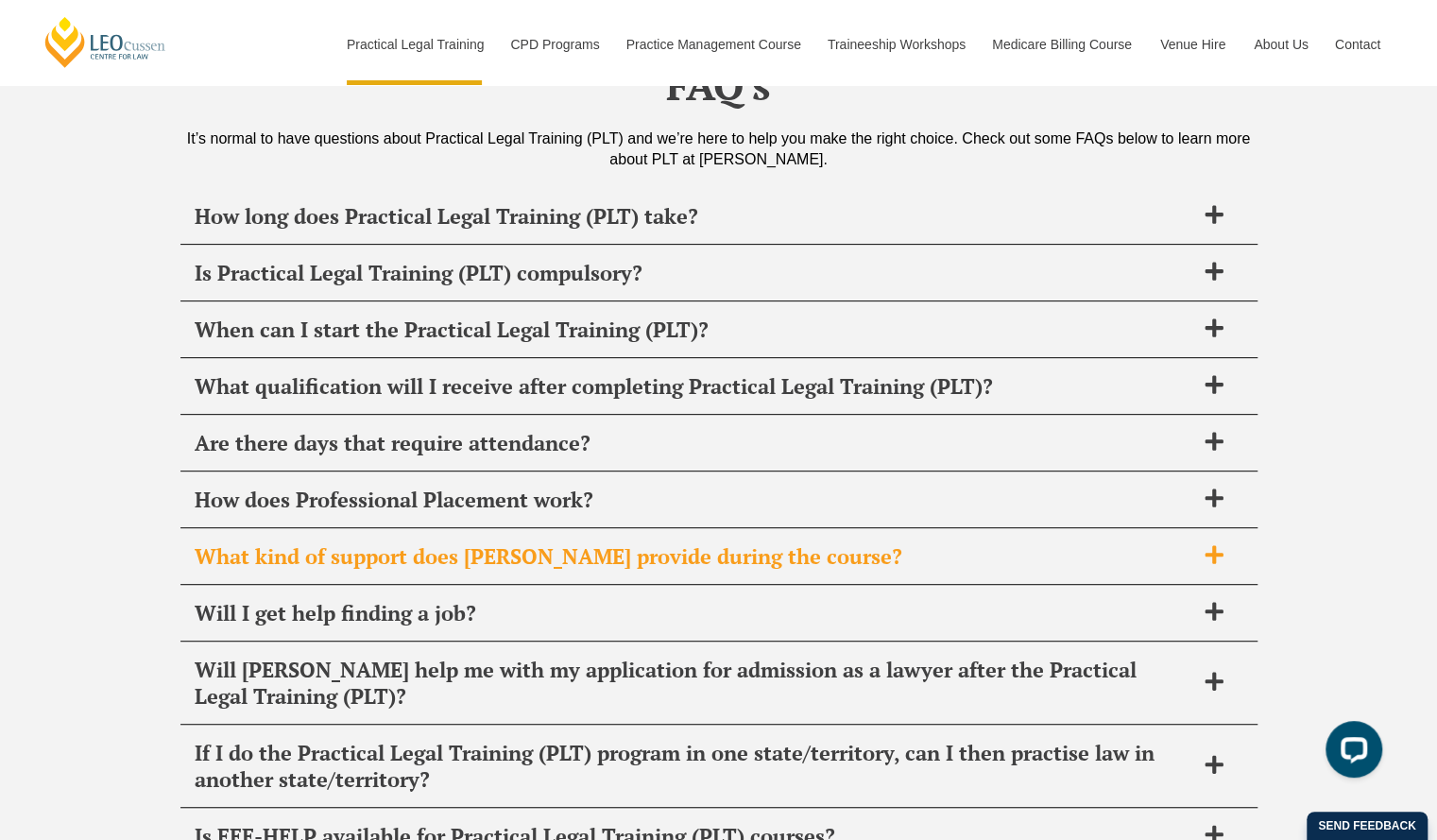
click at [1079, 543] on span "What kind of support does Leo Cussen provide during the course?" at bounding box center [694, 557] width 999 height 27
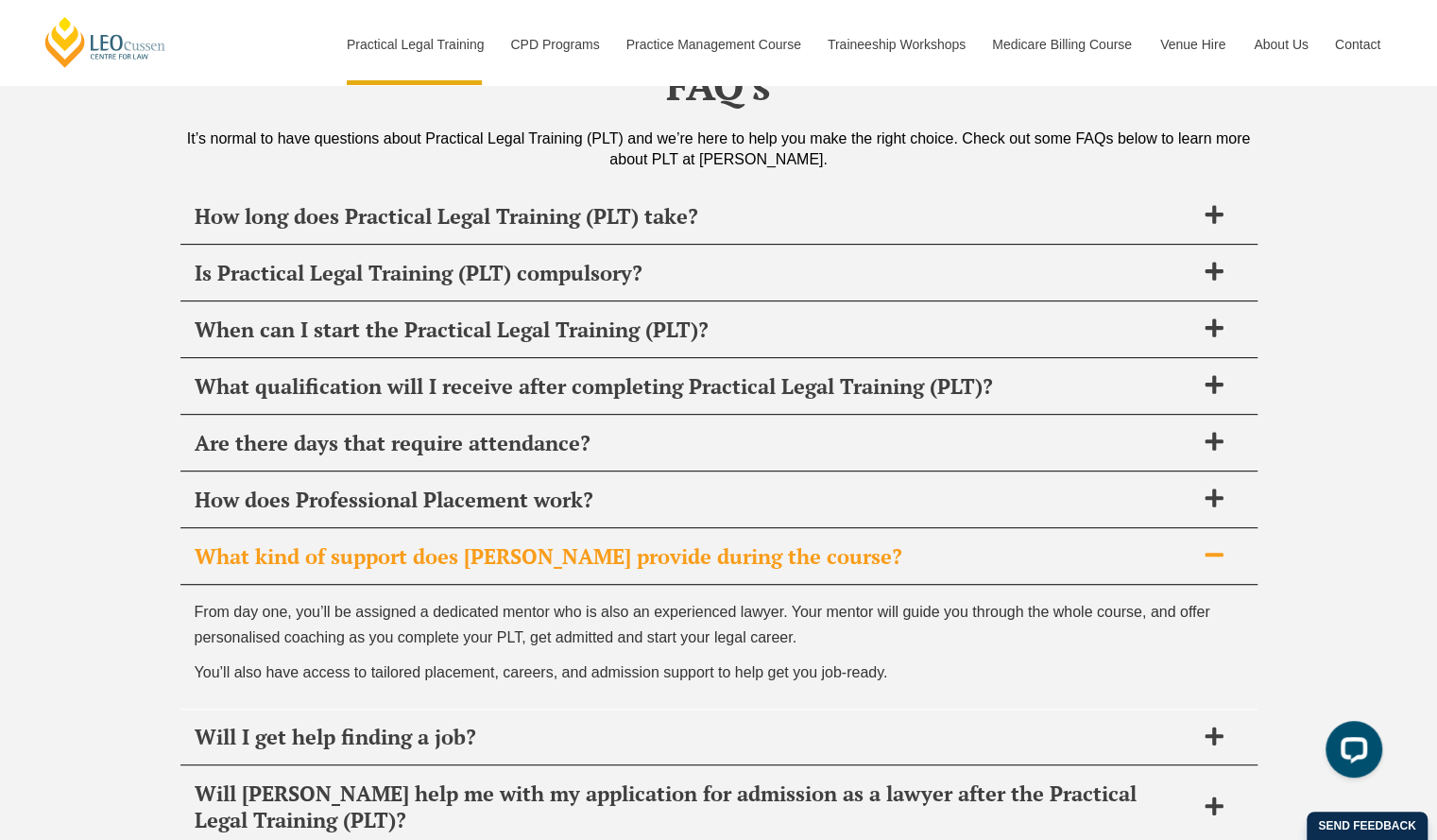
click at [1179, 543] on span "What kind of support does Leo Cussen provide during the course?" at bounding box center [694, 557] width 999 height 27
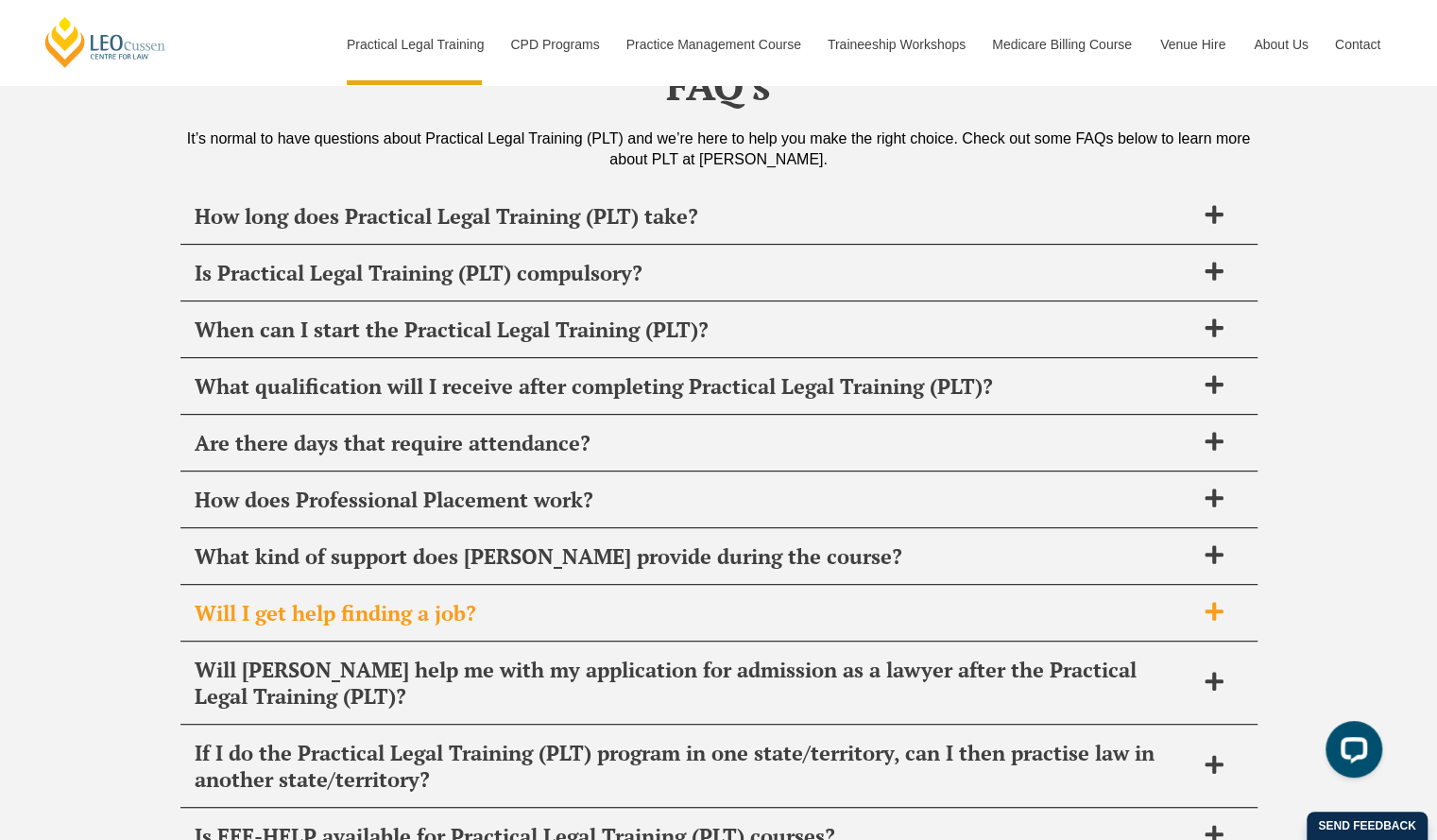
click at [999, 600] on span "Will I get help finding a job?" at bounding box center [694, 613] width 999 height 27
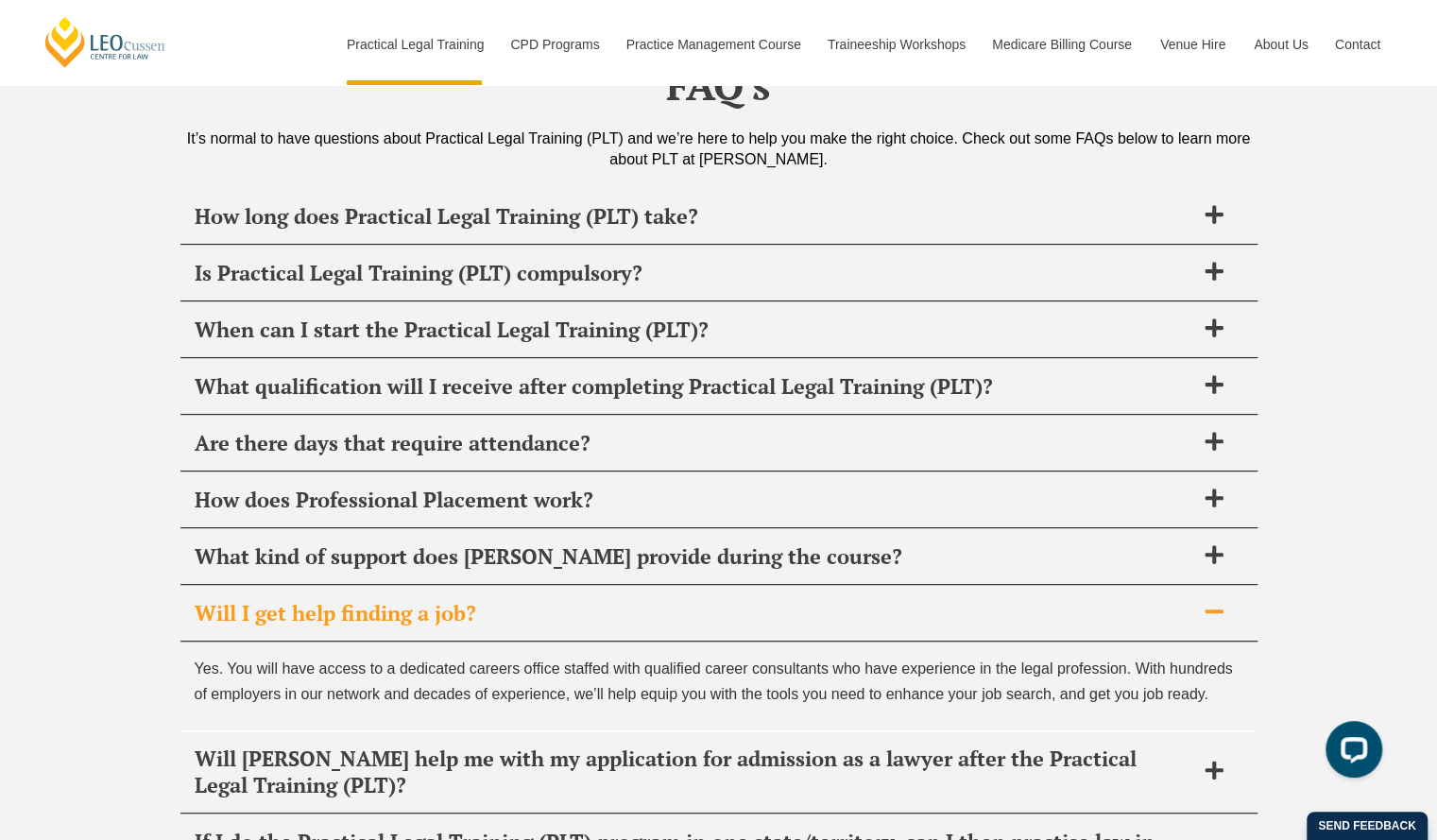
click at [1120, 600] on span "Will I get help finding a job?" at bounding box center [694, 613] width 999 height 27
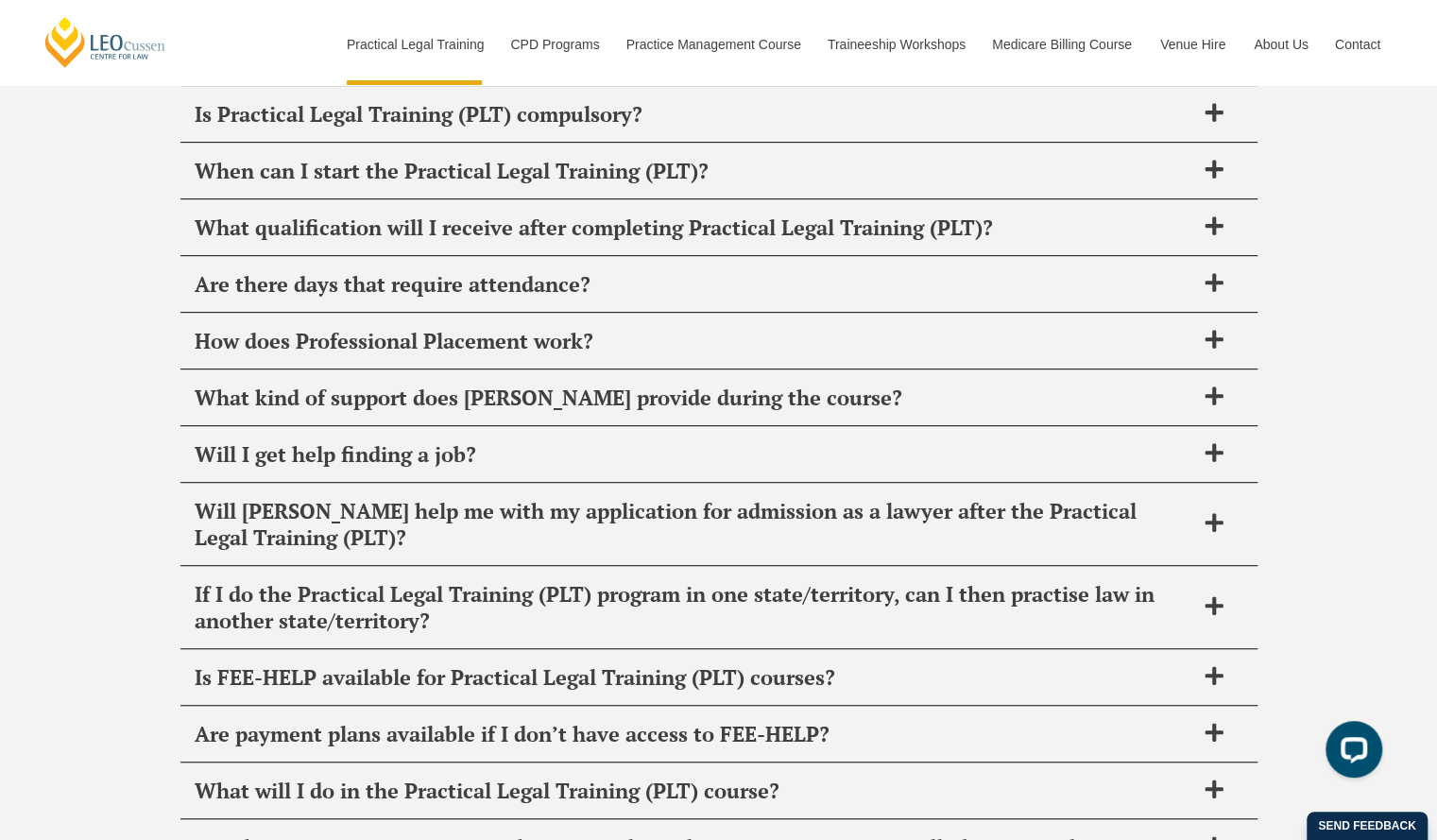
scroll to position [9174, 0]
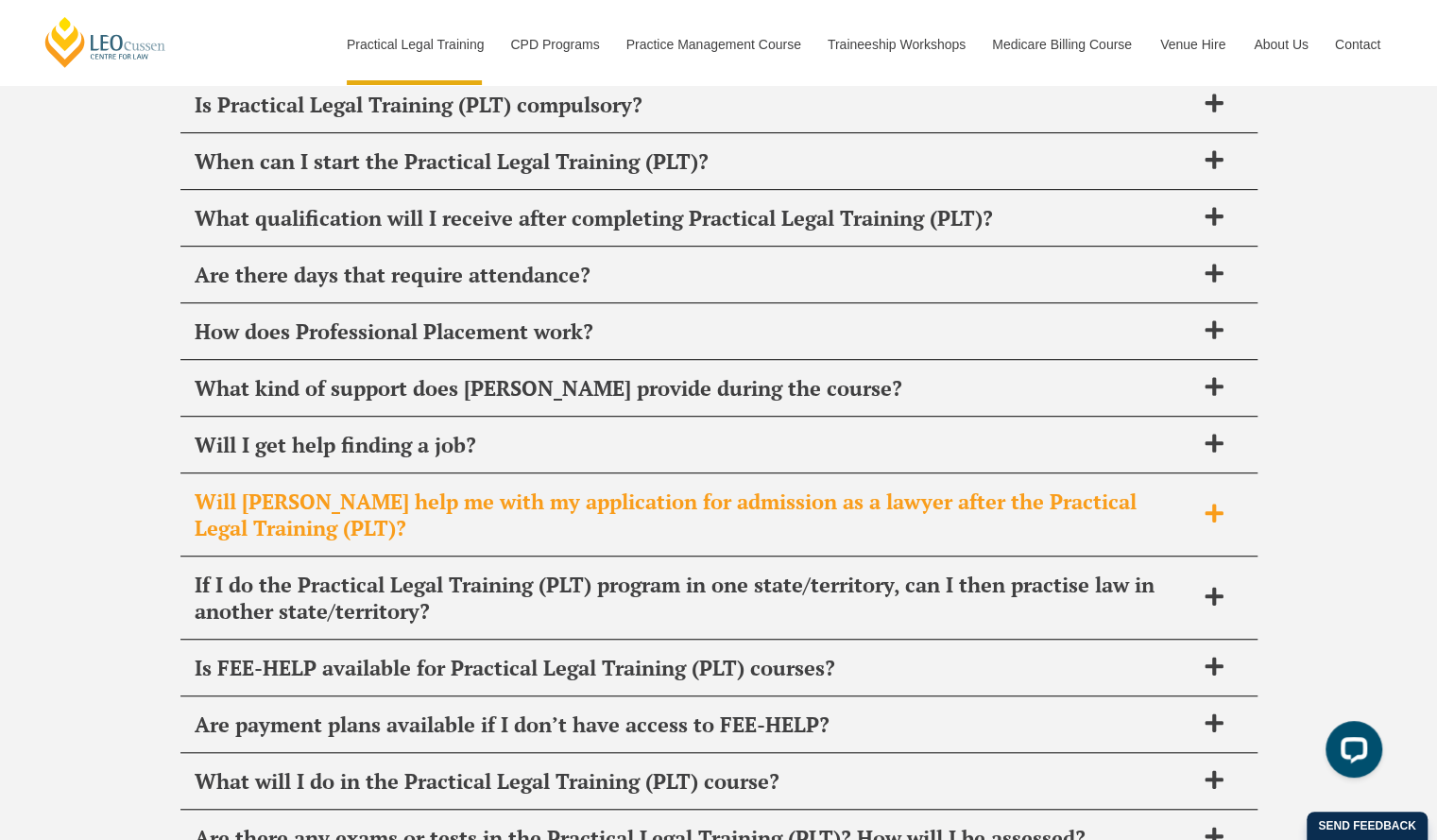
click at [884, 488] on span "Will [PERSON_NAME] help me with my application for admission as a lawyer after …" at bounding box center [694, 514] width 999 height 52
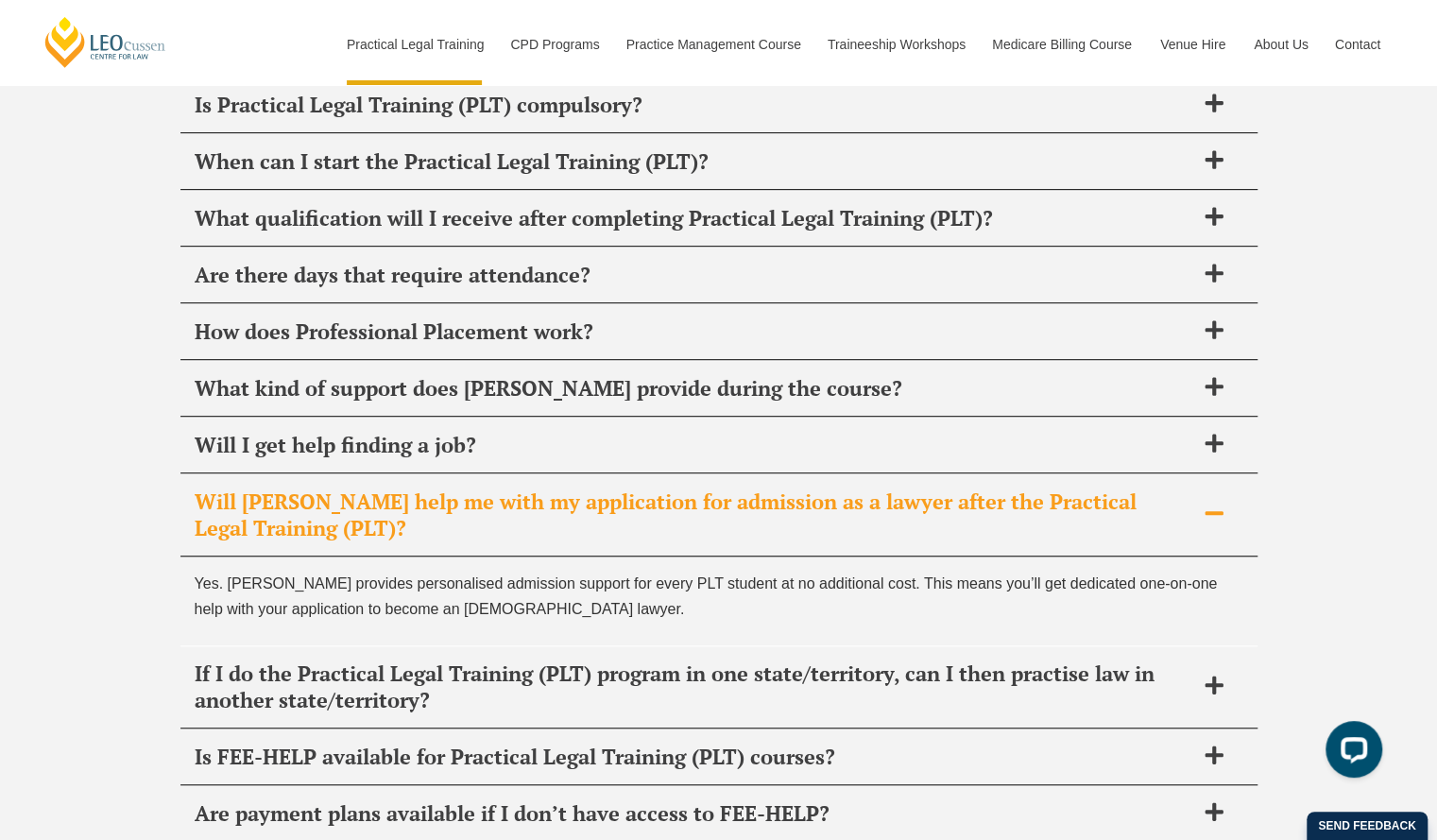
click at [884, 488] on span "Will [PERSON_NAME] help me with my application for admission as a lawyer after …" at bounding box center [694, 514] width 999 height 52
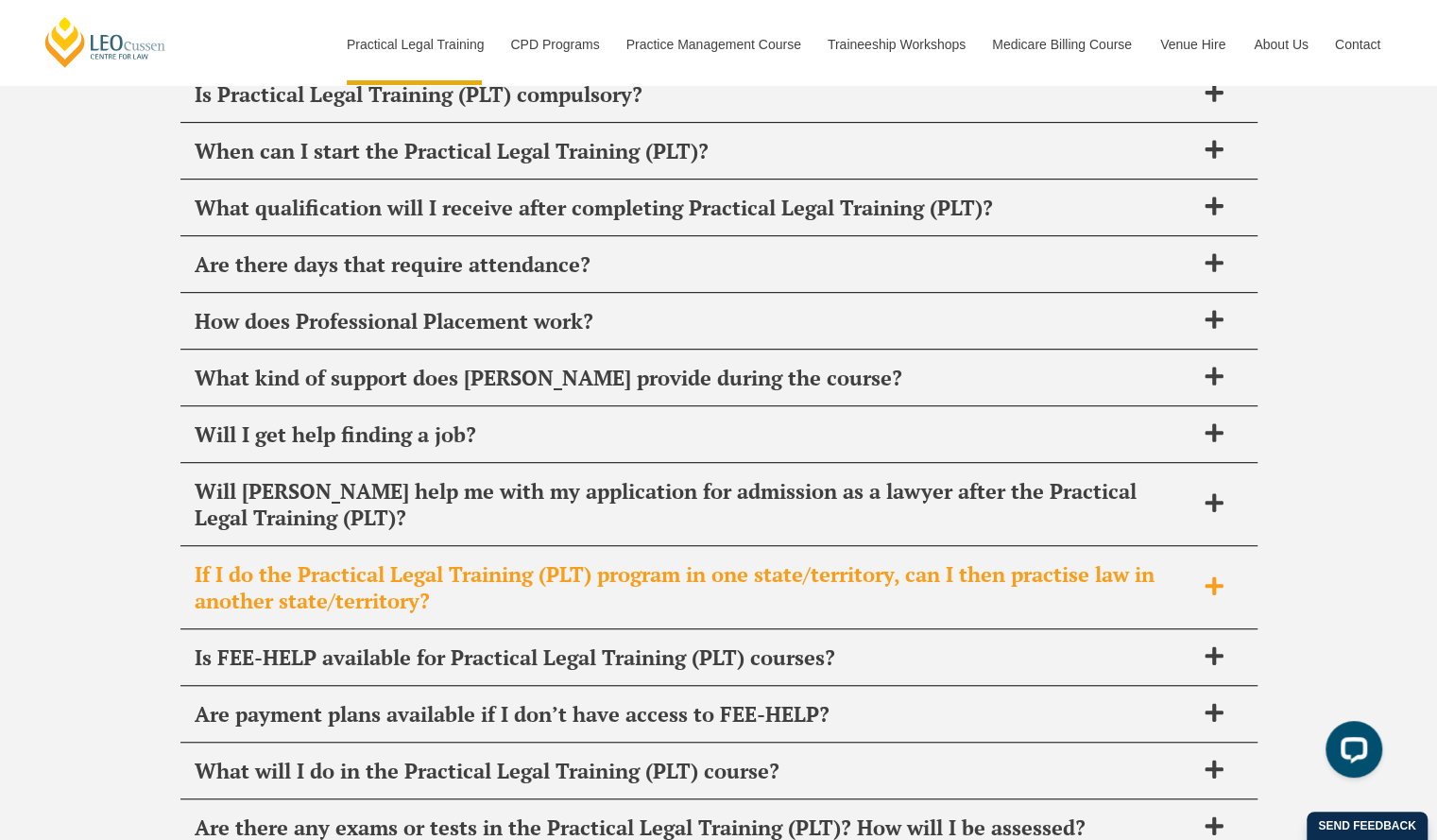
scroll to position [9192, 0]
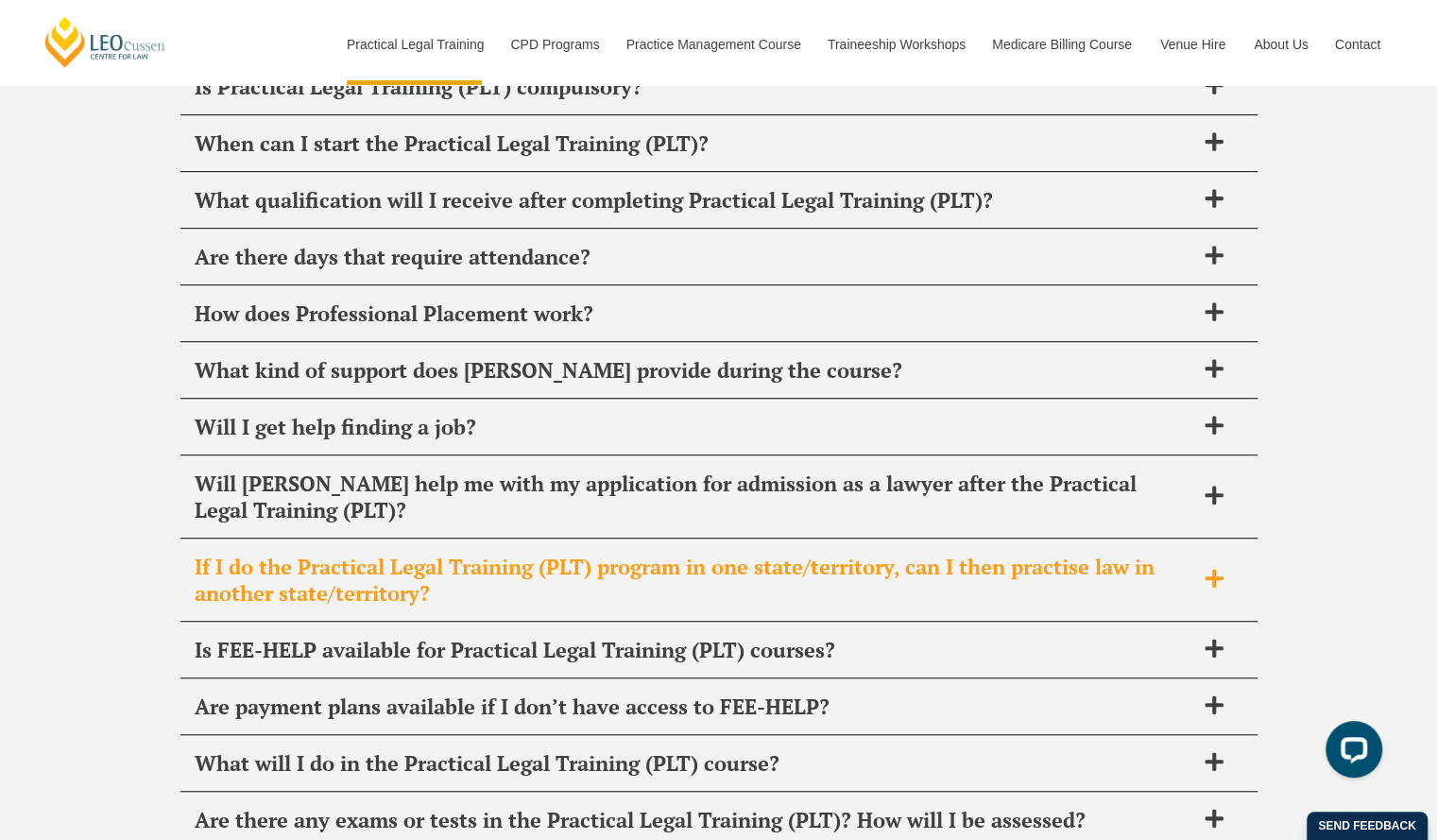
click at [1031, 553] on span "If I do the Practical Legal Training (PLT) program in one state/territory, can …" at bounding box center [694, 579] width 999 height 52
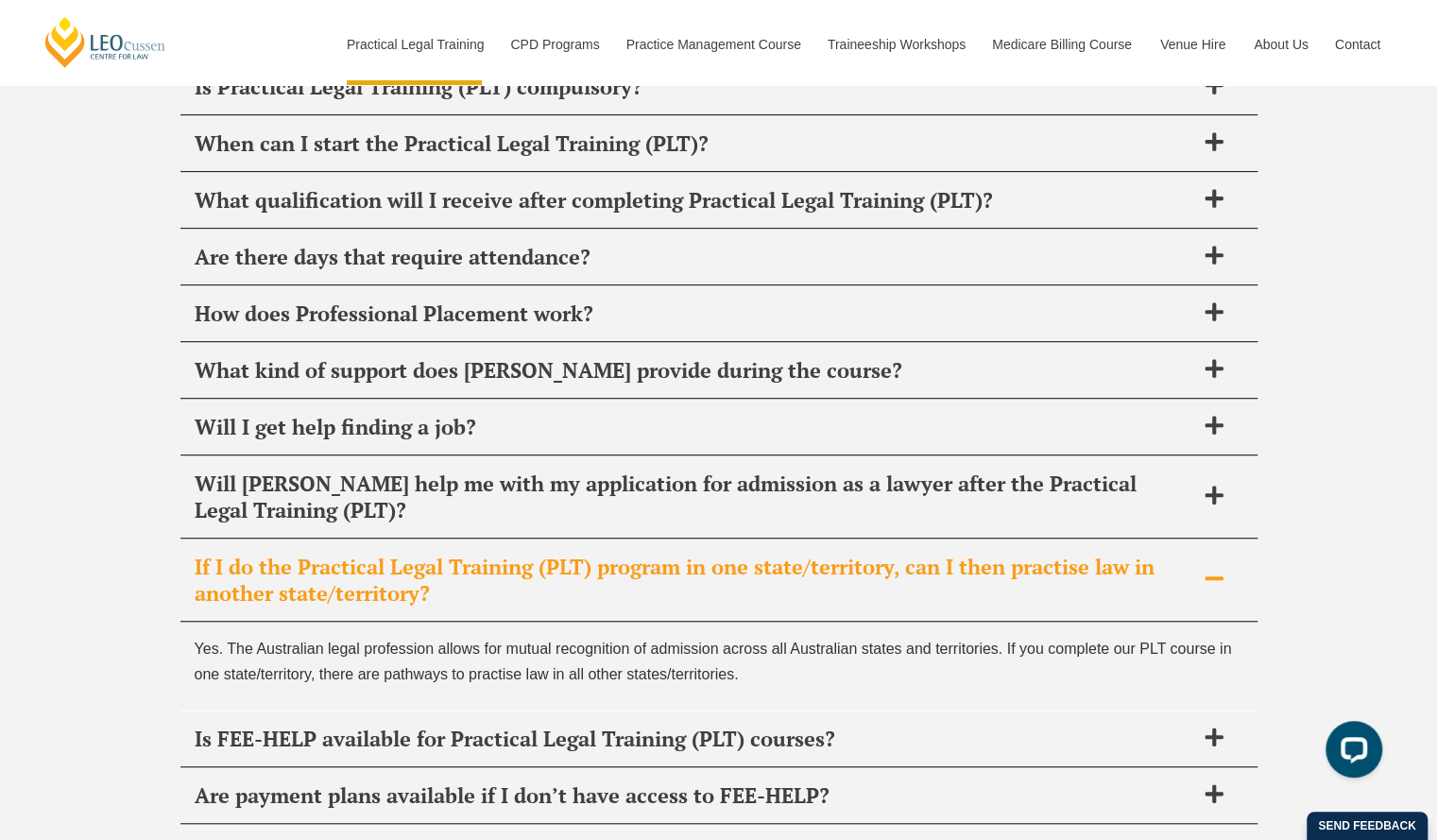
click at [1025, 553] on span "If I do the Practical Legal Training (PLT) program in one state/territory, can …" at bounding box center [694, 579] width 999 height 52
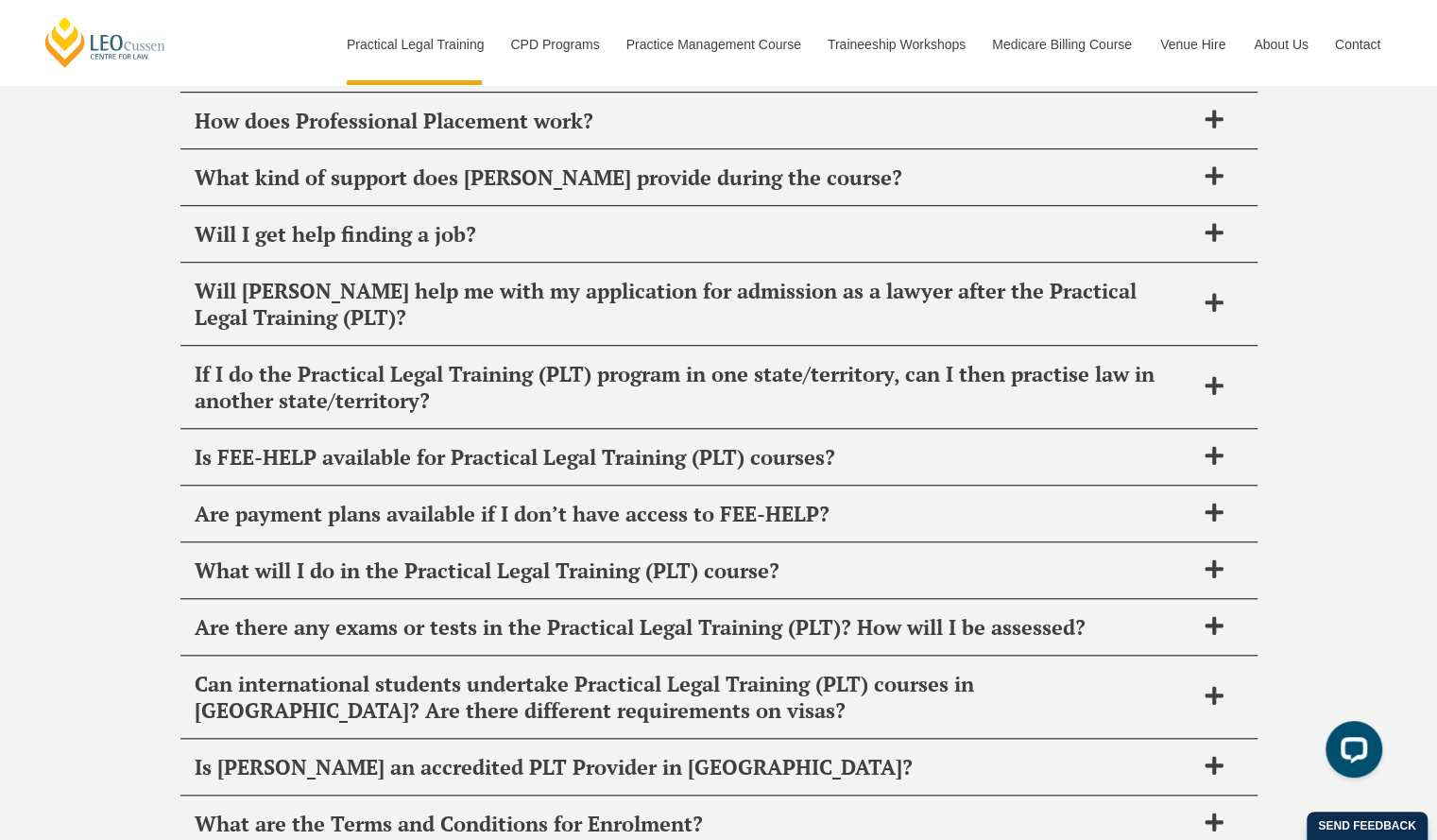
scroll to position [9407, 0]
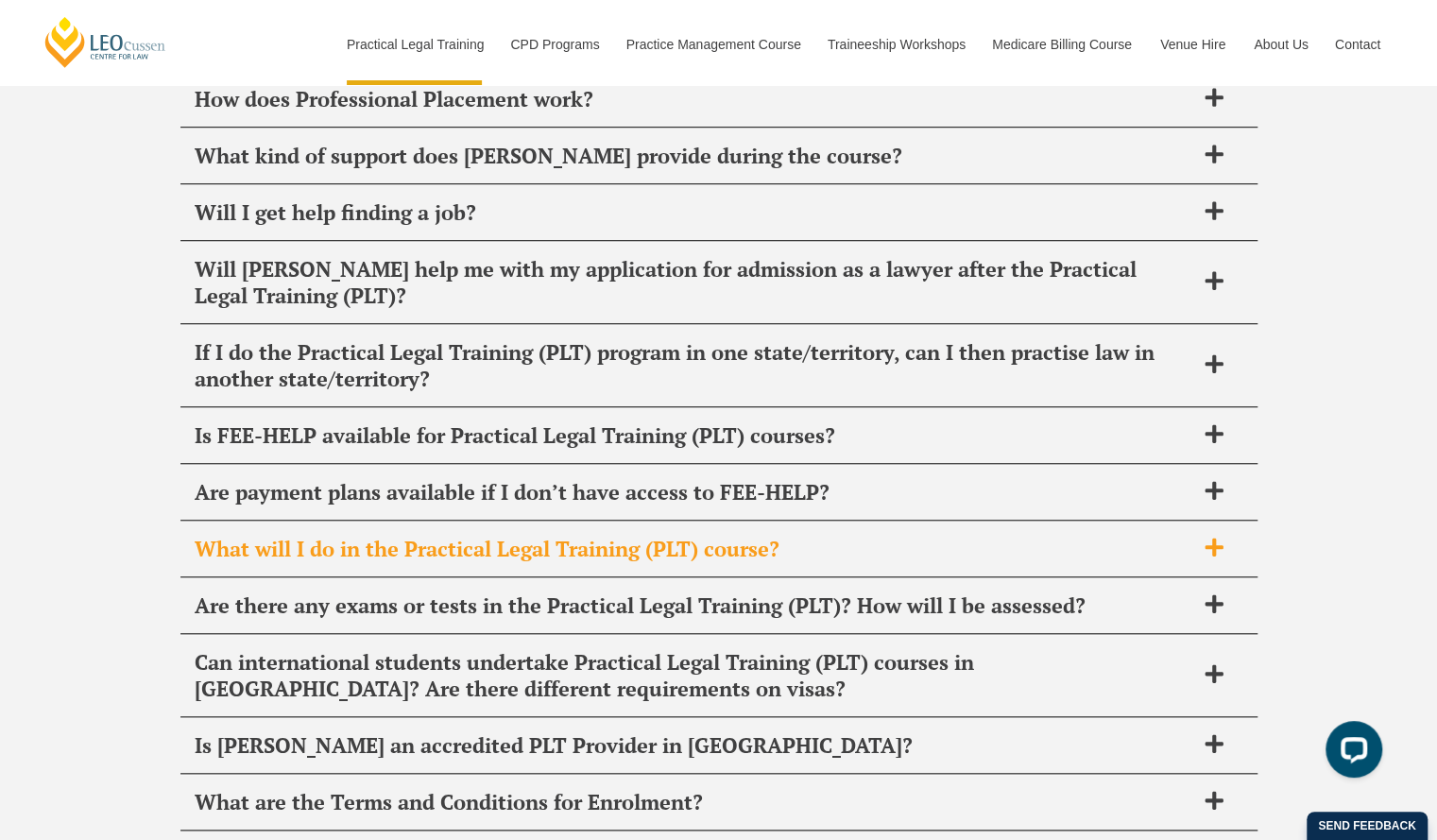
click at [1133, 536] on span "What will I do in the Practical Legal Training (PLT) course?" at bounding box center [694, 549] width 999 height 27
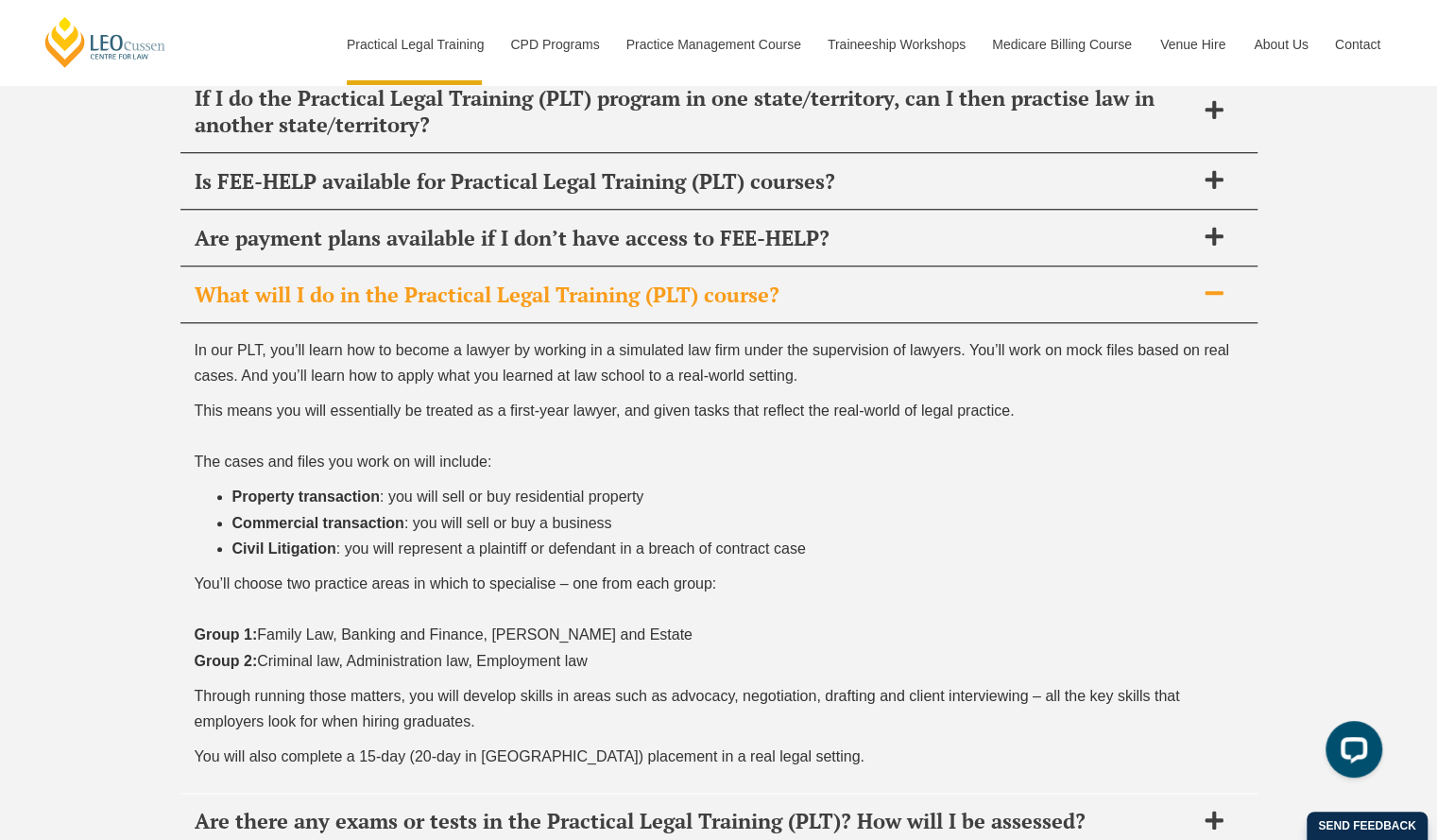
scroll to position [9663, 0]
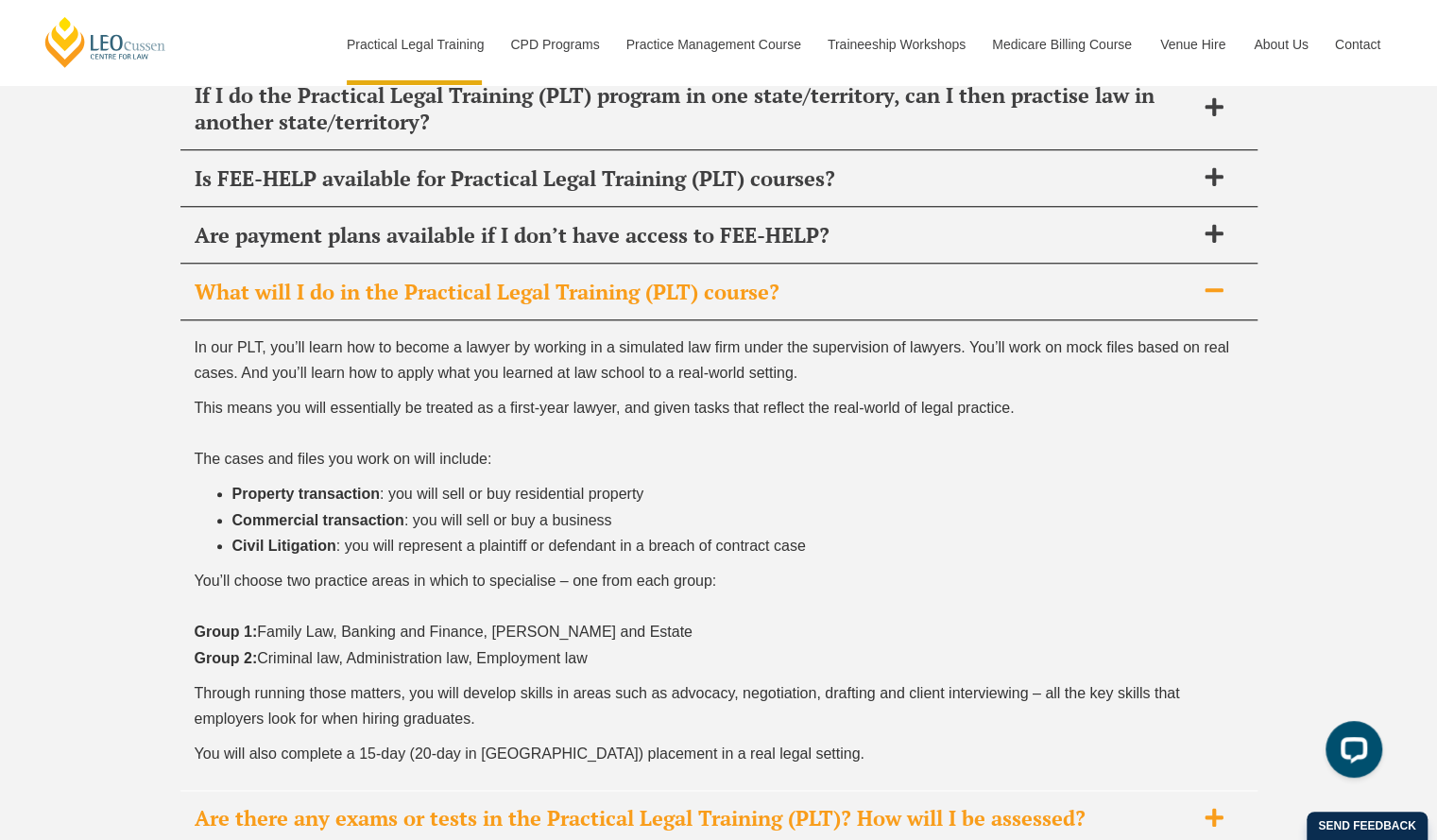
click at [1103, 805] on span "Are there any exams or tests in the Practical Legal Training (PLT)? How will I …" at bounding box center [694, 818] width 999 height 27
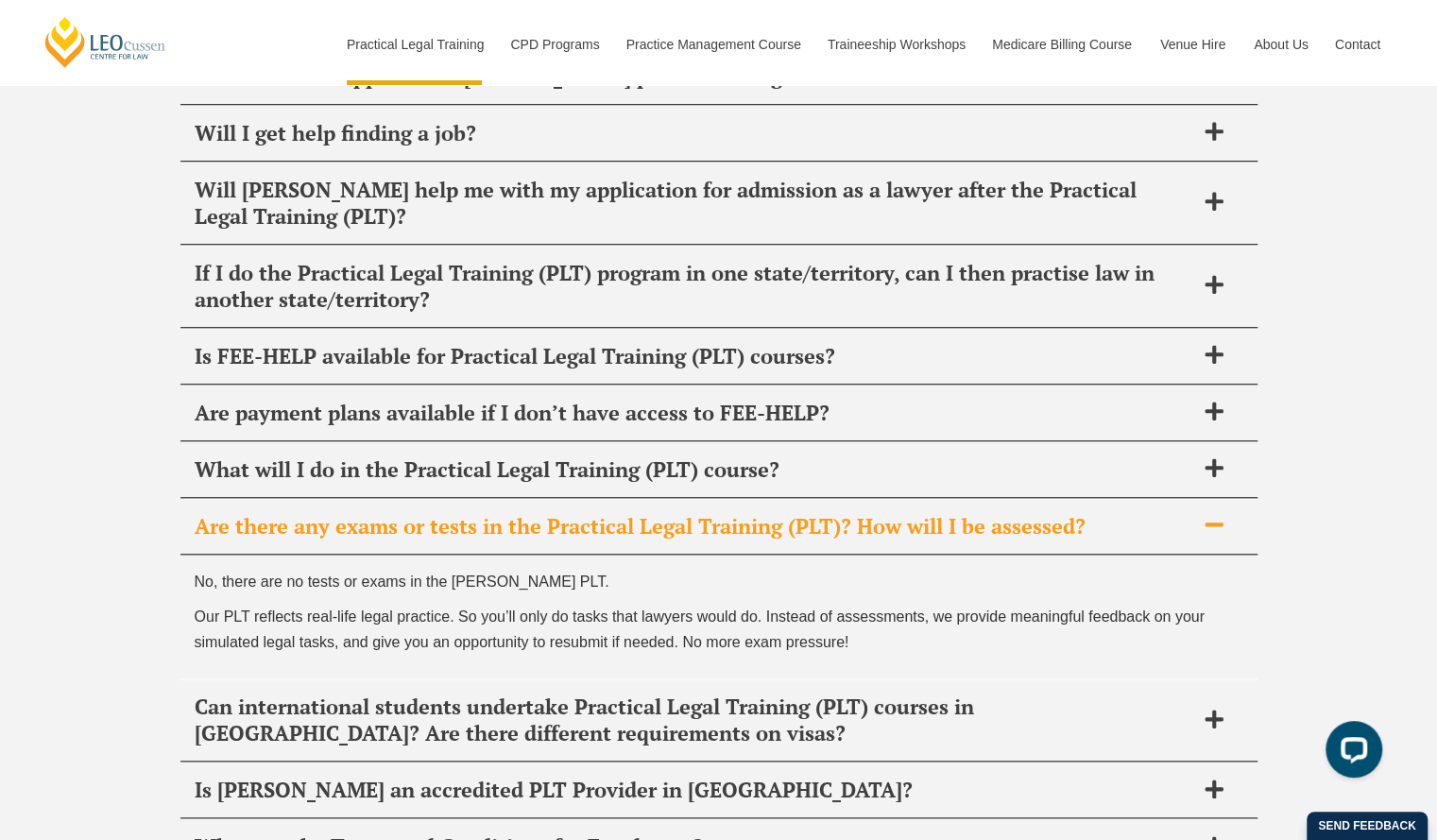
scroll to position [9478, 0]
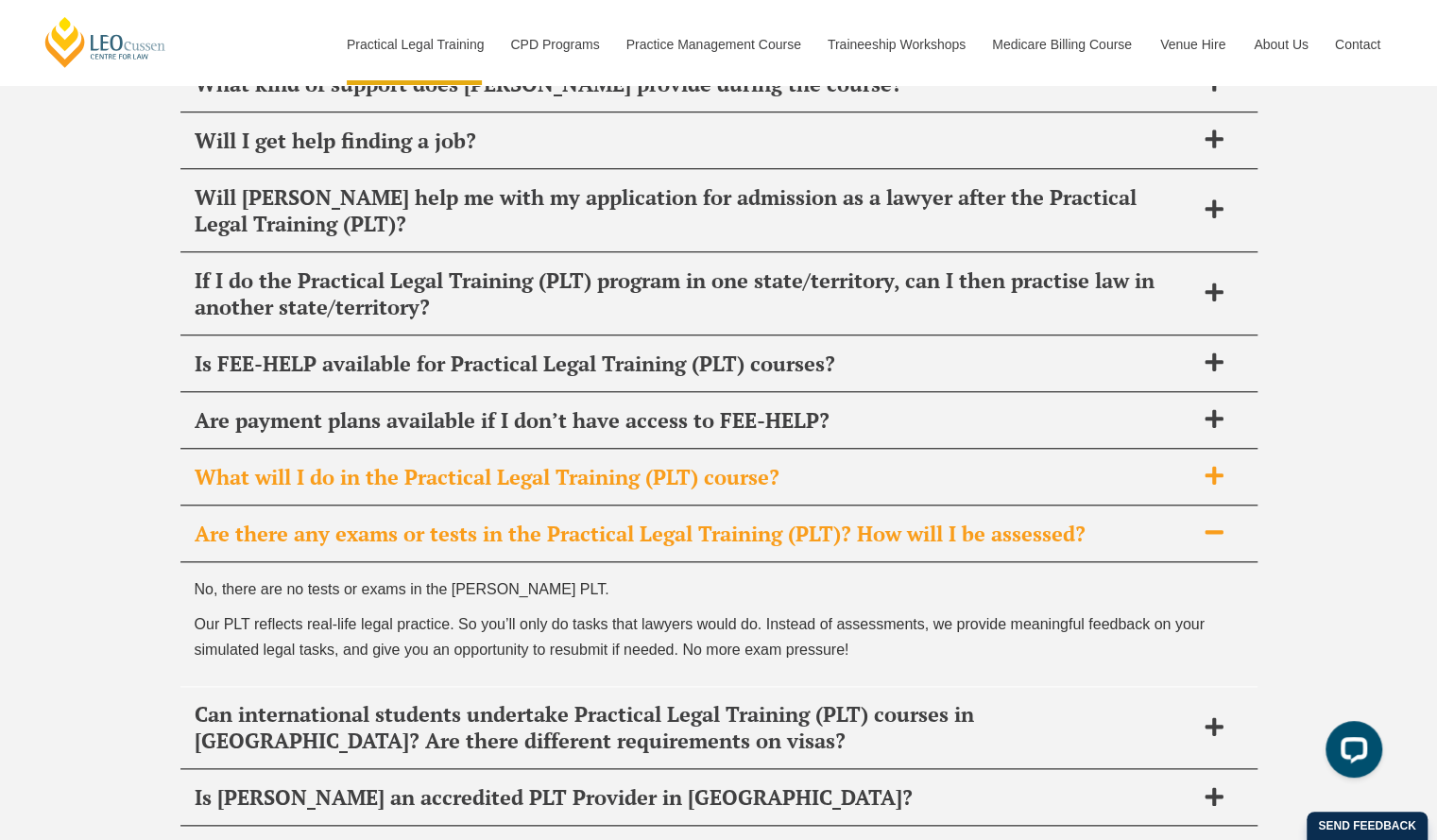
click at [654, 449] on div "What will I do in the Practical Legal Training (PLT) course?" at bounding box center [718, 477] width 1077 height 55
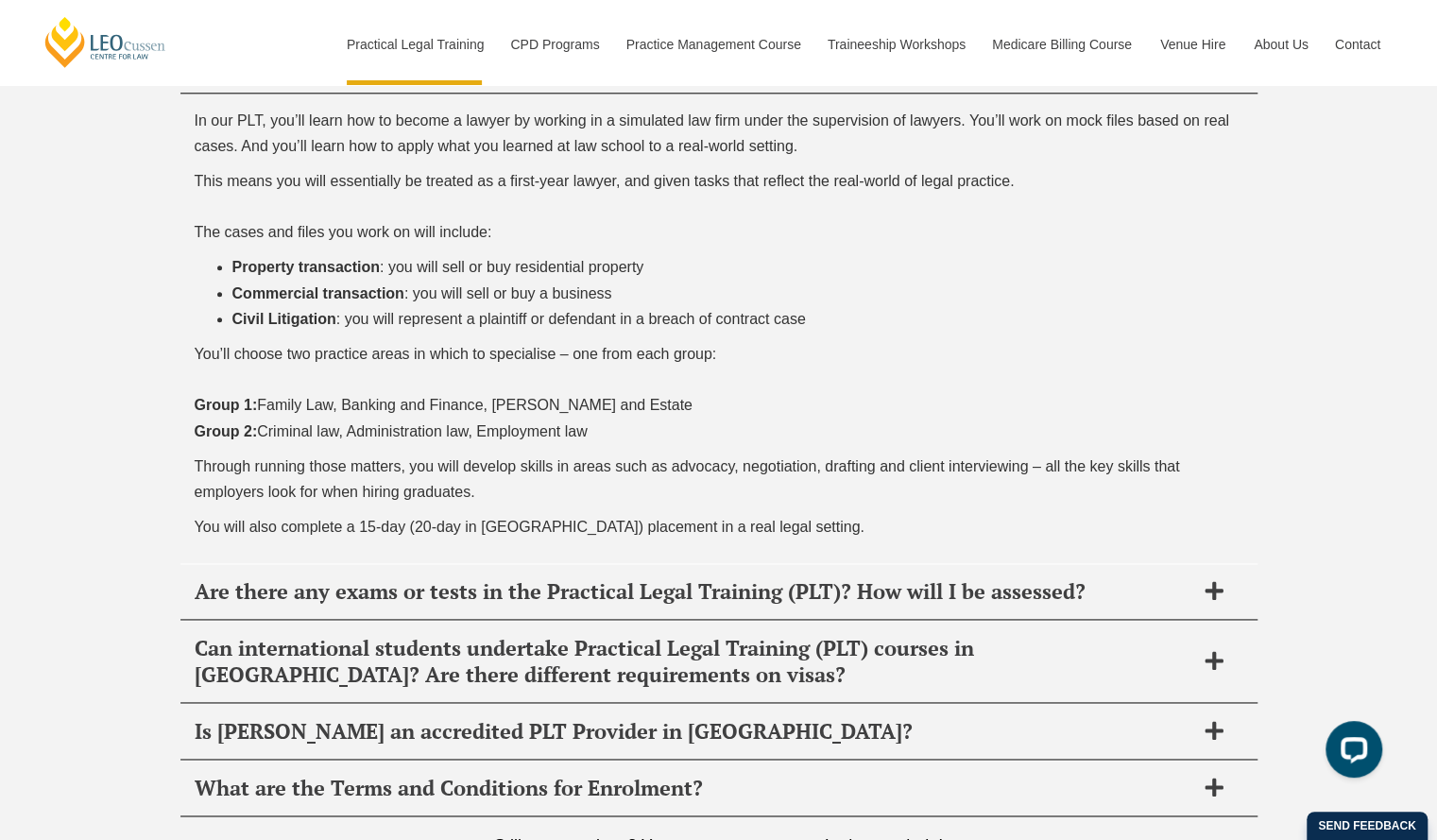
scroll to position [9900, 0]
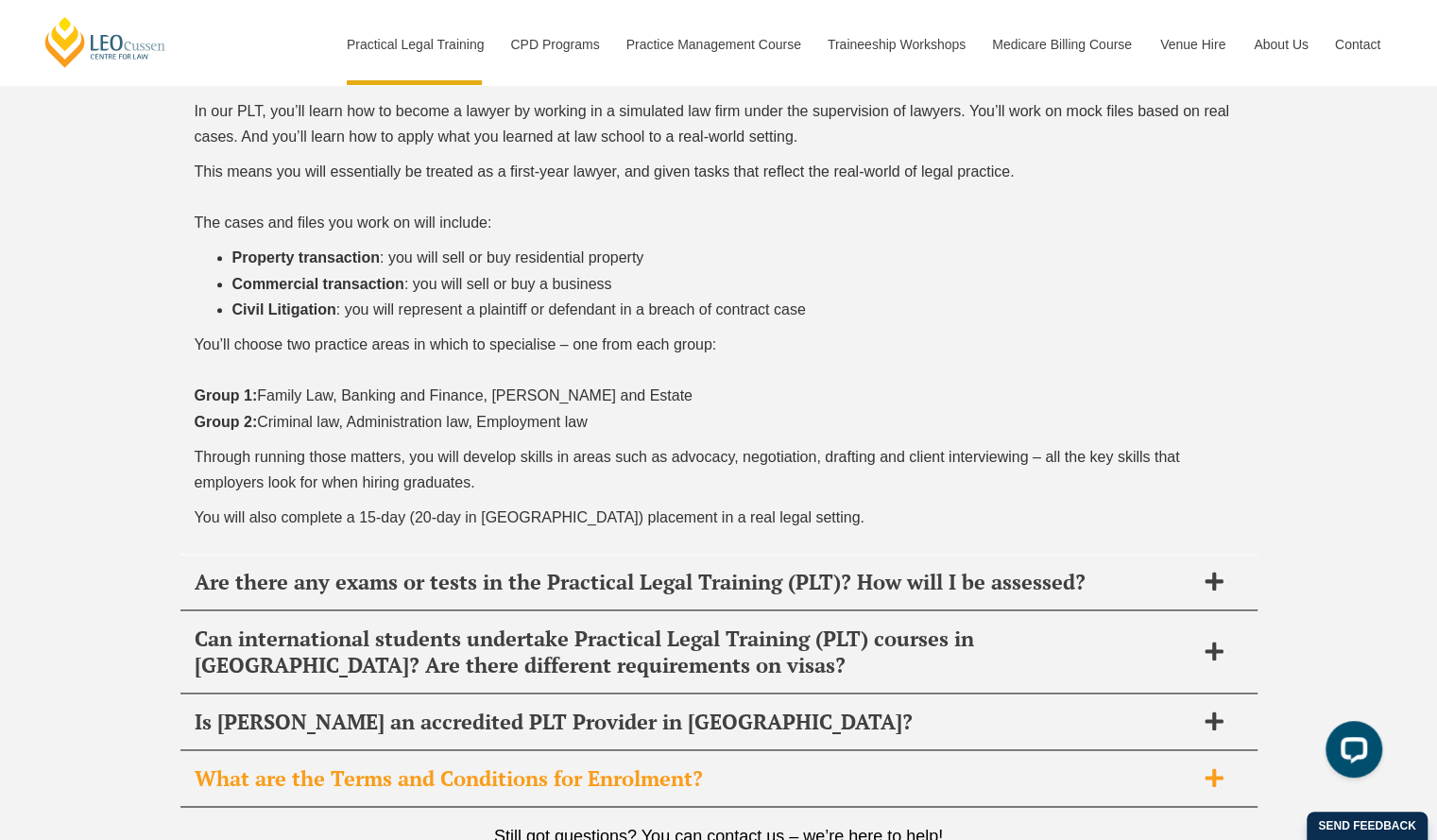
click at [1230, 750] on div "What are the Terms and Conditions for Enrolment?" at bounding box center [718, 778] width 1077 height 55
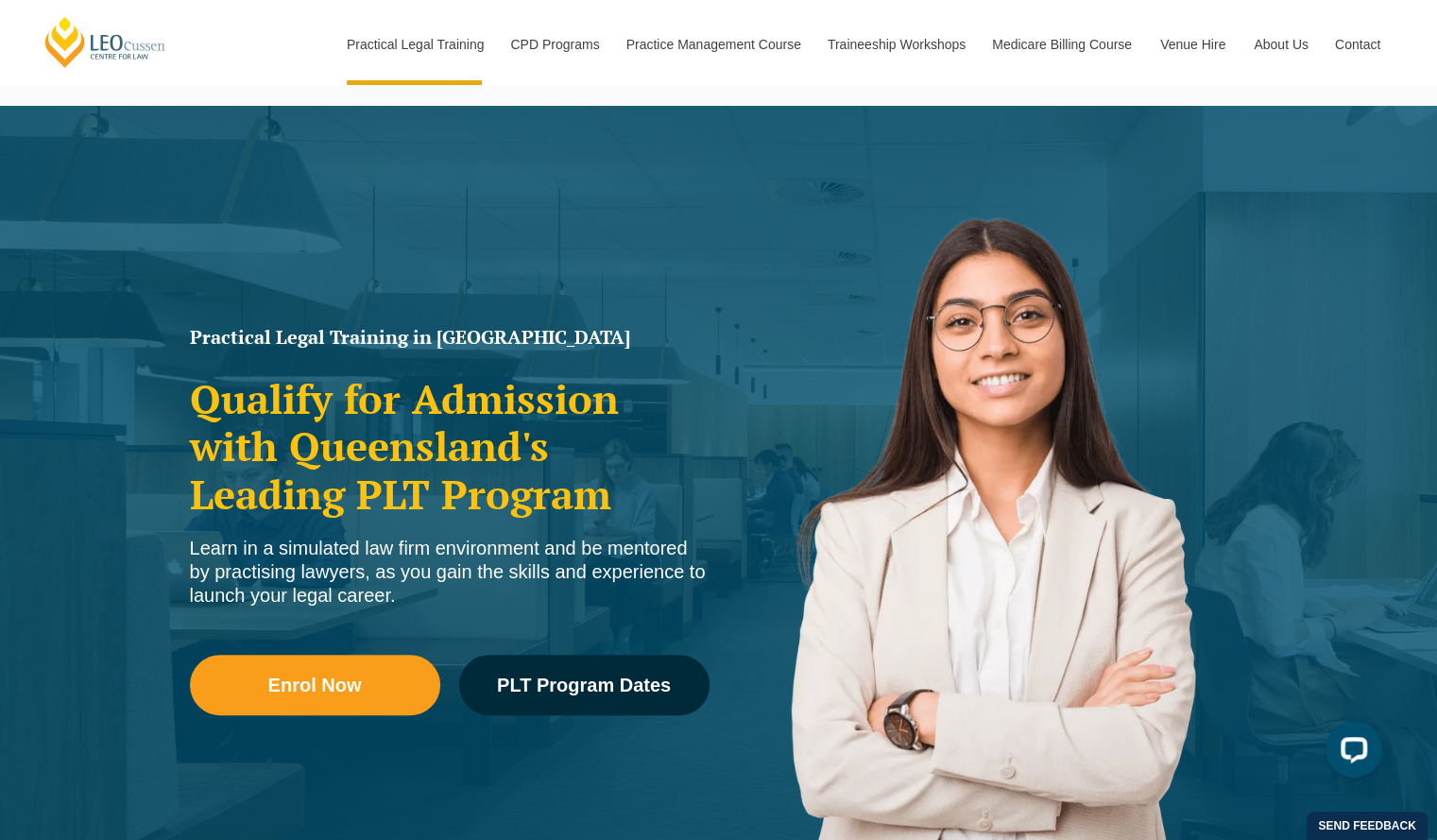
scroll to position [0, 0]
